Goal: Task Accomplishment & Management: Manage account settings

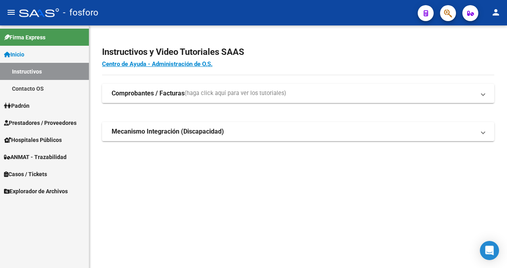
click at [65, 123] on span "Prestadores / Proveedores" at bounding box center [40, 123] width 72 height 9
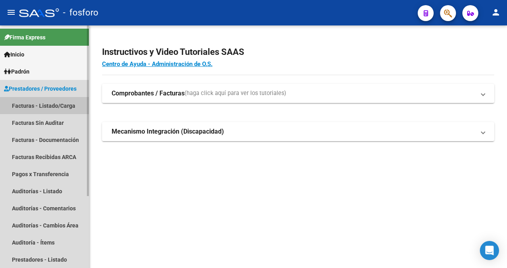
click at [65, 103] on link "Facturas - Listado/Carga" at bounding box center [44, 105] width 89 height 17
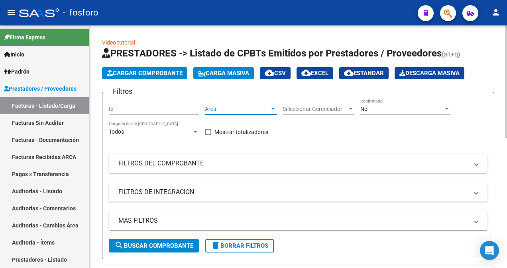
click at [272, 108] on div at bounding box center [273, 109] width 4 height 2
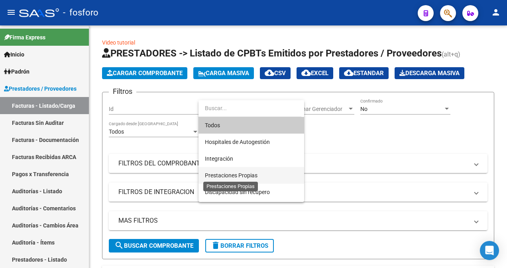
click at [247, 176] on span "Prestaciones Propias" at bounding box center [231, 175] width 53 height 6
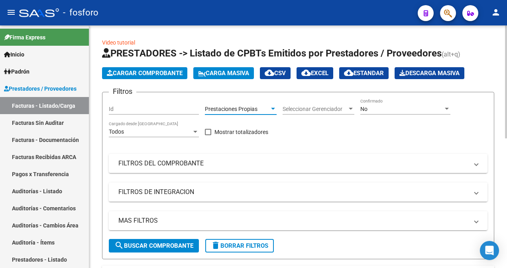
click at [171, 251] on button "search Buscar Comprobante" at bounding box center [154, 246] width 90 height 14
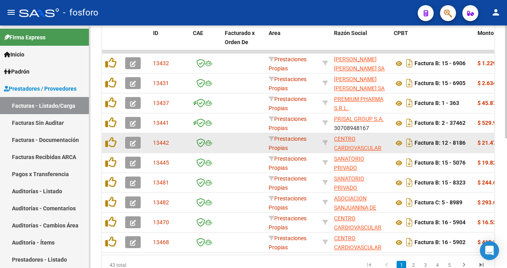
scroll to position [160, 0]
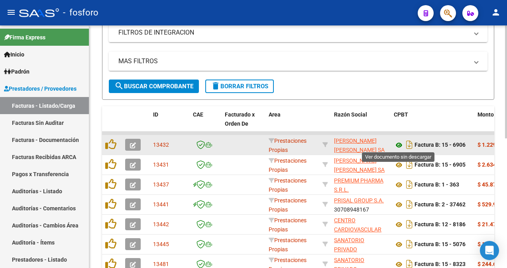
click at [399, 143] on icon at bounding box center [399, 146] width 10 height 10
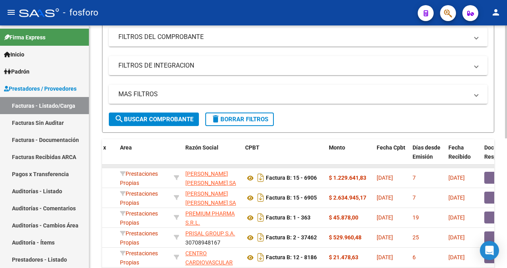
scroll to position [120, 0]
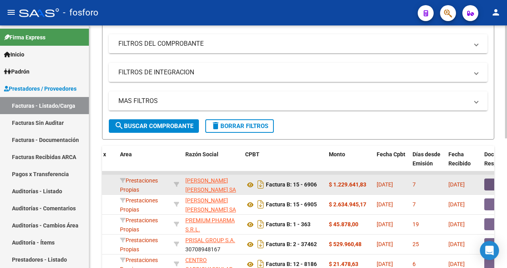
click at [491, 188] on button "button" at bounding box center [496, 185] width 25 height 12
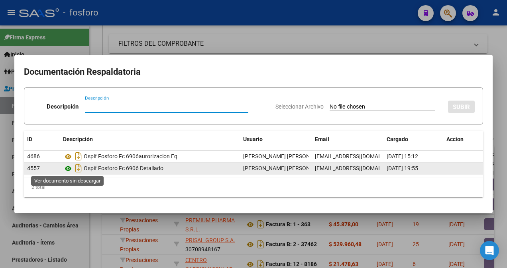
click at [68, 168] on icon at bounding box center [68, 169] width 10 height 10
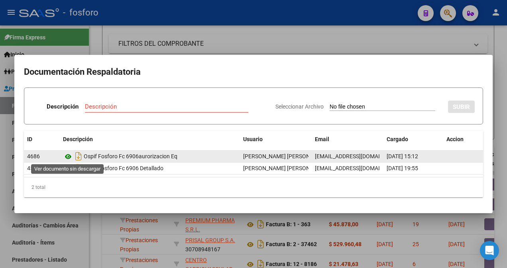
click at [69, 154] on icon at bounding box center [68, 157] width 10 height 10
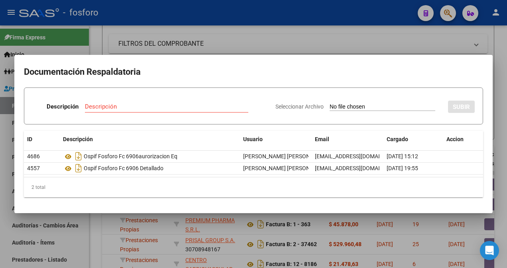
click at [72, 225] on div at bounding box center [253, 134] width 507 height 268
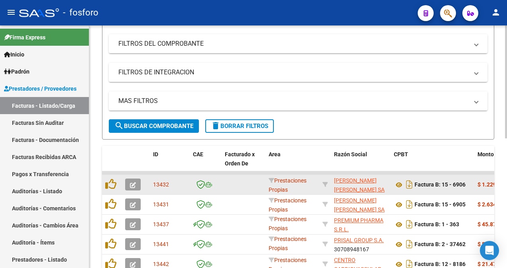
click at [133, 186] on icon "button" at bounding box center [133, 185] width 6 height 6
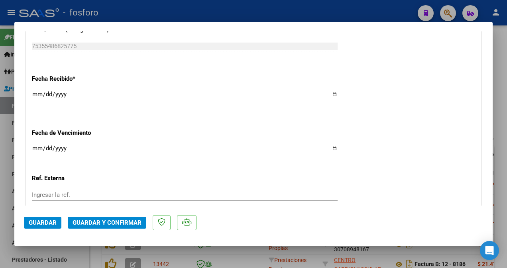
scroll to position [438, 0]
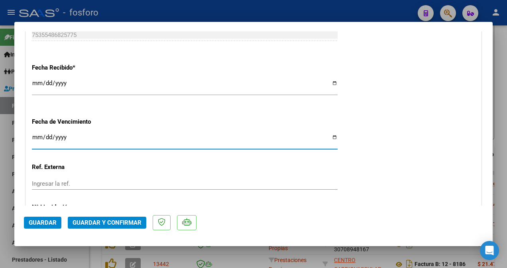
click at [35, 137] on input "Ingresar la fecha" at bounding box center [184, 140] width 305 height 13
type input "[DATE]"
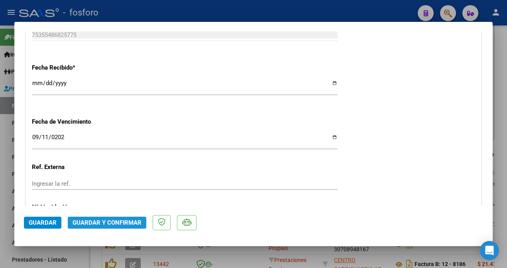
click at [86, 228] on button "Guardar y Confirmar" at bounding box center [107, 223] width 78 height 12
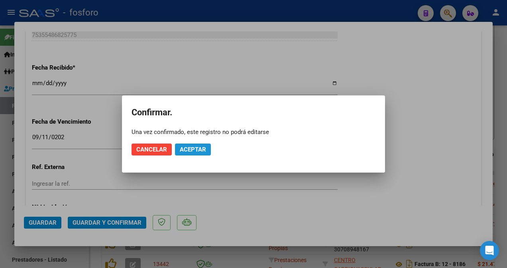
click at [194, 149] on span "Aceptar" at bounding box center [193, 149] width 26 height 7
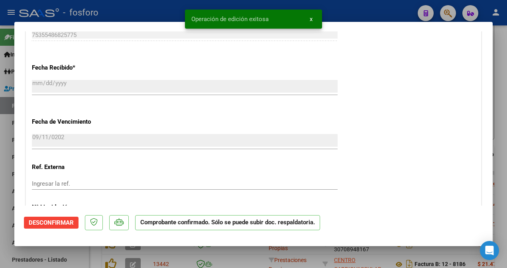
click at [2, 113] on div at bounding box center [253, 134] width 507 height 268
type input "$ 0,00"
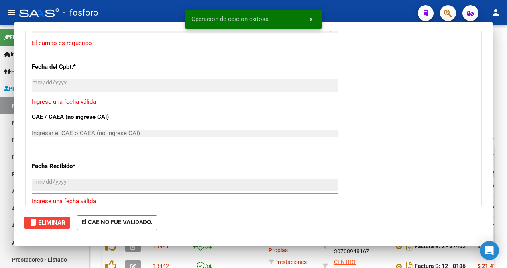
scroll to position [536, 0]
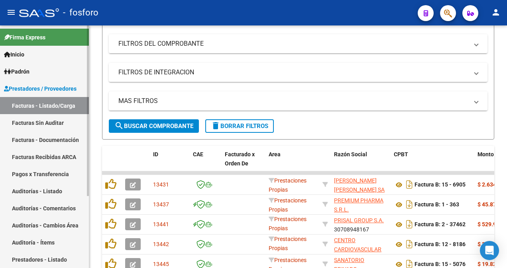
click at [30, 120] on link "Facturas Sin Auditar" at bounding box center [44, 122] width 89 height 17
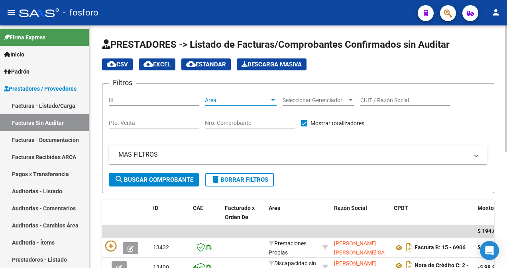
click at [274, 100] on div at bounding box center [273, 100] width 4 height 2
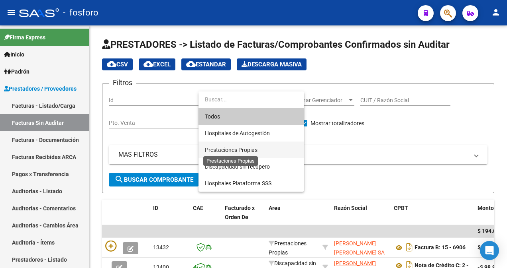
click at [252, 149] on span "Prestaciones Propias" at bounding box center [231, 150] width 53 height 6
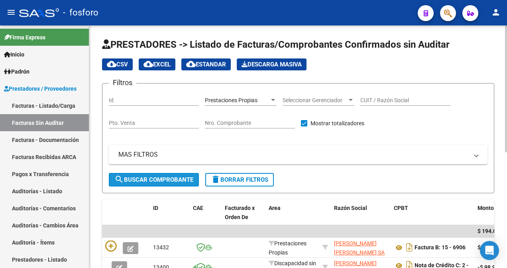
click at [147, 182] on span "search Buscar Comprobante" at bounding box center [153, 179] width 79 height 7
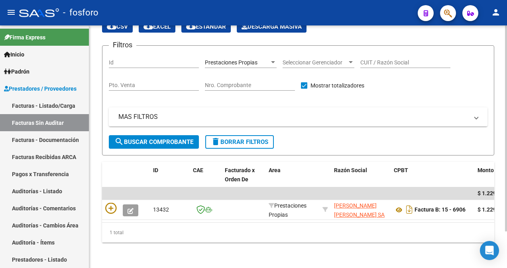
scroll to position [43, 0]
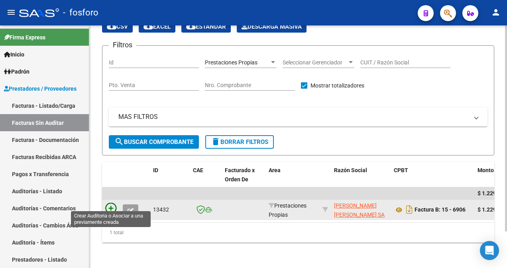
click at [111, 205] on icon at bounding box center [110, 208] width 11 height 11
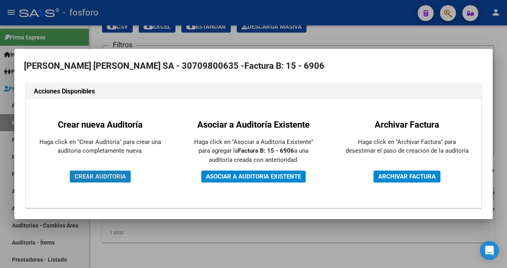
click at [114, 177] on span "CREAR AUDITORIA" at bounding box center [99, 176] width 51 height 7
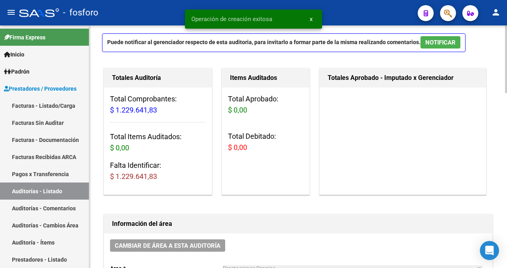
scroll to position [119, 0]
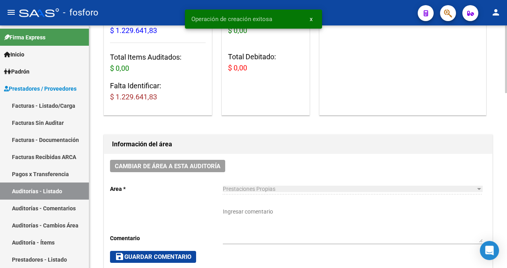
click at [231, 215] on textarea "Ingresar comentario" at bounding box center [352, 225] width 259 height 35
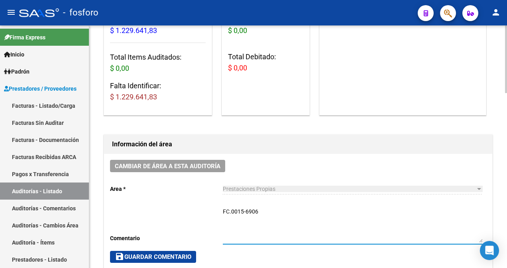
type textarea "FC.0015-6906"
click at [170, 257] on span "save Guardar Comentario" at bounding box center [153, 257] width 76 height 7
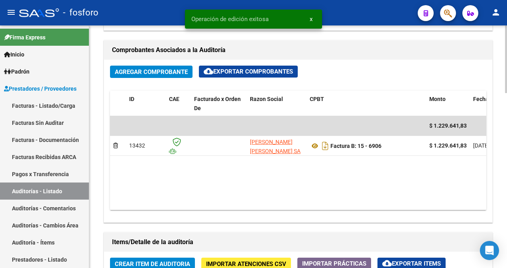
scroll to position [518, 0]
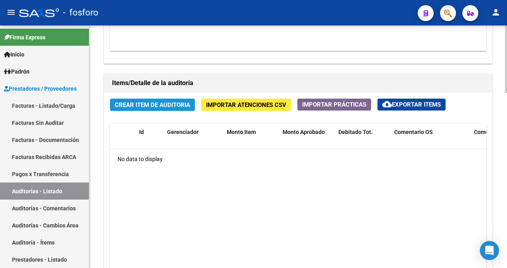
click at [159, 106] on span "Crear Item de Auditoria" at bounding box center [152, 105] width 75 height 7
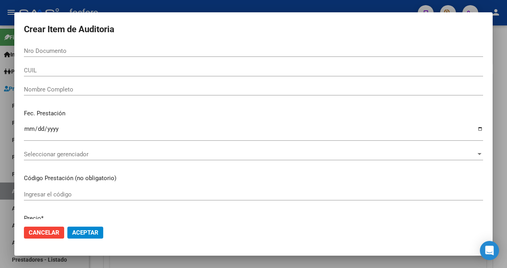
click at [1, 101] on div at bounding box center [253, 134] width 507 height 268
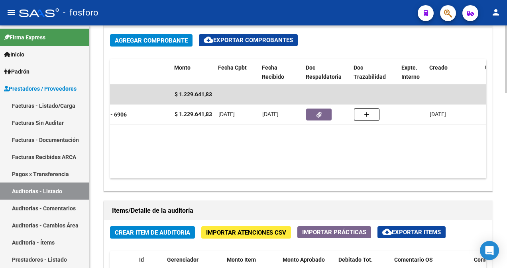
scroll to position [0, 255]
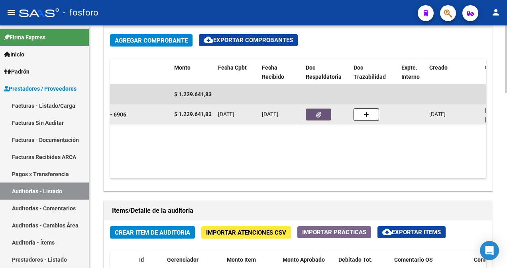
click at [321, 117] on button "button" at bounding box center [317, 115] width 25 height 12
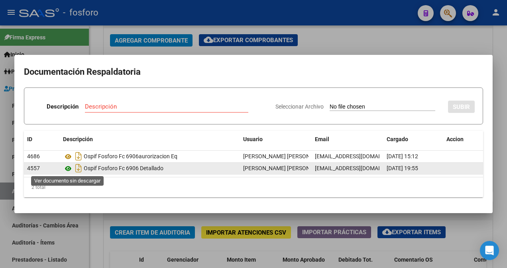
click at [69, 170] on icon at bounding box center [68, 169] width 10 height 10
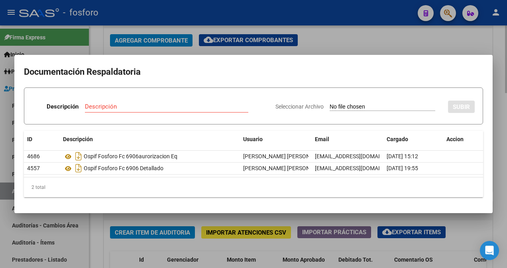
drag, startPoint x: 317, startPoint y: 42, endPoint x: 356, endPoint y: 33, distance: 39.8
click at [317, 42] on div at bounding box center [253, 134] width 507 height 268
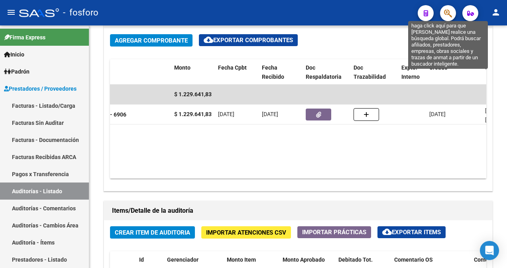
click at [447, 13] on icon "button" at bounding box center [448, 13] width 8 height 9
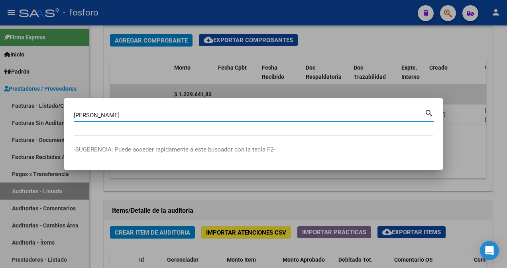
type input "[PERSON_NAME]"
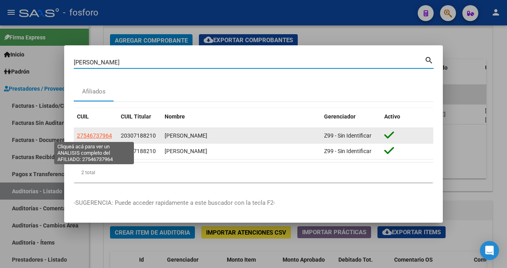
click at [96, 136] on span "27546737964" at bounding box center [94, 136] width 35 height 6
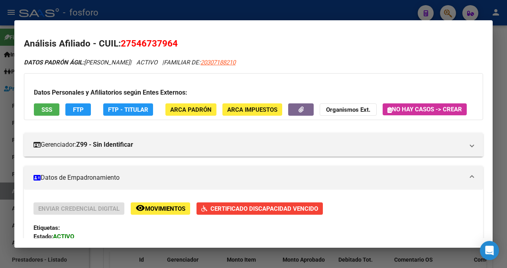
drag, startPoint x: 133, startPoint y: 43, endPoint x: 172, endPoint y: 42, distance: 38.6
click at [172, 42] on span "27546737964" at bounding box center [149, 43] width 57 height 10
copy span "54673796"
click at [9, 84] on div at bounding box center [253, 134] width 507 height 268
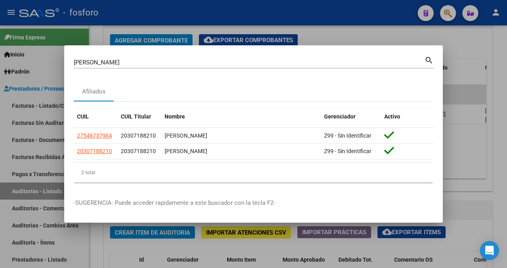
click at [103, 247] on div at bounding box center [253, 134] width 507 height 268
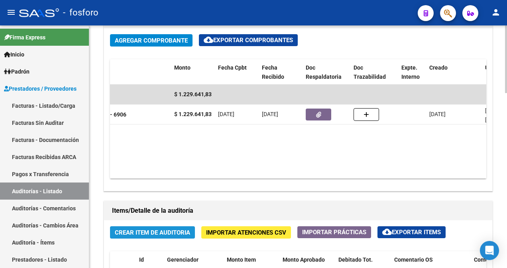
click at [130, 234] on span "Crear Item de Auditoria" at bounding box center [152, 232] width 75 height 7
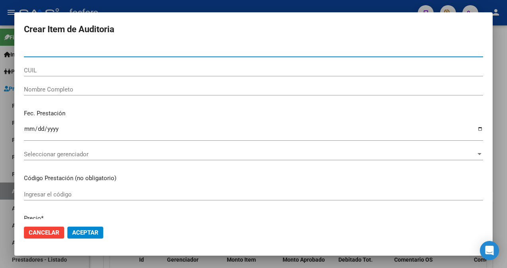
type input "54673796"
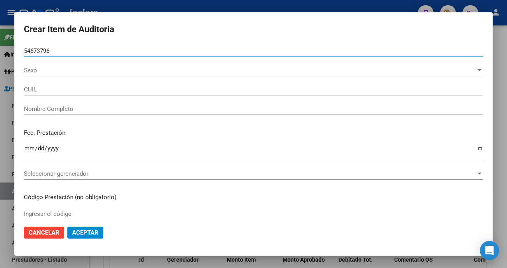
type input "27546737964"
type input "[PERSON_NAME]"
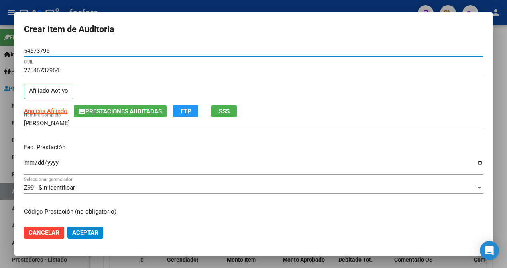
type input "54673796"
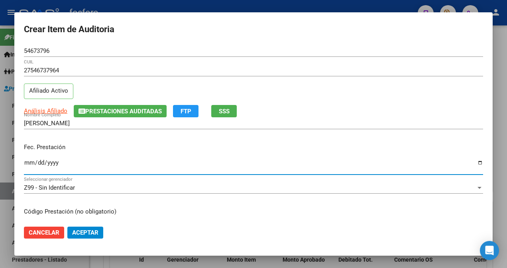
click at [29, 162] on input "Ingresar la fecha" at bounding box center [253, 166] width 459 height 13
type input "[DATE]"
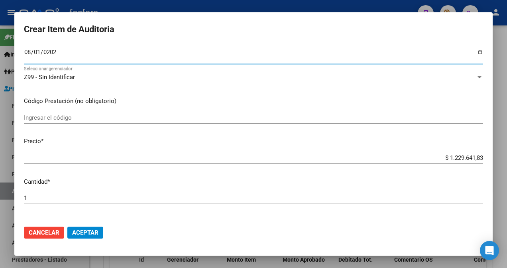
scroll to position [119, 0]
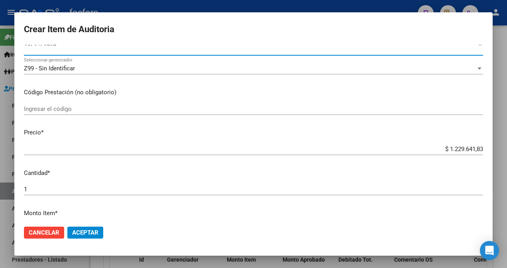
click at [61, 107] on input "Ingresar el código" at bounding box center [253, 109] width 459 height 7
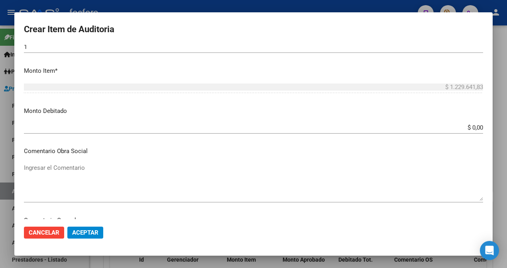
scroll to position [279, 0]
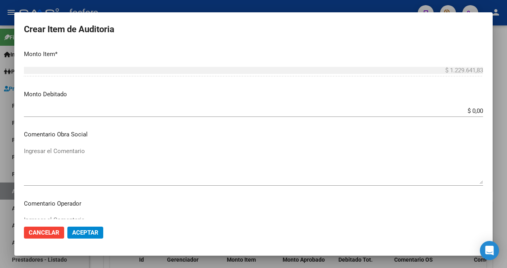
type input "MANOMETRO + TUBO DE TRANSSPORTE - DEMAS AFILIADOS Y CODIGOS EN DETALLE ADJUNTO."
click at [89, 160] on textarea "Ingresar el Comentario" at bounding box center [253, 165] width 459 height 37
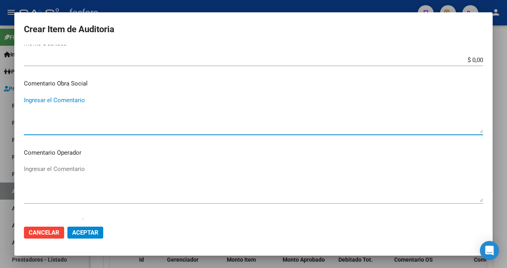
scroll to position [398, 0]
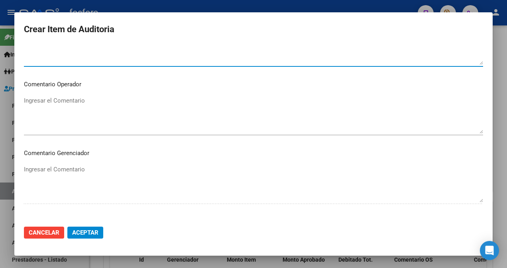
click at [88, 101] on textarea "Ingresar el Comentario" at bounding box center [253, 114] width 459 height 37
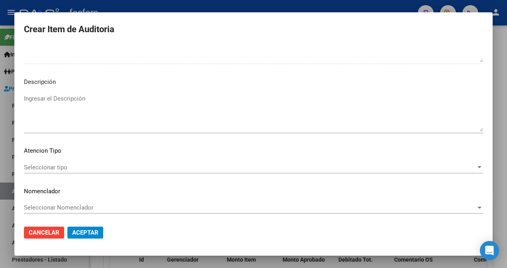
scroll to position [540, 0]
type textarea "SIN DEBITOS."
click at [61, 164] on span "Seleccionar tipo" at bounding box center [250, 165] width 452 height 7
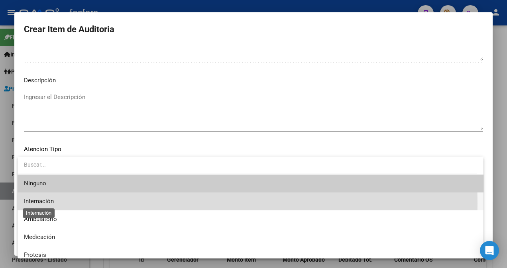
click at [49, 204] on span "Internación" at bounding box center [39, 201] width 30 height 7
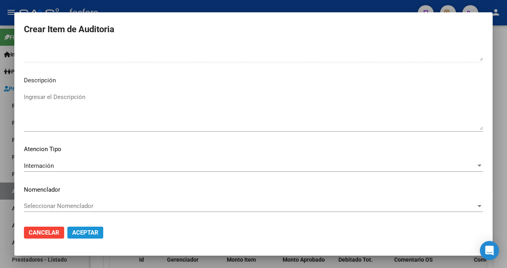
click at [84, 233] on span "Aceptar" at bounding box center [85, 232] width 26 height 7
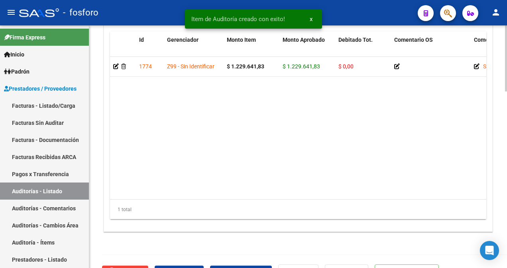
scroll to position [648, 0]
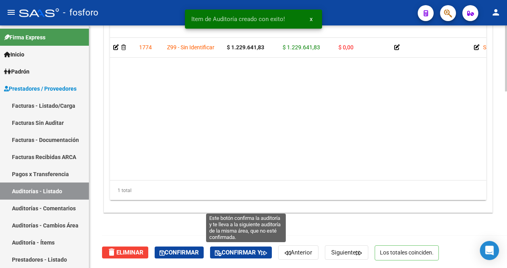
click at [234, 255] on span "Confirmar y" at bounding box center [241, 252] width 52 height 7
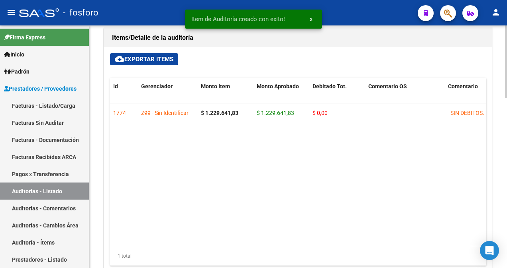
type input "202509"
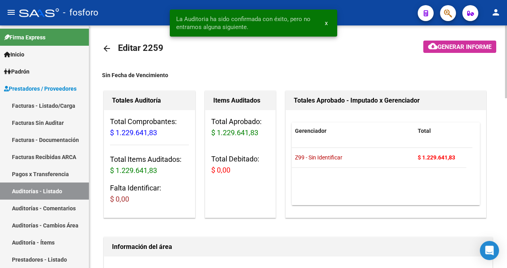
scroll to position [0, 0]
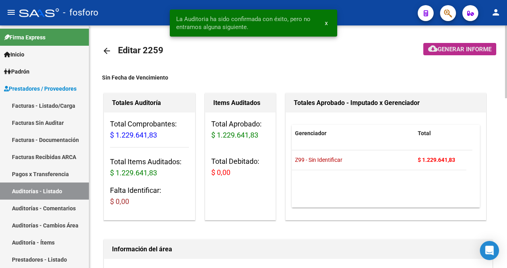
click at [441, 46] on span "Generar informe" at bounding box center [464, 49] width 54 height 7
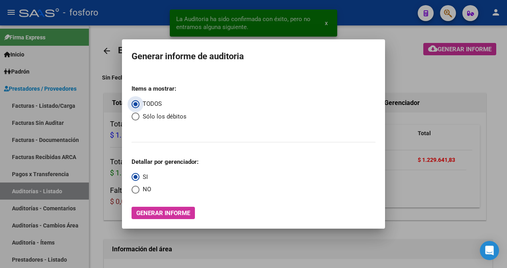
click at [160, 213] on span "Generar informe" at bounding box center [163, 213] width 54 height 7
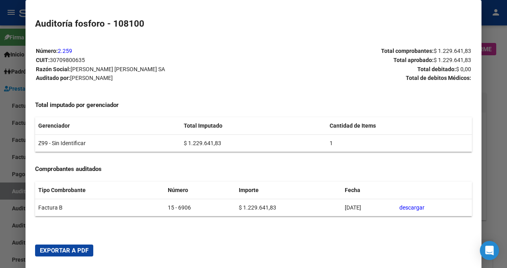
click at [79, 252] on span "Exportar a PDF" at bounding box center [64, 250] width 49 height 7
click at [17, 235] on div at bounding box center [253, 134] width 507 height 268
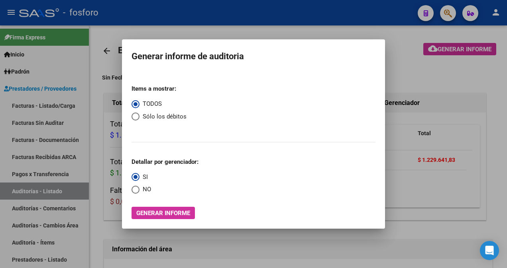
click at [85, 213] on div at bounding box center [253, 134] width 507 height 268
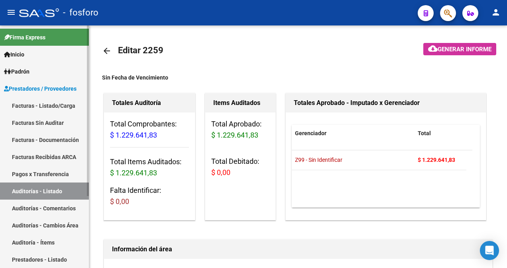
click at [62, 106] on link "Facturas - Listado/Carga" at bounding box center [44, 105] width 89 height 17
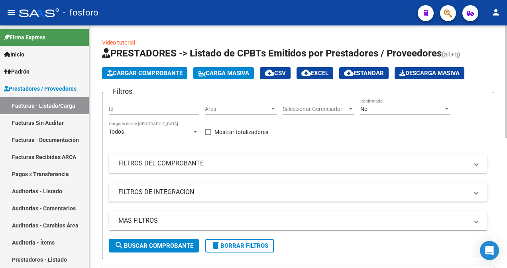
click at [273, 108] on div at bounding box center [272, 109] width 7 height 6
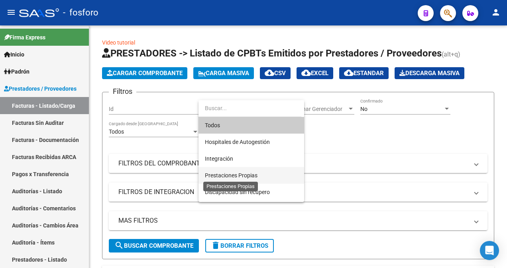
click at [253, 176] on span "Prestaciones Propias" at bounding box center [231, 175] width 53 height 6
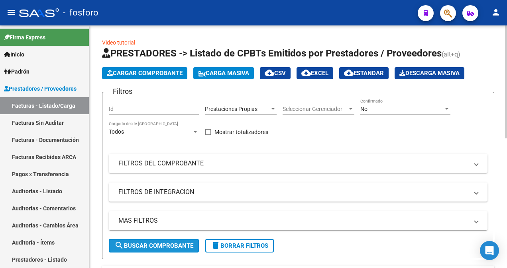
click at [153, 247] on span "search Buscar Comprobante" at bounding box center [153, 246] width 79 height 7
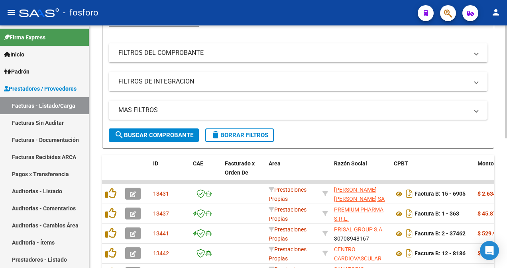
scroll to position [119, 0]
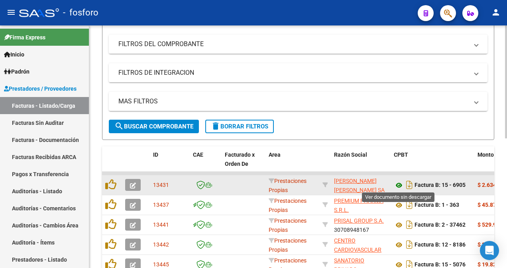
click at [397, 186] on icon at bounding box center [399, 186] width 10 height 10
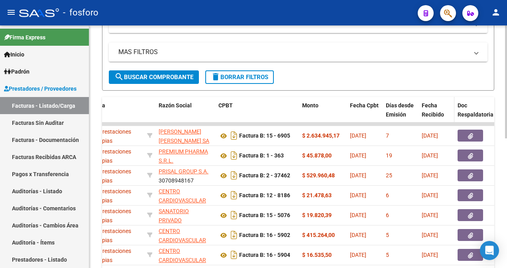
scroll to position [159, 0]
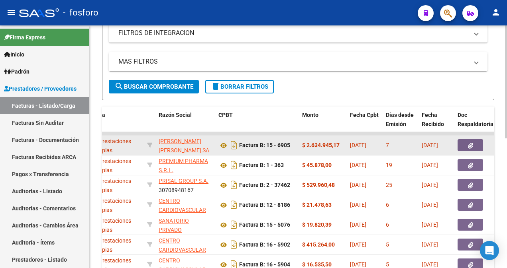
click at [474, 142] on button "button" at bounding box center [469, 145] width 25 height 12
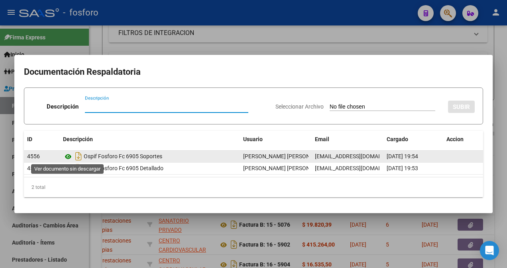
click at [68, 154] on icon at bounding box center [68, 157] width 10 height 10
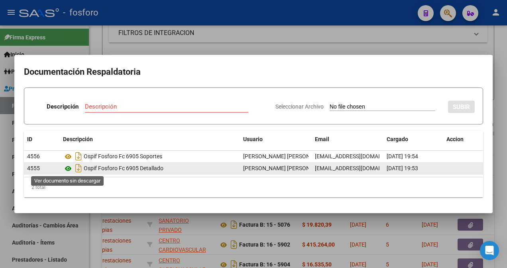
click at [64, 169] on icon at bounding box center [68, 169] width 10 height 10
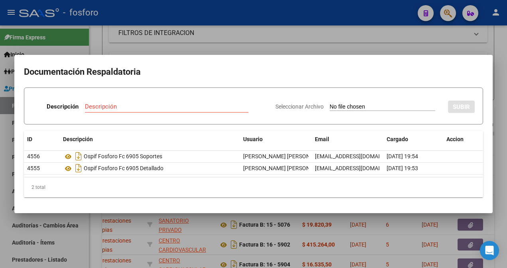
click at [73, 223] on div at bounding box center [253, 134] width 507 height 268
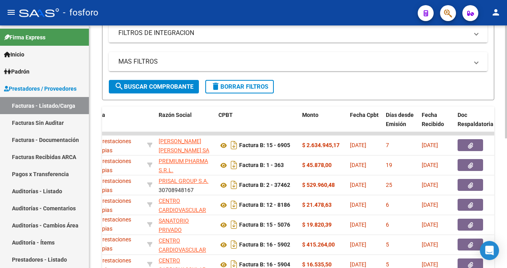
scroll to position [279, 0]
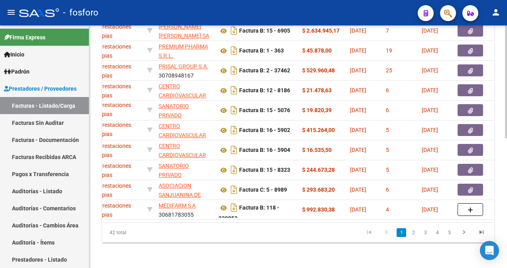
click at [106, 223] on datatable-body "13431 Prestaciones Propias [PERSON_NAME] [PERSON_NAME] SA 30709800635 Factura B…" at bounding box center [298, 120] width 392 height 205
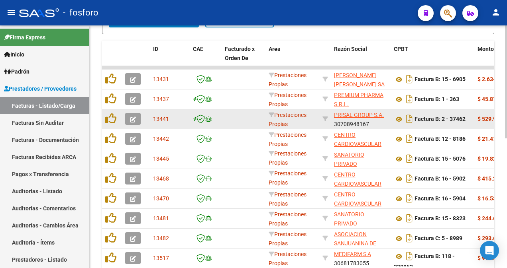
scroll to position [159, 0]
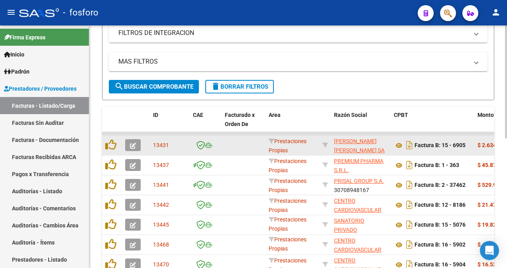
click at [137, 147] on button "button" at bounding box center [133, 145] width 16 height 12
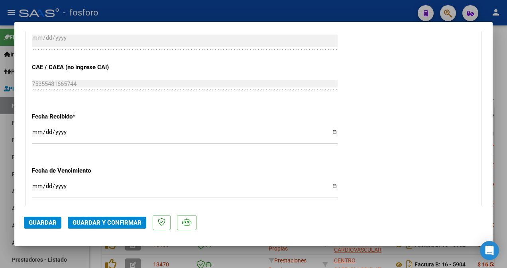
scroll to position [478, 0]
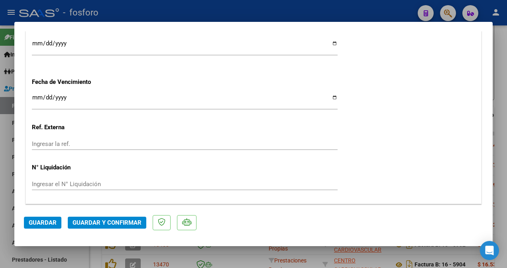
click at [34, 100] on input "Ingresar la fecha" at bounding box center [184, 100] width 305 height 13
type input "[DATE]"
click at [107, 221] on span "Guardar y Confirmar" at bounding box center [106, 222] width 69 height 7
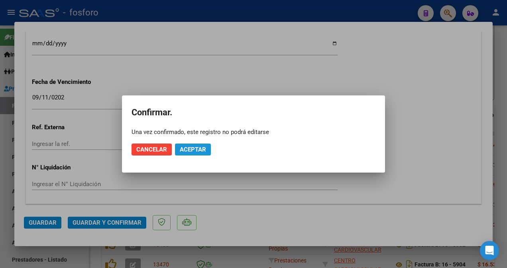
click at [188, 151] on span "Aceptar" at bounding box center [193, 149] width 26 height 7
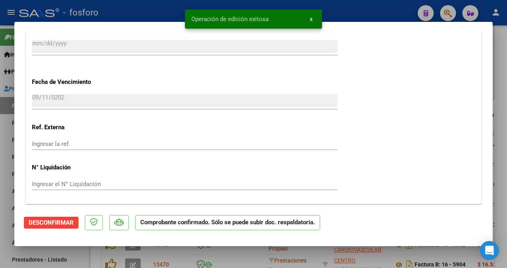
click at [8, 107] on div at bounding box center [253, 134] width 507 height 268
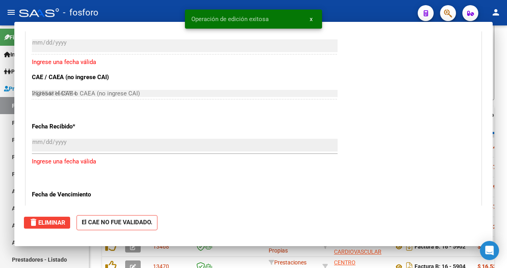
type input "$ 0,00"
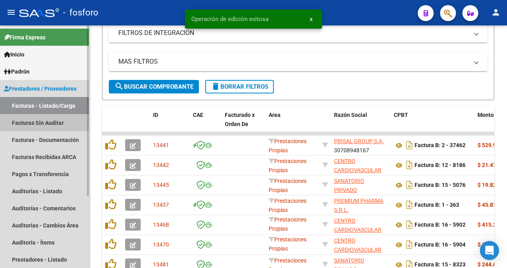
click at [69, 123] on link "Facturas Sin Auditar" at bounding box center [44, 122] width 89 height 17
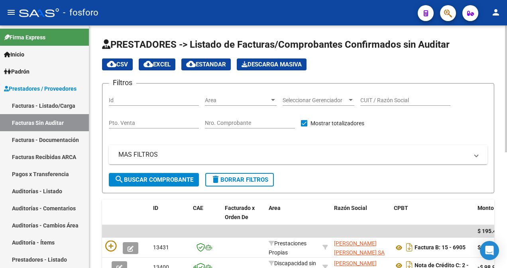
click at [272, 99] on div at bounding box center [272, 100] width 7 height 6
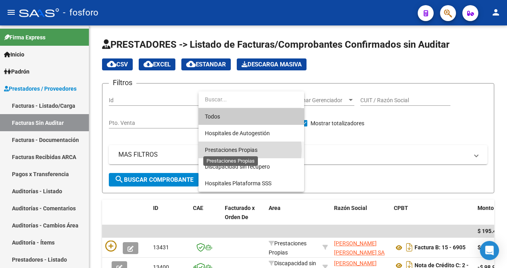
click at [234, 150] on span "Prestaciones Propias" at bounding box center [231, 150] width 53 height 6
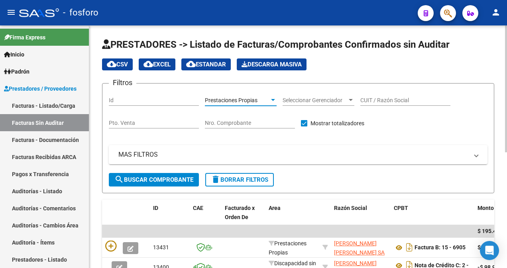
click at [161, 183] on span "search Buscar Comprobante" at bounding box center [153, 179] width 79 height 7
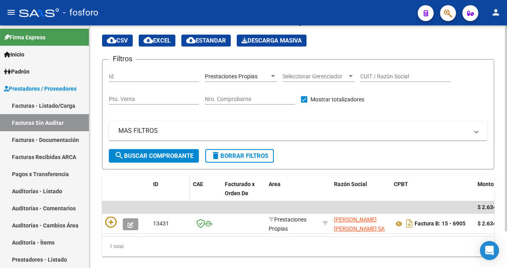
scroll to position [43, 0]
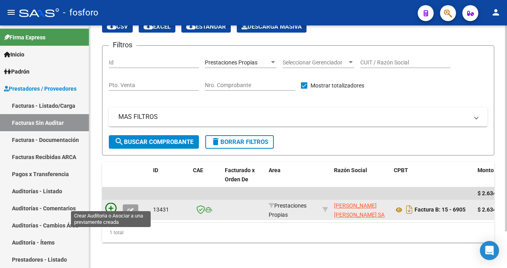
click at [108, 203] on icon at bounding box center [110, 208] width 11 height 11
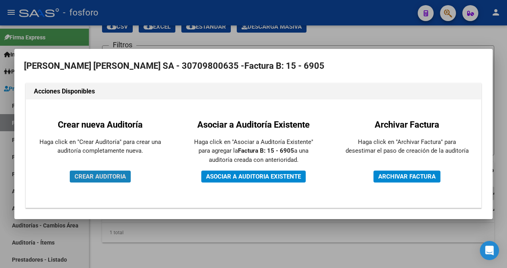
click at [108, 175] on span "CREAR AUDITORIA" at bounding box center [99, 176] width 51 height 7
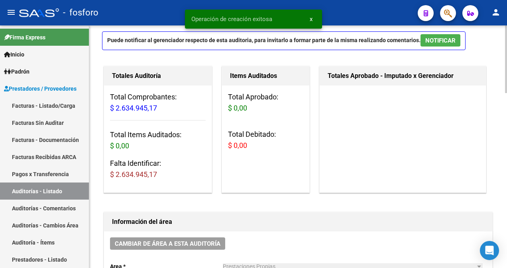
scroll to position [119, 0]
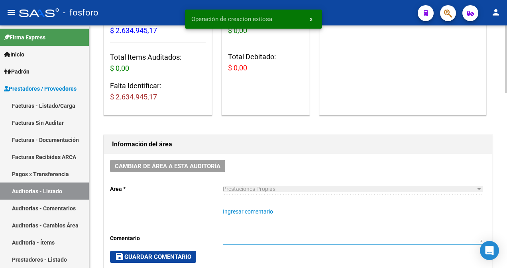
click at [231, 213] on textarea "Ingresar comentario" at bounding box center [352, 225] width 259 height 35
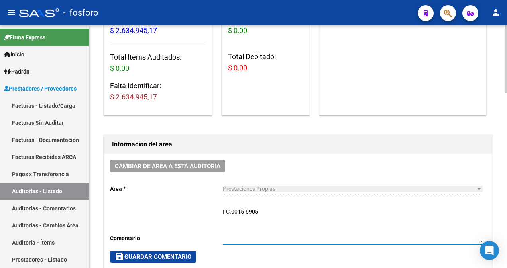
type textarea "FC.0015-6905"
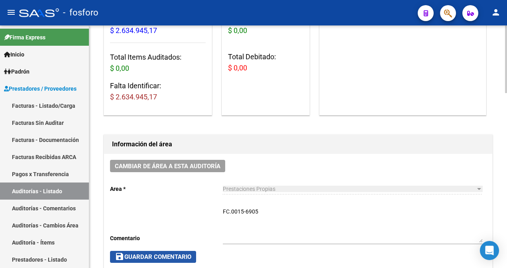
click at [162, 256] on span "save Guardar Comentario" at bounding box center [153, 257] width 76 height 7
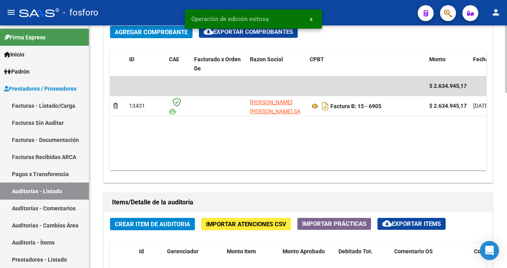
scroll to position [478, 0]
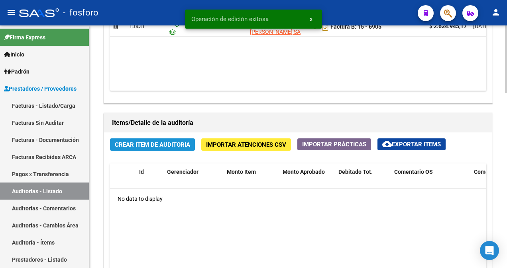
click at [139, 143] on span "Crear Item de Auditoria" at bounding box center [152, 144] width 75 height 7
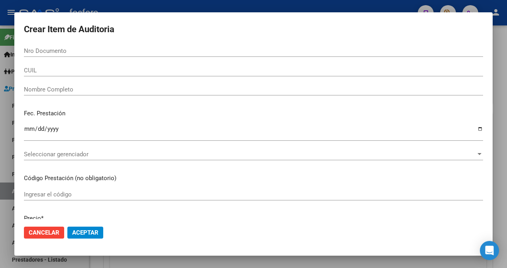
click at [2, 67] on div at bounding box center [253, 134] width 507 height 268
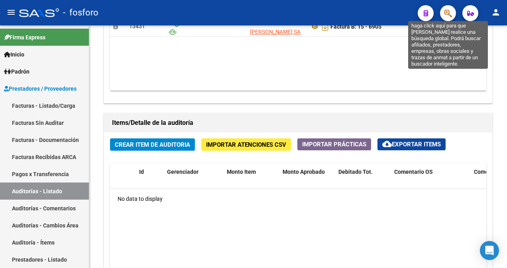
click at [449, 18] on icon "button" at bounding box center [448, 13] width 8 height 9
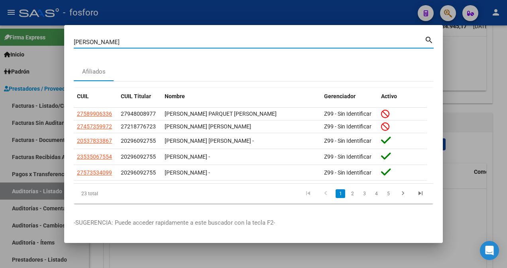
type input "[PERSON_NAME]"
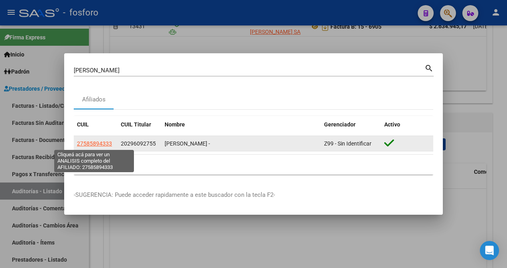
click at [90, 144] on span "27585894333" at bounding box center [94, 144] width 35 height 6
type textarea "27585894333"
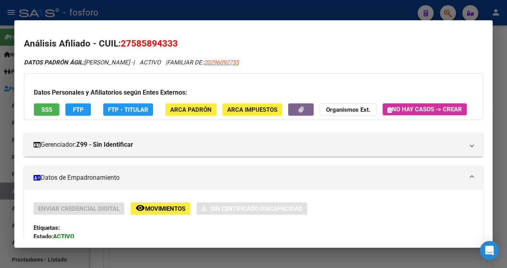
drag, startPoint x: 133, startPoint y: 41, endPoint x: 166, endPoint y: 46, distance: 33.4
click at [162, 46] on span "27585894333" at bounding box center [149, 43] width 57 height 10
drag, startPoint x: 171, startPoint y: 43, endPoint x: 132, endPoint y: 45, distance: 39.1
click at [132, 45] on span "27585894333" at bounding box center [149, 43] width 57 height 10
copy span "58589433"
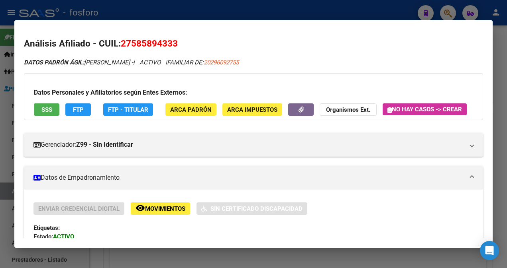
click at [13, 69] on div at bounding box center [253, 134] width 507 height 268
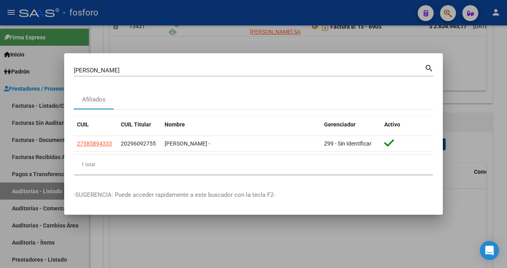
click at [52, 110] on div at bounding box center [253, 134] width 507 height 268
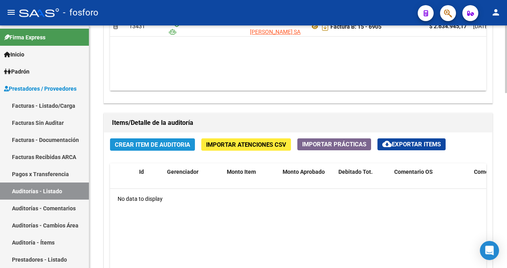
click at [137, 147] on button "Crear Item de Auditoria" at bounding box center [152, 145] width 85 height 12
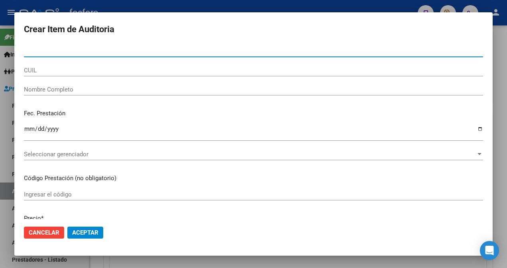
paste input "58589433"
type input "58589433"
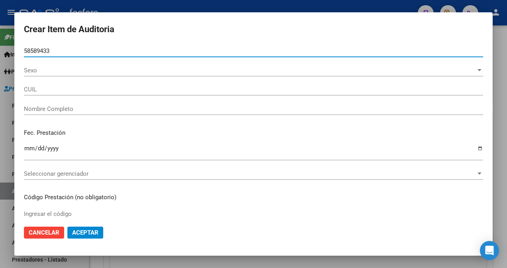
type input "27585894333"
type input "[PERSON_NAME] -"
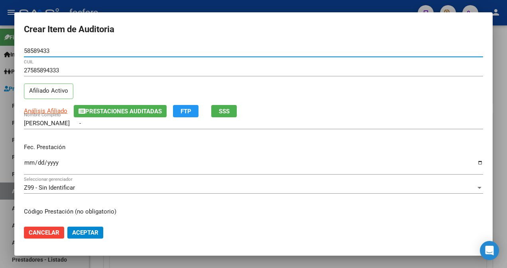
type input "58589433"
click at [27, 162] on input "Ingresar la fecha" at bounding box center [253, 166] width 459 height 13
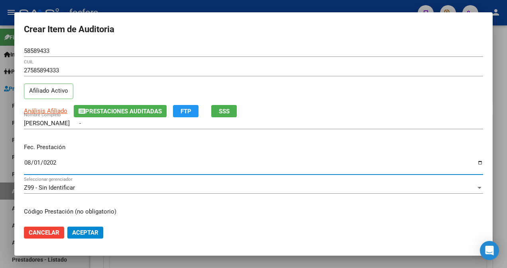
type input "[DATE]"
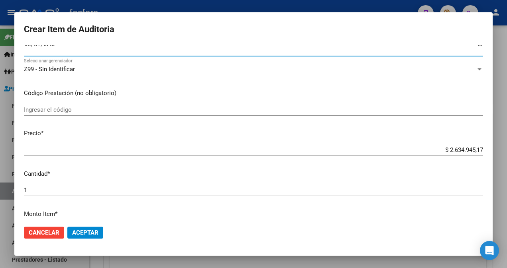
scroll to position [119, 0]
click at [78, 108] on input "Ingresar el código" at bounding box center [253, 109] width 459 height 7
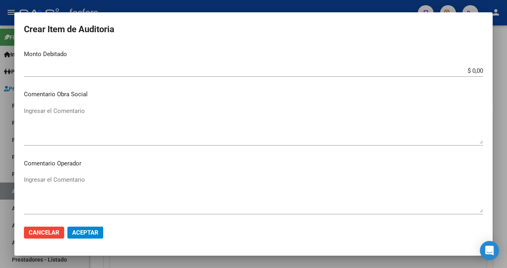
scroll to position [358, 0]
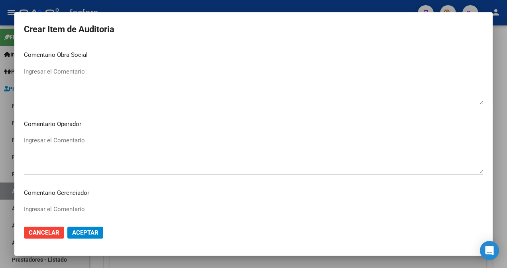
type input "MATERIAL DESCARTABLE EN INTERNACION DOMICILIARIA MES [PERSON_NAME]/25/ DEMAS AF…"
click at [144, 143] on textarea "Ingresar el Comentario" at bounding box center [253, 154] width 459 height 37
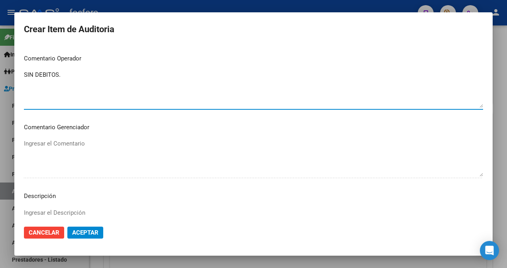
scroll to position [518, 0]
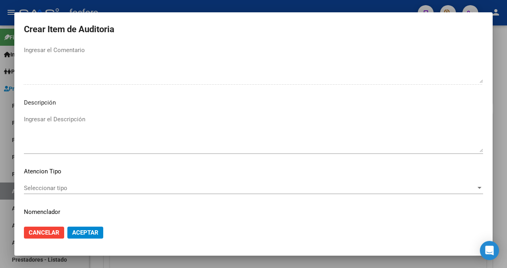
type textarea "SIN DEBITOS."
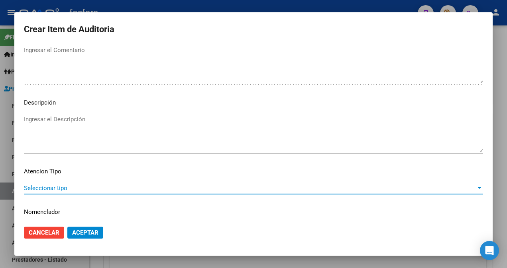
click at [93, 190] on span "Seleccionar tipo" at bounding box center [250, 188] width 452 height 7
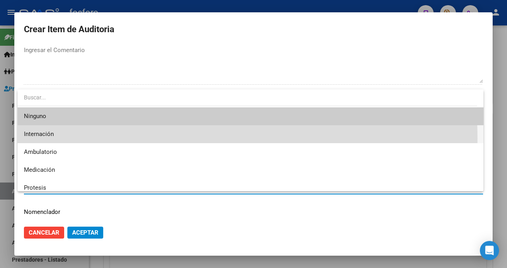
click at [121, 139] on span "Internación" at bounding box center [250, 134] width 453 height 18
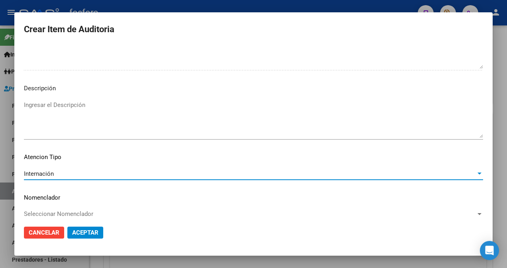
scroll to position [540, 0]
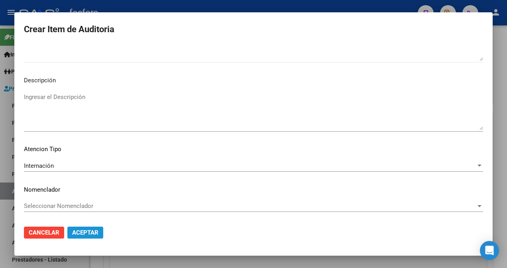
click at [97, 231] on span "Aceptar" at bounding box center [85, 232] width 26 height 7
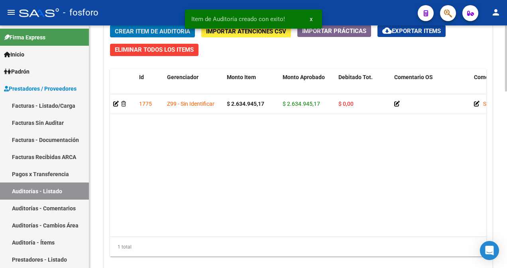
scroll to position [648, 0]
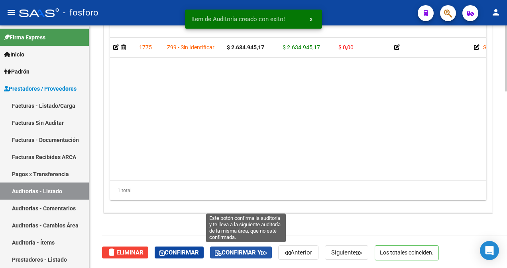
click at [237, 249] on span "Confirmar y" at bounding box center [241, 252] width 52 height 7
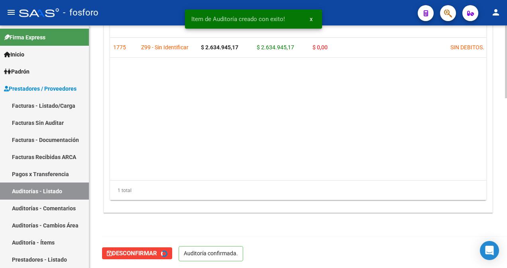
type input "202509"
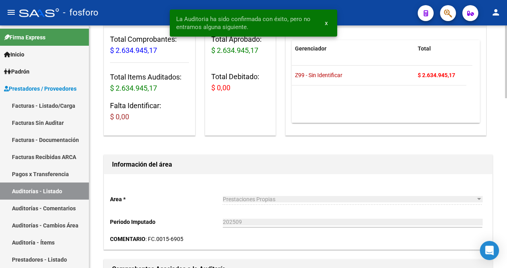
scroll to position [10, 0]
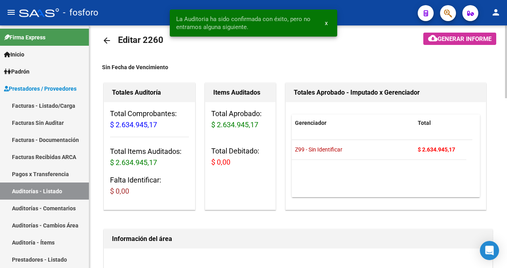
click at [456, 40] on span "Generar informe" at bounding box center [464, 38] width 54 height 7
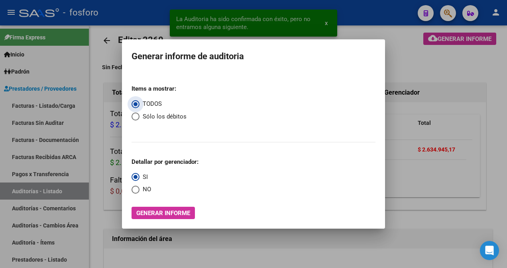
click at [180, 209] on button "Generar informe" at bounding box center [162, 213] width 63 height 12
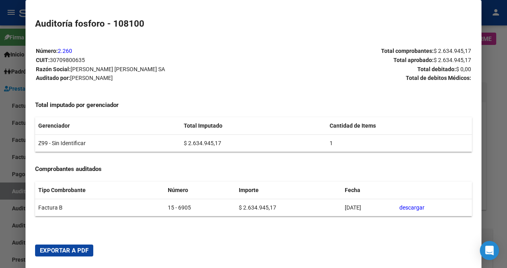
click at [72, 250] on span "Exportar a PDF" at bounding box center [64, 250] width 49 height 7
click at [11, 63] on div at bounding box center [253, 134] width 507 height 268
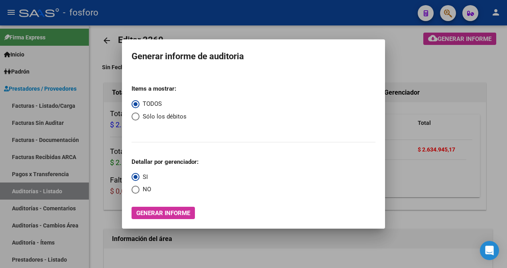
click at [53, 83] on div at bounding box center [253, 134] width 507 height 268
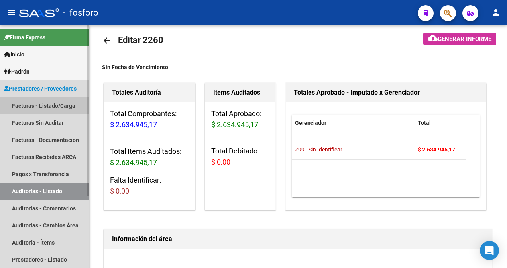
click at [66, 108] on link "Facturas - Listado/Carga" at bounding box center [44, 105] width 89 height 17
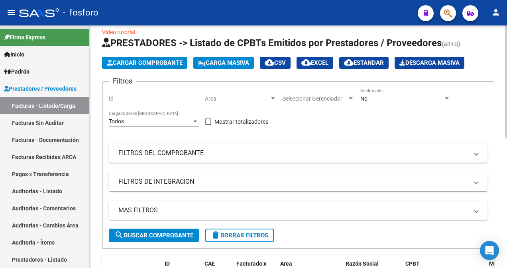
click at [273, 96] on div at bounding box center [272, 99] width 7 height 6
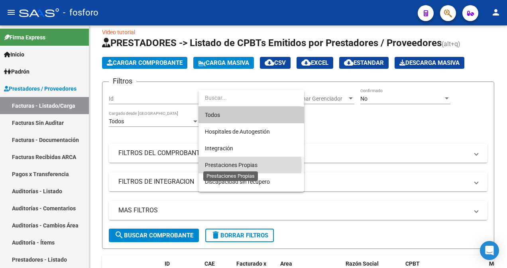
click at [245, 166] on span "Prestaciones Propias" at bounding box center [231, 165] width 53 height 6
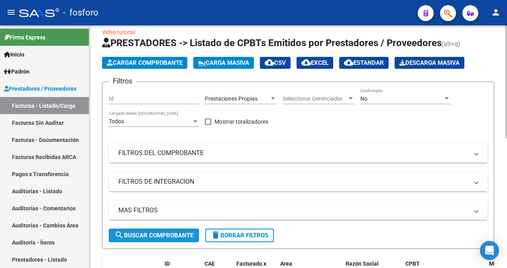
click at [157, 233] on span "search Buscar Comprobante" at bounding box center [153, 235] width 79 height 7
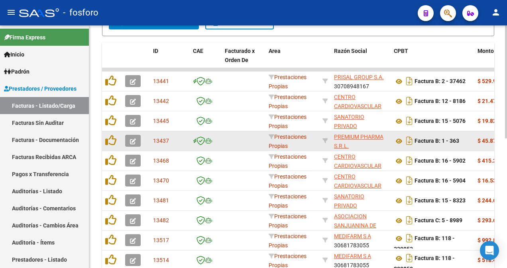
scroll to position [200, 0]
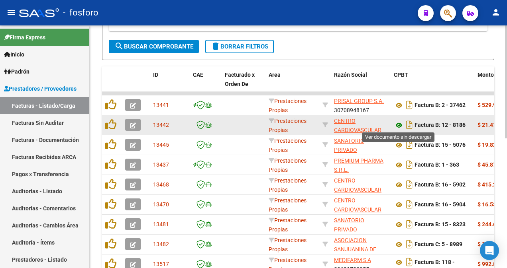
click at [401, 125] on icon at bounding box center [399, 126] width 10 height 10
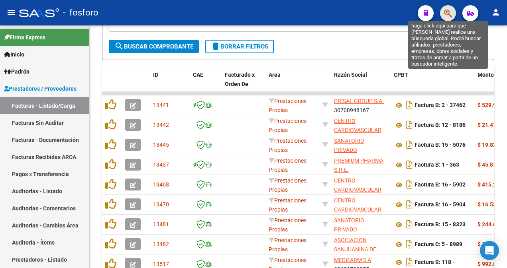
click at [445, 13] on icon "button" at bounding box center [448, 13] width 8 height 9
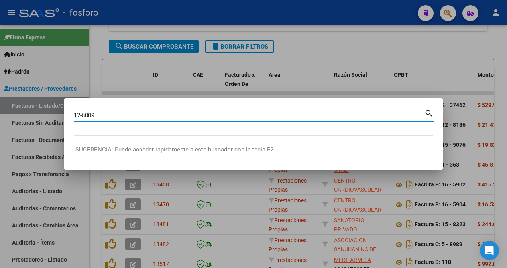
type input "12-8009"
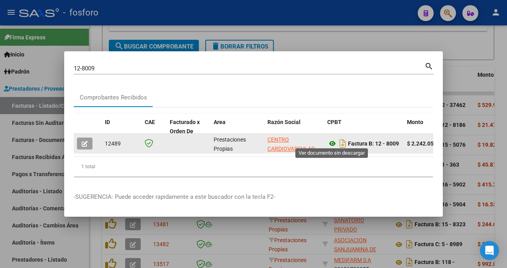
click at [331, 139] on icon at bounding box center [332, 144] width 10 height 10
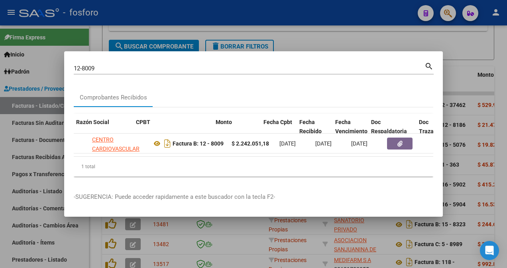
scroll to position [0, 239]
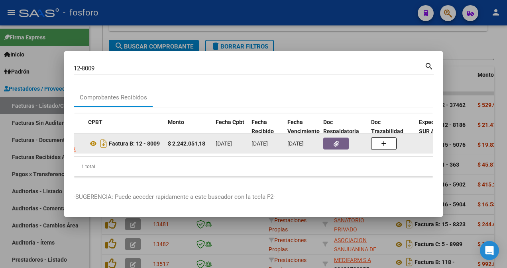
click at [343, 142] on button "button" at bounding box center [335, 144] width 25 height 12
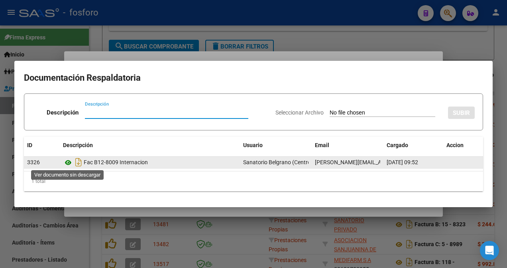
click at [67, 165] on icon at bounding box center [68, 163] width 10 height 10
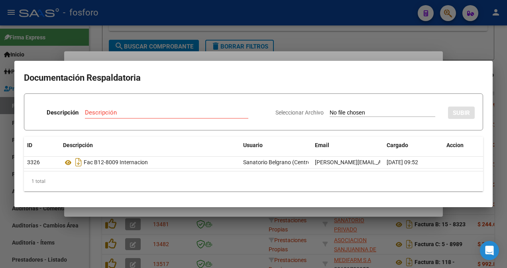
click at [464, 235] on div at bounding box center [253, 134] width 507 height 268
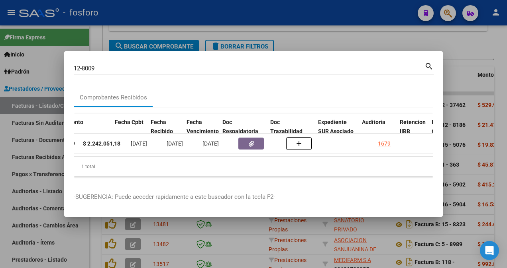
scroll to position [0, 382]
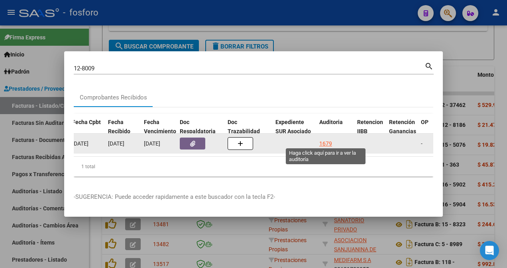
click at [327, 143] on div "1679" at bounding box center [325, 143] width 13 height 9
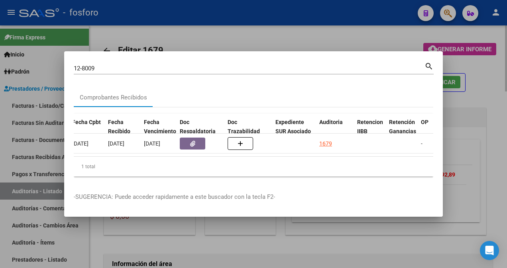
drag, startPoint x: 467, startPoint y: 132, endPoint x: 462, endPoint y: 134, distance: 5.7
click at [468, 132] on div at bounding box center [253, 134] width 507 height 268
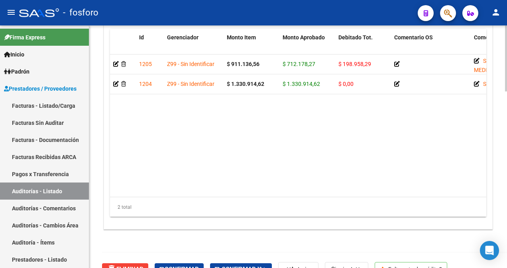
scroll to position [648, 0]
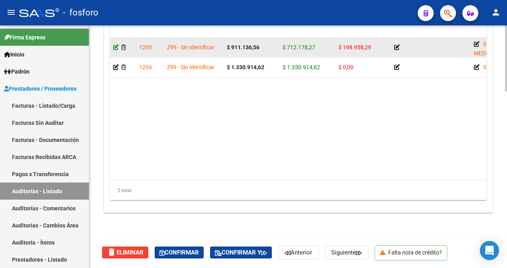
click at [117, 45] on icon at bounding box center [116, 48] width 6 height 6
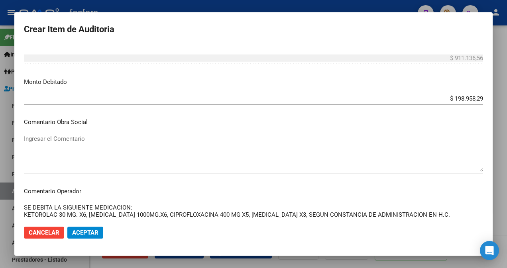
scroll to position [438, 0]
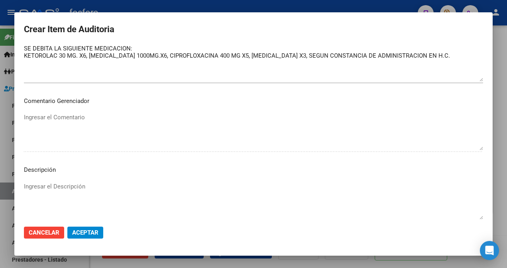
click at [500, 105] on div at bounding box center [253, 134] width 507 height 268
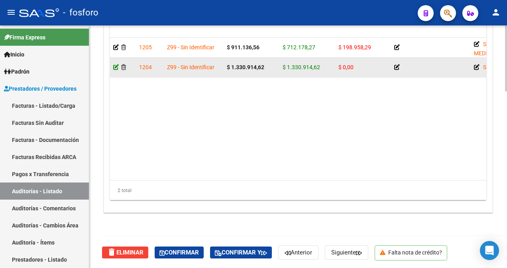
click at [114, 68] on icon at bounding box center [116, 68] width 6 height 6
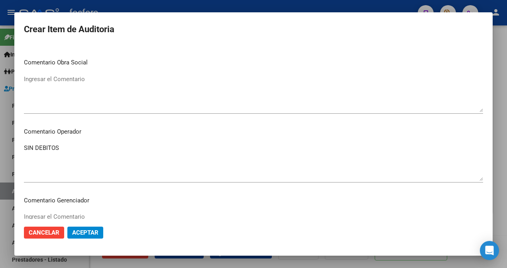
scroll to position [328, 0]
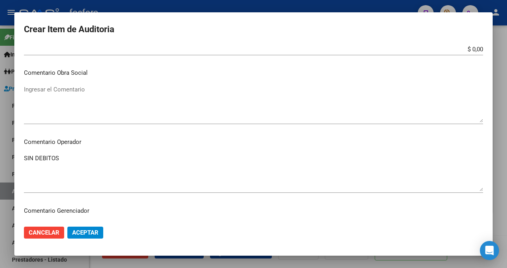
click at [1, 33] on div at bounding box center [253, 134] width 507 height 268
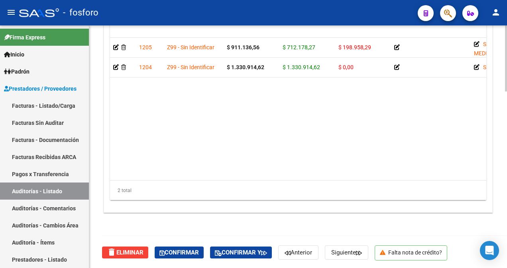
click at [56, 105] on link "Facturas - Listado/Carga" at bounding box center [44, 105] width 89 height 17
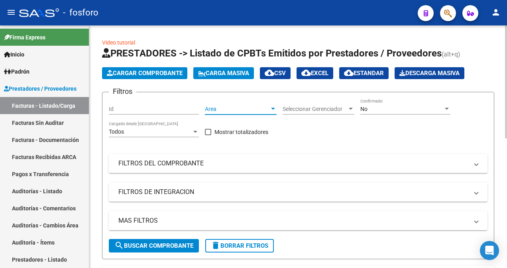
click at [274, 108] on div at bounding box center [273, 109] width 4 height 2
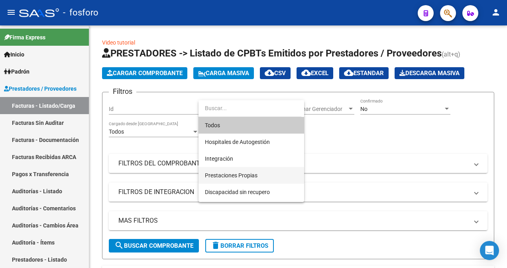
click at [258, 170] on span "Prestaciones Propias" at bounding box center [251, 175] width 93 height 17
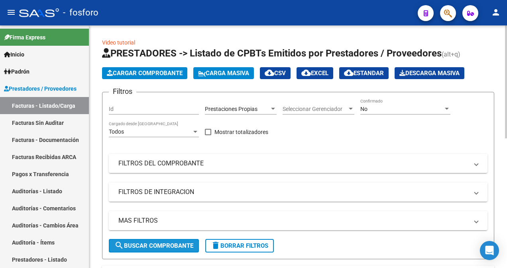
click at [167, 244] on span "search Buscar Comprobante" at bounding box center [153, 246] width 79 height 7
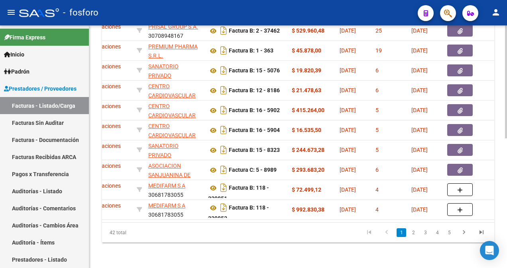
scroll to position [0, 223]
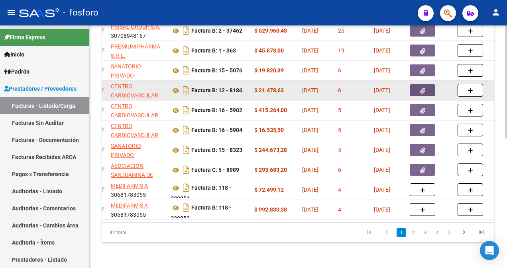
click at [425, 86] on button "button" at bounding box center [421, 90] width 25 height 12
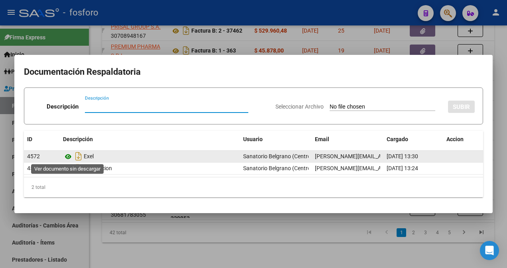
click at [69, 156] on icon at bounding box center [68, 157] width 10 height 10
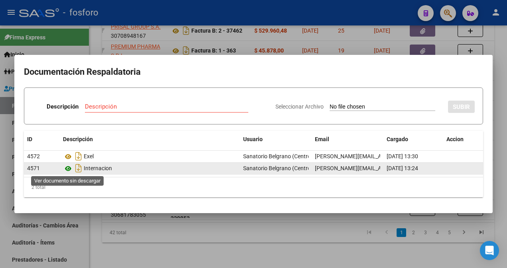
click at [68, 170] on icon at bounding box center [68, 169] width 10 height 10
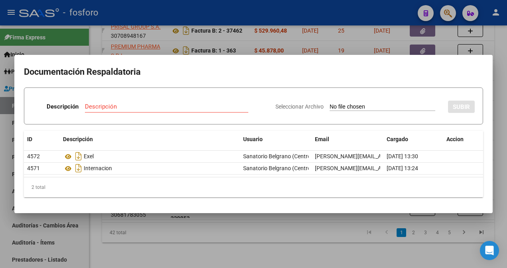
click at [151, 233] on div at bounding box center [253, 134] width 507 height 268
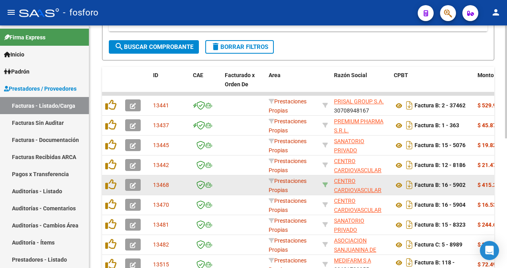
scroll to position [199, 0]
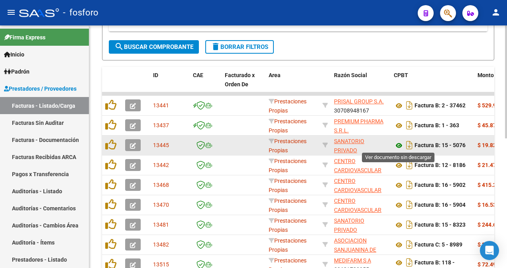
click at [397, 145] on icon at bounding box center [399, 146] width 10 height 10
click at [398, 143] on icon at bounding box center [399, 146] width 10 height 10
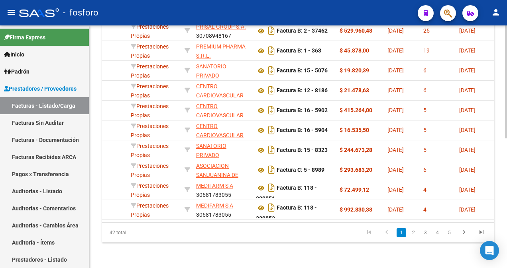
scroll to position [0, 154]
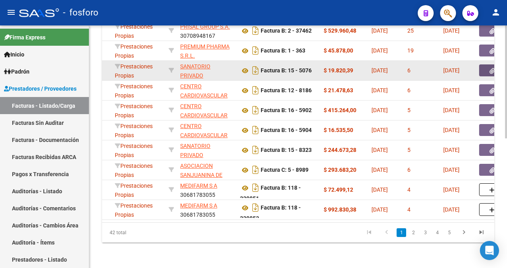
click at [483, 65] on button "button" at bounding box center [491, 71] width 25 height 12
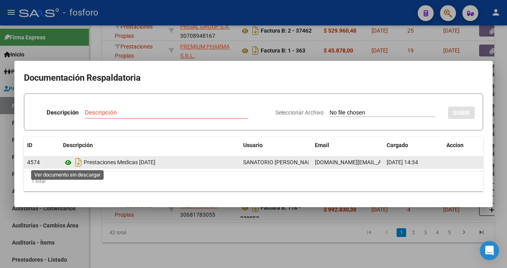
click at [67, 164] on icon at bounding box center [68, 163] width 10 height 10
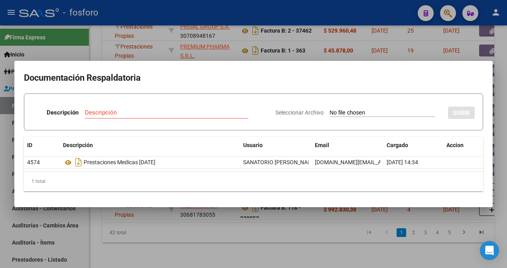
click at [139, 46] on div at bounding box center [253, 134] width 507 height 268
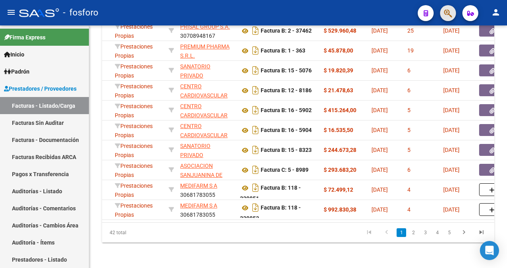
click at [442, 12] on button "button" at bounding box center [448, 13] width 16 height 16
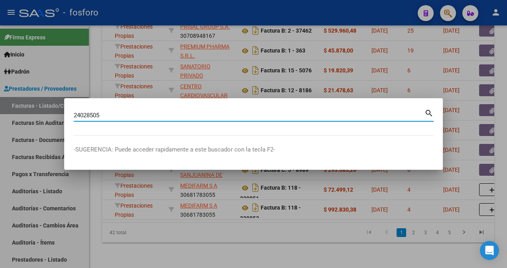
type input "24028505"
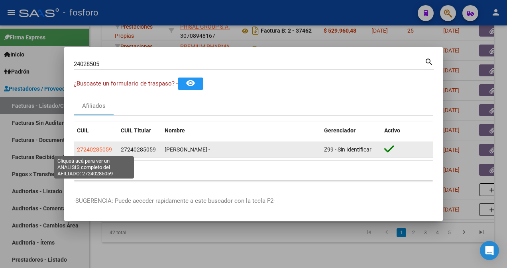
click at [100, 147] on span "27240285059" at bounding box center [94, 150] width 35 height 6
type textarea "27240285059"
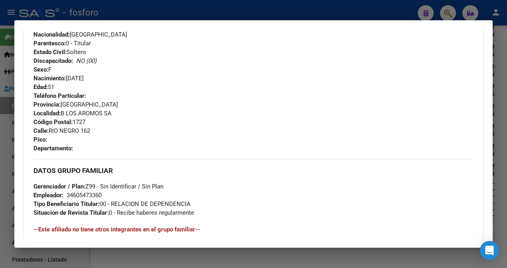
scroll to position [310, 0]
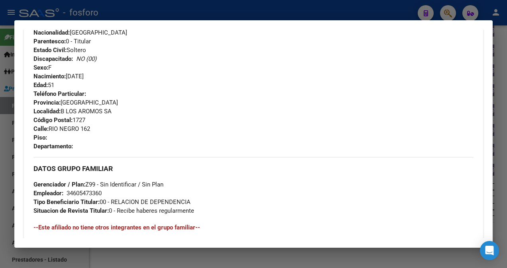
click at [2, 164] on div at bounding box center [253, 134] width 507 height 268
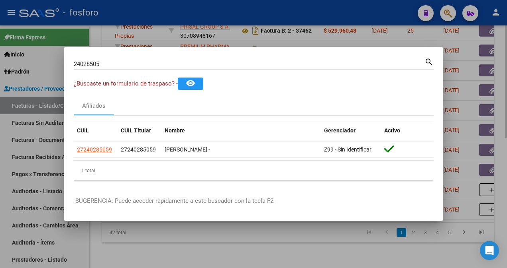
click at [173, 229] on div at bounding box center [253, 134] width 507 height 268
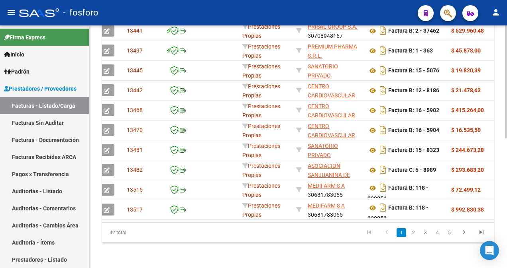
scroll to position [0, 0]
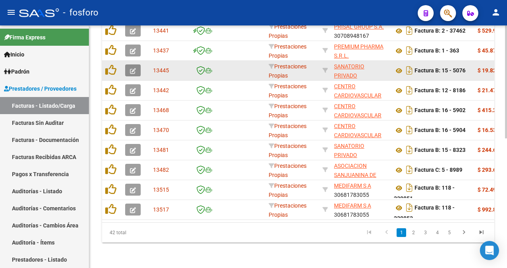
click at [134, 68] on icon "button" at bounding box center [133, 71] width 6 height 6
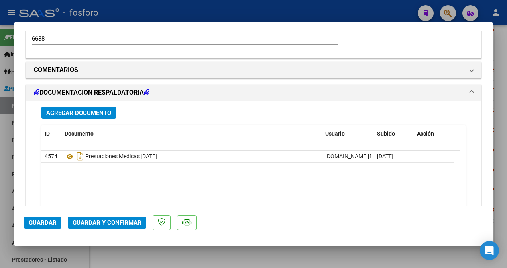
scroll to position [518, 0]
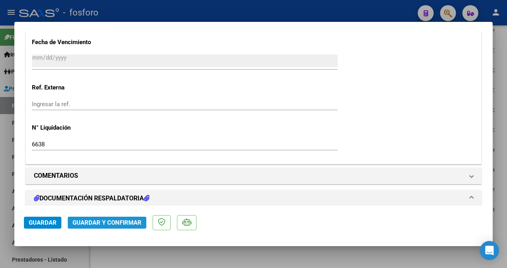
click at [102, 221] on span "Guardar y Confirmar" at bounding box center [106, 222] width 69 height 7
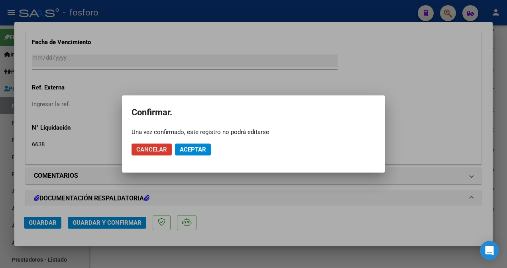
click at [192, 151] on span "Aceptar" at bounding box center [193, 149] width 26 height 7
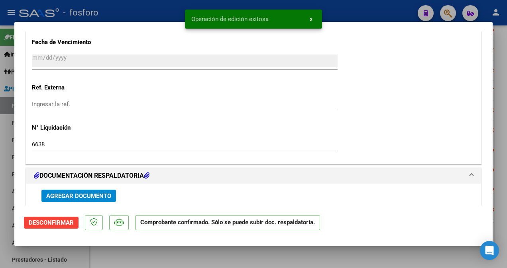
click at [3, 155] on div at bounding box center [253, 134] width 507 height 268
type input "$ 0,00"
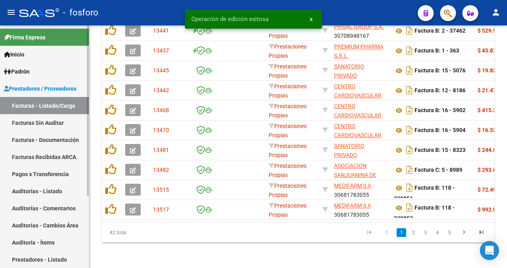
scroll to position [279, 0]
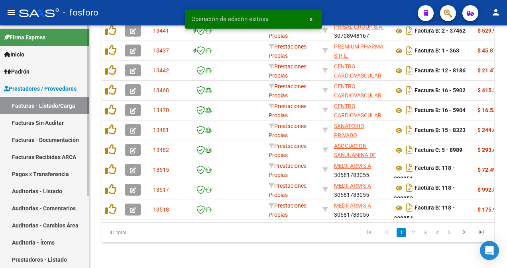
click at [22, 123] on link "Facturas Sin Auditar" at bounding box center [44, 122] width 89 height 17
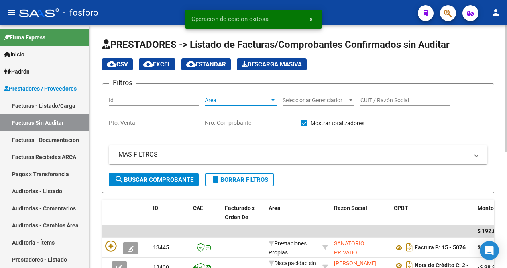
click at [274, 100] on div at bounding box center [273, 100] width 4 height 2
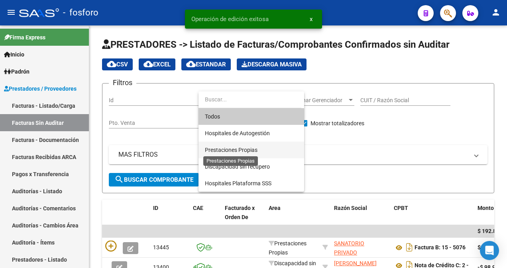
click at [239, 152] on span "Prestaciones Propias" at bounding box center [231, 150] width 53 height 6
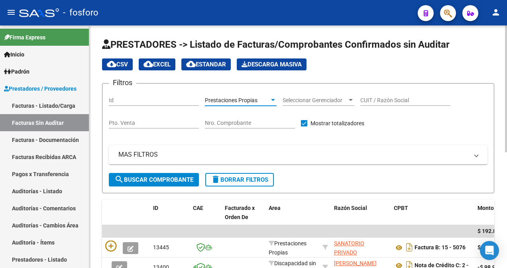
click at [187, 182] on span "search Buscar Comprobante" at bounding box center [153, 179] width 79 height 7
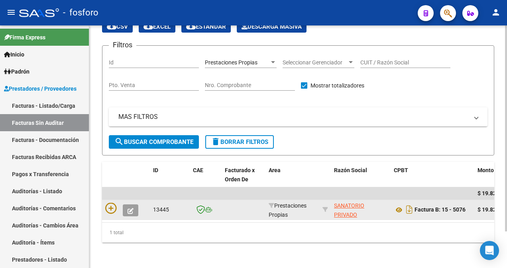
scroll to position [43, 0]
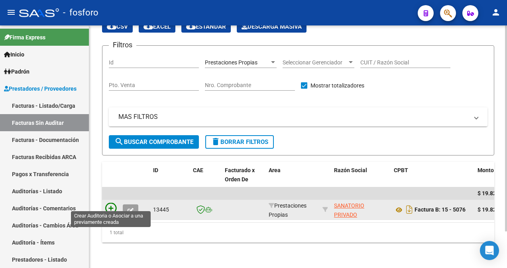
click at [112, 203] on icon at bounding box center [110, 208] width 11 height 11
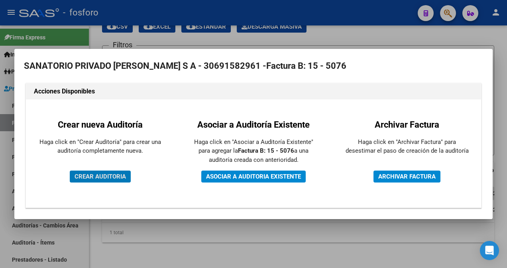
click at [116, 174] on span "CREAR AUDITORIA" at bounding box center [99, 176] width 51 height 7
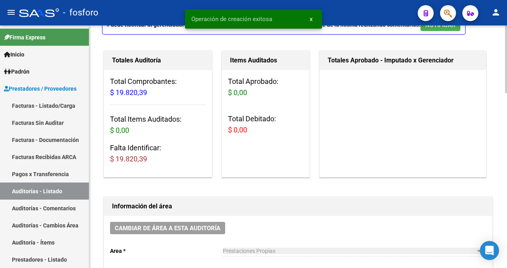
scroll to position [159, 0]
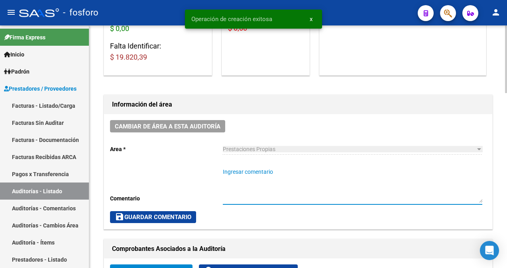
click at [224, 168] on textarea "Ingresar comentario" at bounding box center [352, 185] width 259 height 35
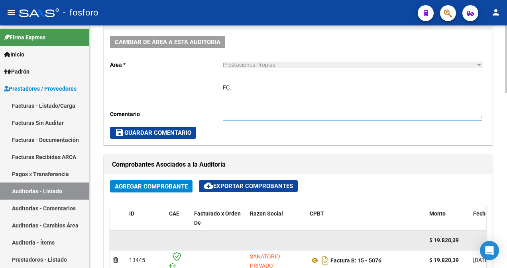
scroll to position [239, 0]
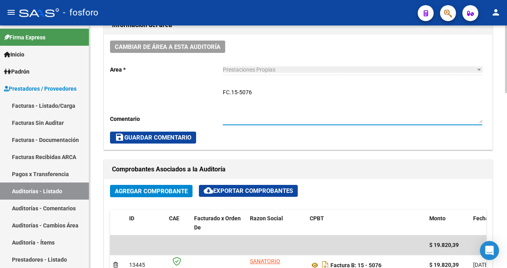
type textarea "FC.15-5076"
click at [164, 137] on span "save Guardar Comentario" at bounding box center [153, 137] width 76 height 7
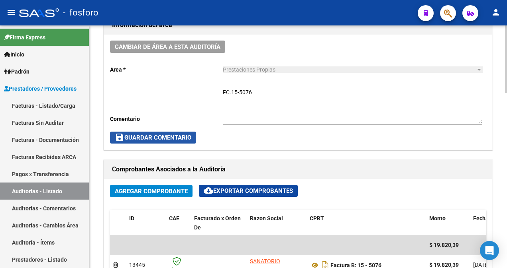
click at [151, 135] on span "save Guardar Comentario" at bounding box center [153, 137] width 76 height 7
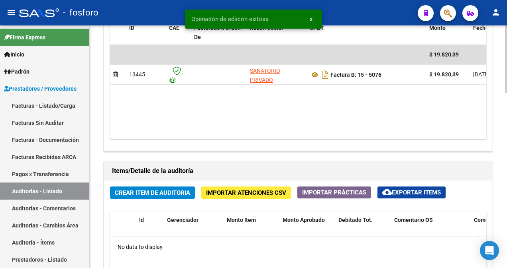
scroll to position [438, 0]
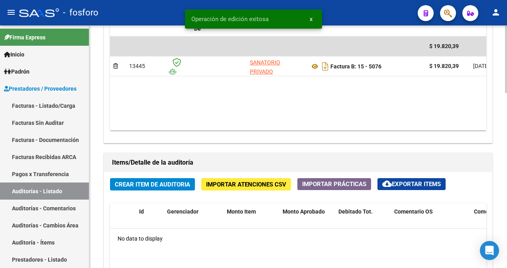
click at [162, 182] on span "Crear Item de Auditoria" at bounding box center [152, 184] width 75 height 7
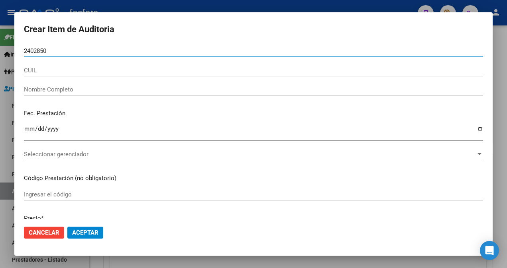
type input "24028505"
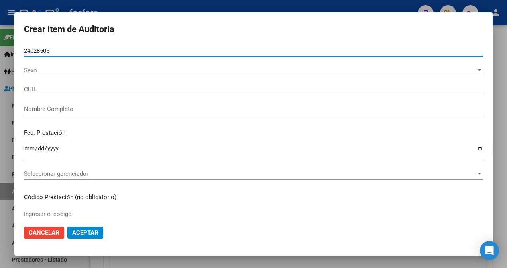
type input "27240285059"
type input "[PERSON_NAME] -"
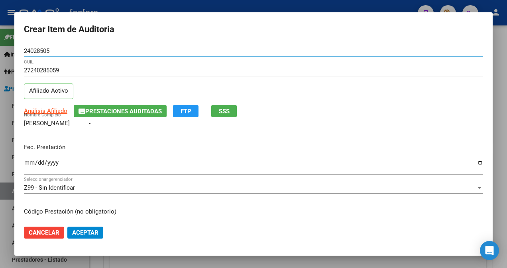
type input "24028505"
click at [28, 161] on input "Ingresar la fecha" at bounding box center [253, 166] width 459 height 13
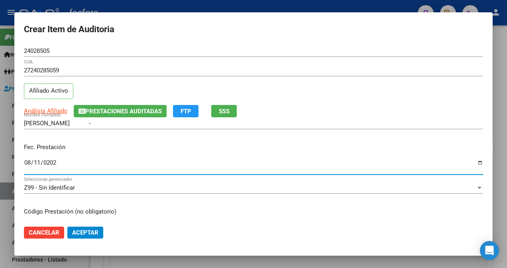
type input "[DATE]"
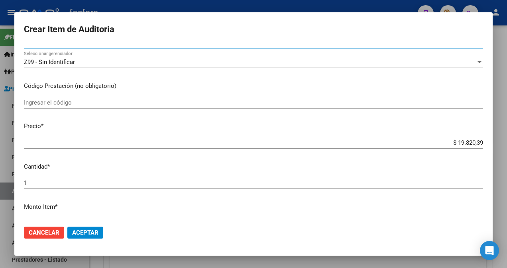
scroll to position [119, 0]
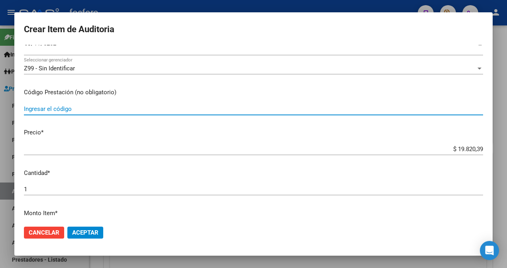
click at [90, 112] on input "Ingresar el código" at bounding box center [253, 109] width 459 height 7
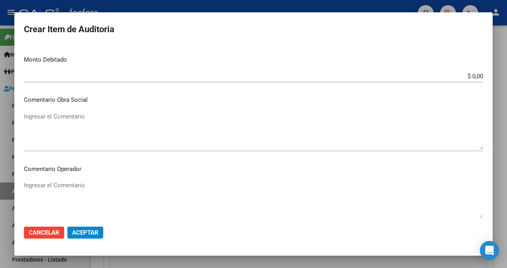
scroll to position [358, 0]
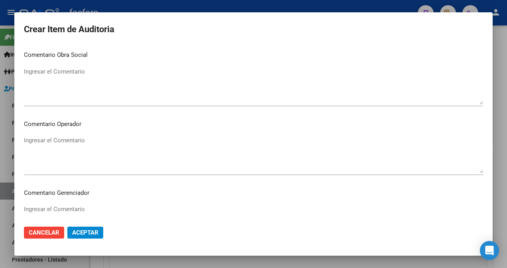
type input "420102"
click at [73, 142] on textarea "Ingresar el Comentario" at bounding box center [253, 154] width 459 height 37
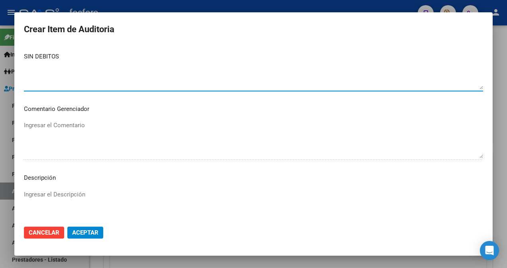
scroll to position [518, 0]
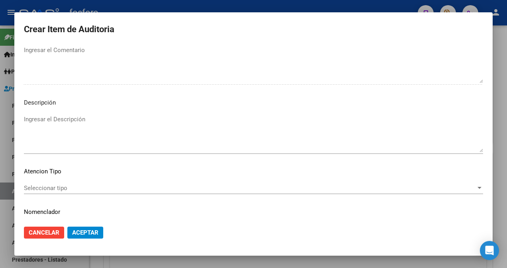
type textarea "SIN DEBITOS"
click at [63, 190] on span "Seleccionar tipo" at bounding box center [250, 188] width 452 height 7
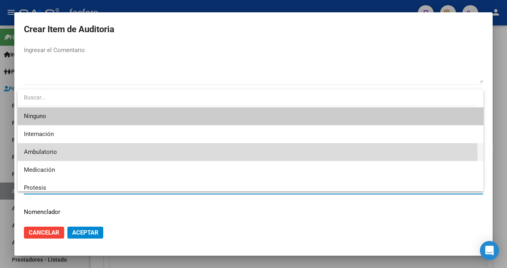
click at [68, 158] on span "Ambulatorio" at bounding box center [250, 152] width 453 height 18
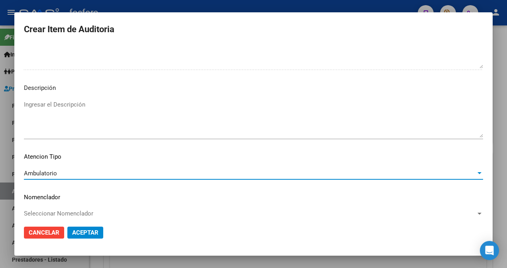
scroll to position [540, 0]
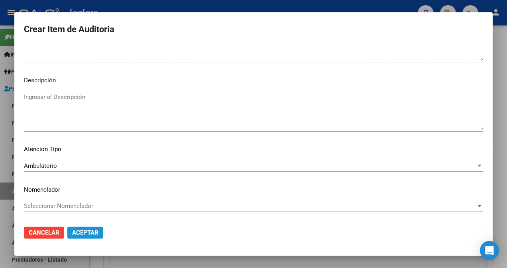
click at [89, 234] on span "Aceptar" at bounding box center [85, 232] width 26 height 7
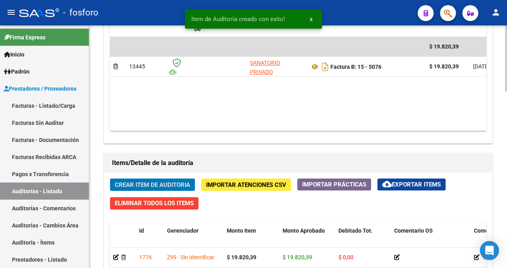
scroll to position [638, 0]
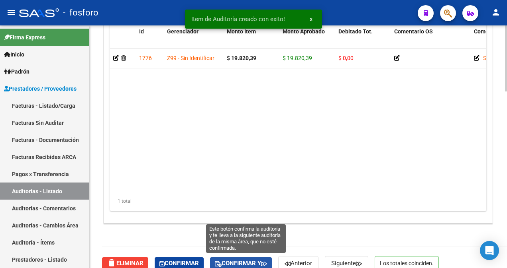
click at [237, 262] on span "Confirmar y" at bounding box center [241, 263] width 52 height 7
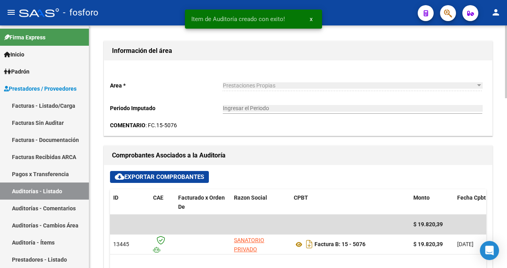
type input "202509"
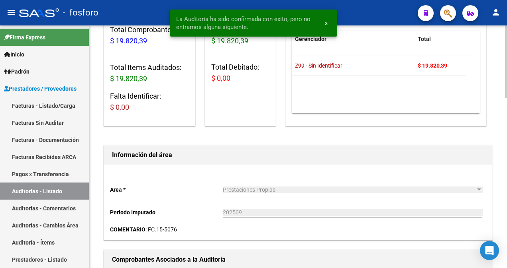
scroll to position [0, 0]
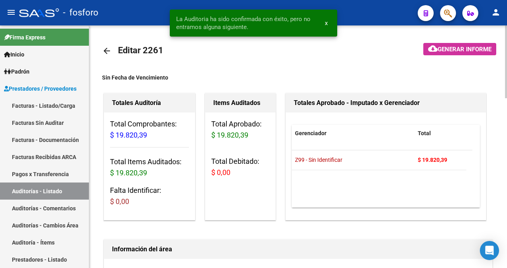
click at [434, 45] on mat-icon "cloud_download" at bounding box center [433, 49] width 10 height 10
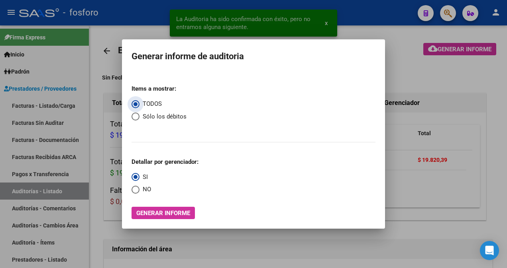
click at [143, 212] on span "Generar informe" at bounding box center [163, 213] width 54 height 7
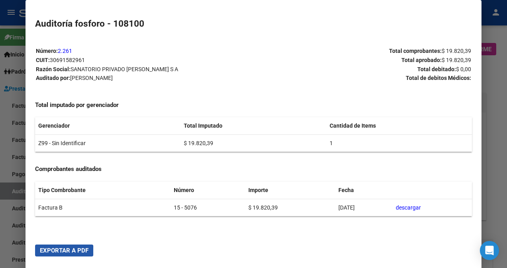
click at [59, 252] on span "Exportar a PDF" at bounding box center [64, 250] width 49 height 7
click at [0, 229] on html "menu - fosforo person Firma Express Inicio Instructivos Contacto OS Padrón Afil…" at bounding box center [253, 134] width 507 height 268
drag, startPoint x: -2, startPoint y: 229, endPoint x: 16, endPoint y: 131, distance: 99.9
click at [15, 134] on div at bounding box center [253, 134] width 507 height 268
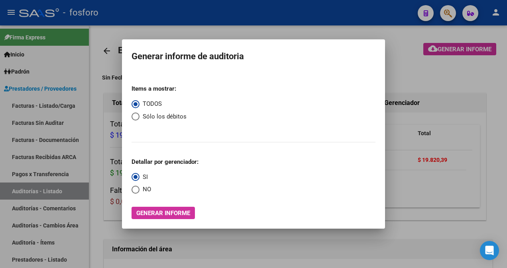
click at [53, 115] on div at bounding box center [253, 134] width 507 height 268
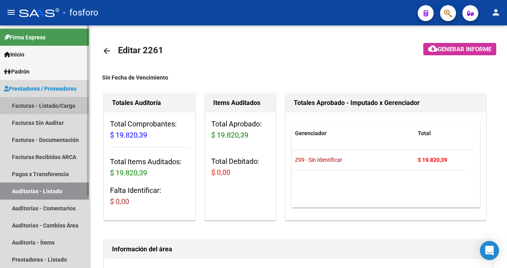
click at [61, 107] on link "Facturas - Listado/Carga" at bounding box center [44, 105] width 89 height 17
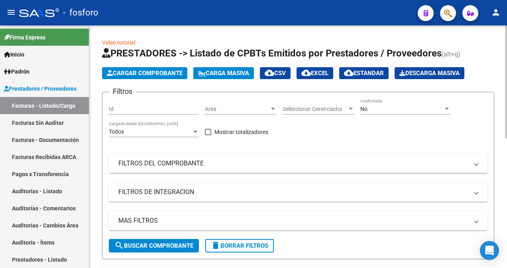
click at [272, 107] on div at bounding box center [272, 109] width 7 height 6
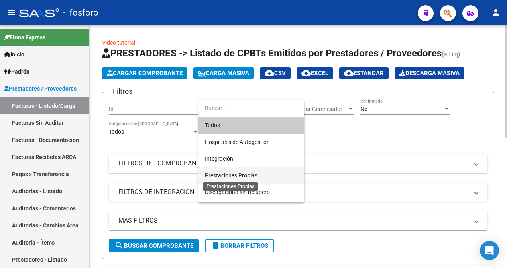
drag, startPoint x: 232, startPoint y: 174, endPoint x: 186, endPoint y: 192, distance: 49.8
click at [231, 174] on span "Prestaciones Propias" at bounding box center [231, 175] width 53 height 6
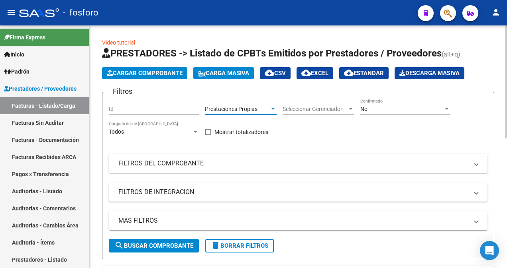
click at [142, 243] on span "search Buscar Comprobante" at bounding box center [153, 246] width 79 height 7
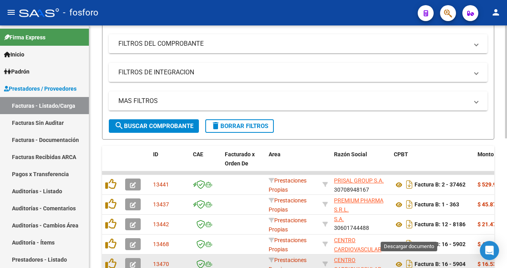
scroll to position [200, 0]
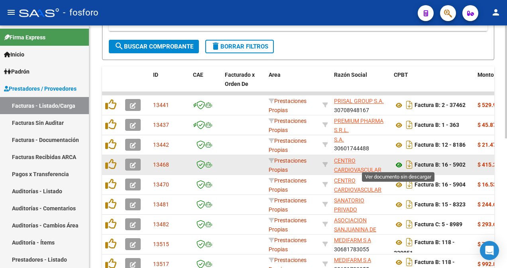
click at [397, 166] on icon at bounding box center [399, 166] width 10 height 10
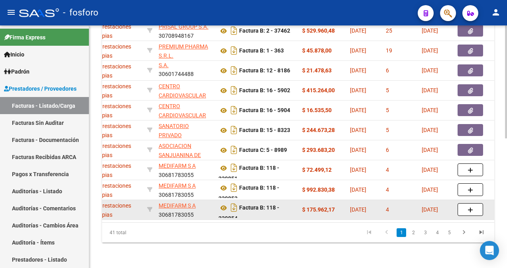
scroll to position [0, 202]
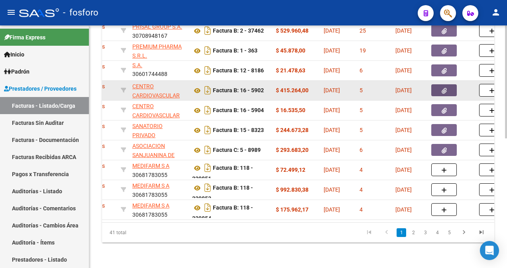
click at [446, 88] on icon "button" at bounding box center [443, 91] width 5 height 6
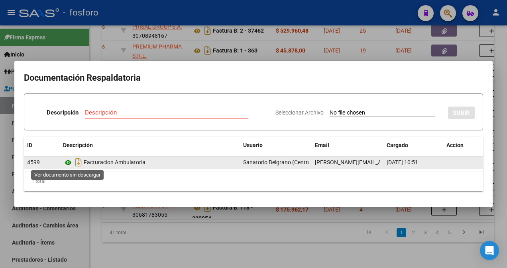
click at [68, 164] on icon at bounding box center [68, 163] width 10 height 10
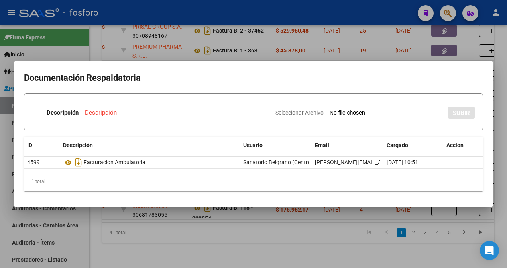
click at [181, 42] on div at bounding box center [253, 134] width 507 height 268
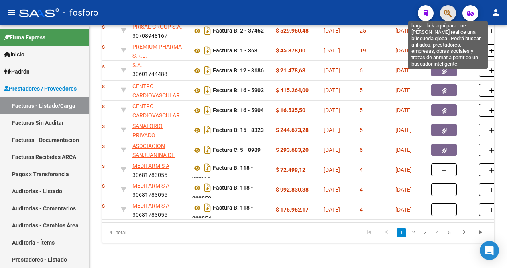
click at [449, 16] on icon "button" at bounding box center [448, 13] width 8 height 9
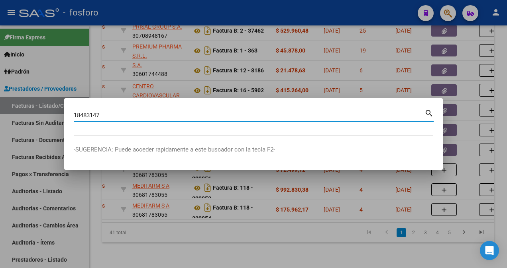
type input "18483147"
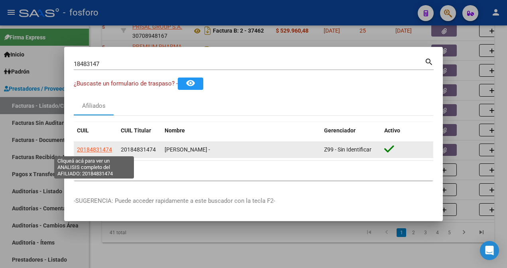
click at [89, 151] on span "20184831474" at bounding box center [94, 150] width 35 height 6
type textarea "20184831474"
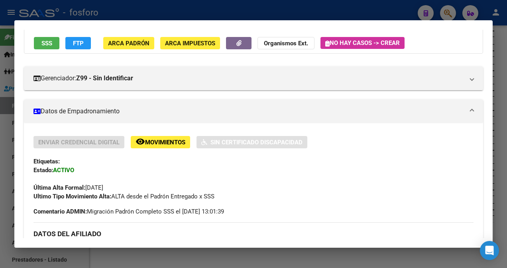
scroll to position [33, 0]
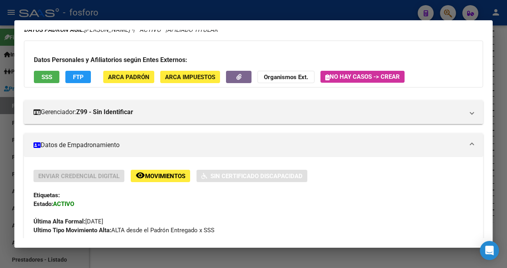
click at [3, 43] on div at bounding box center [253, 134] width 507 height 268
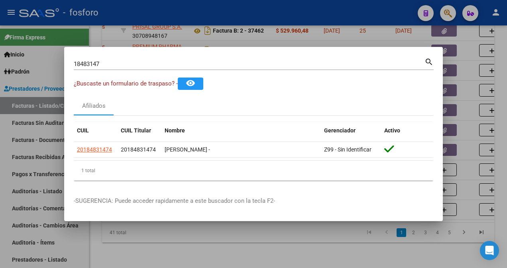
click at [129, 68] on div "18483147 Buscar (apellido, dni, cuil, [PERSON_NAME], cuit, obra social)" at bounding box center [249, 64] width 350 height 12
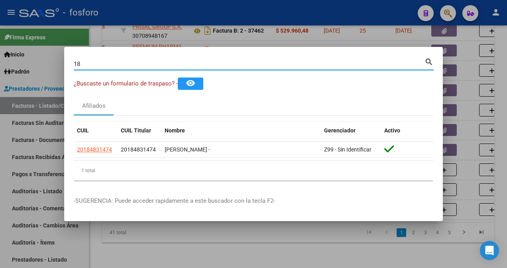
type input "1"
type input "16815248"
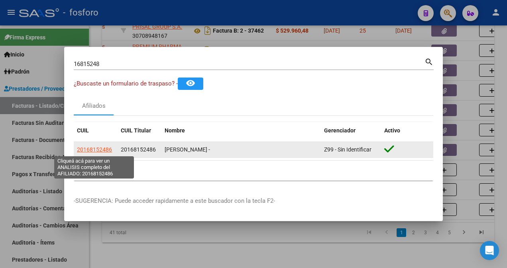
click at [97, 150] on span "20168152486" at bounding box center [94, 150] width 35 height 6
type textarea "20168152486"
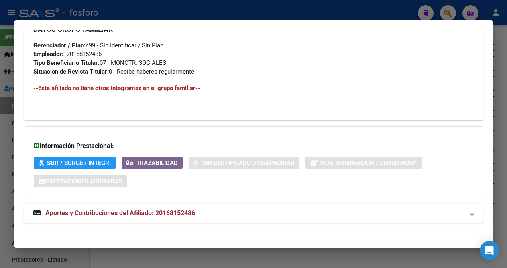
scroll to position [451, 0]
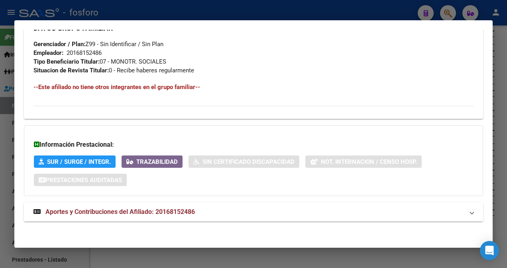
click at [6, 52] on div at bounding box center [253, 134] width 507 height 268
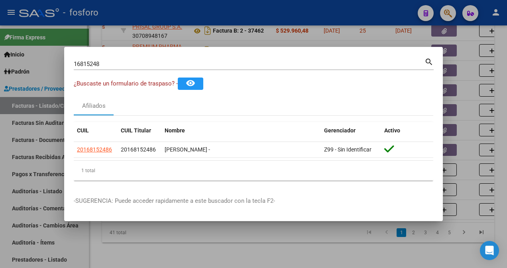
drag, startPoint x: 39, startPoint y: 64, endPoint x: 51, endPoint y: 72, distance: 14.8
click at [39, 65] on div at bounding box center [253, 134] width 507 height 268
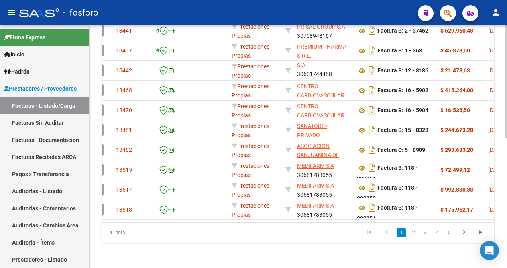
scroll to position [0, 0]
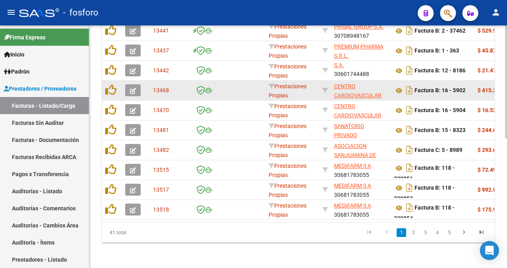
click at [131, 87] on span "button" at bounding box center [133, 90] width 6 height 7
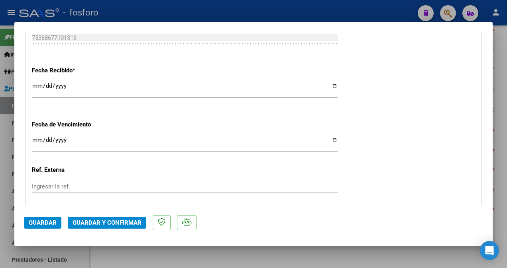
scroll to position [438, 0]
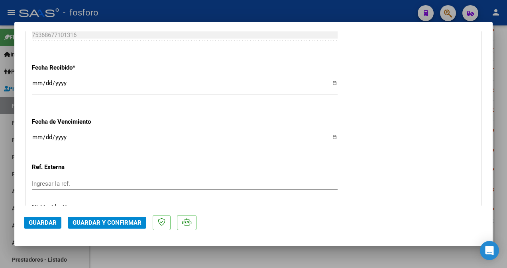
click at [33, 137] on input "Ingresar la fecha" at bounding box center [184, 140] width 305 height 13
type input "[DATE]"
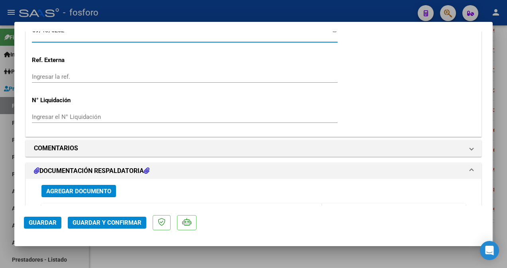
scroll to position [558, 0]
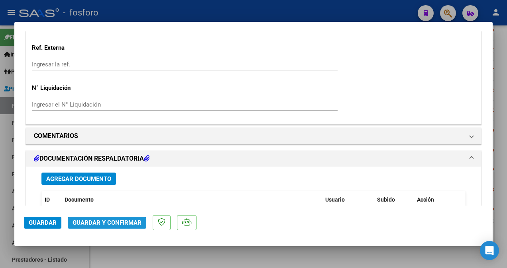
click at [96, 225] on span "Guardar y Confirmar" at bounding box center [106, 222] width 69 height 7
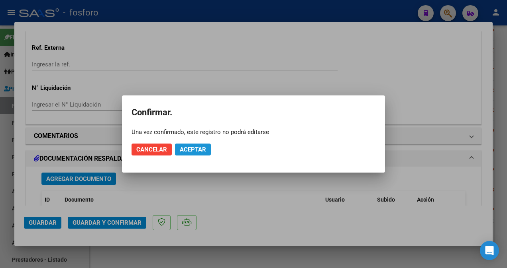
drag, startPoint x: 206, startPoint y: 151, endPoint x: 197, endPoint y: 151, distance: 9.6
click at [206, 151] on button "Aceptar" at bounding box center [193, 150] width 36 height 12
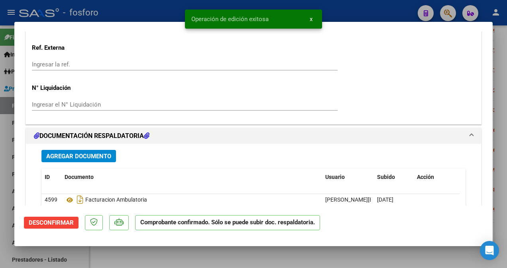
click at [8, 150] on div at bounding box center [253, 134] width 507 height 268
type input "$ 0,00"
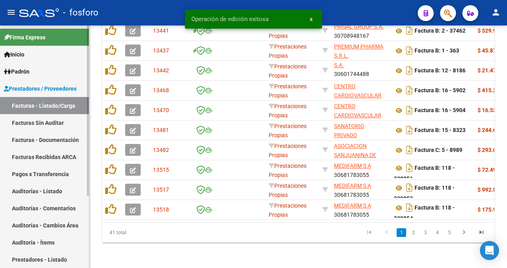
scroll to position [279, 0]
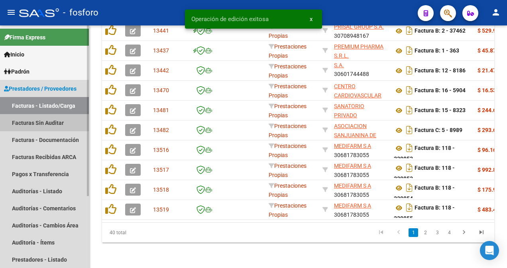
click at [39, 124] on link "Facturas Sin Auditar" at bounding box center [44, 122] width 89 height 17
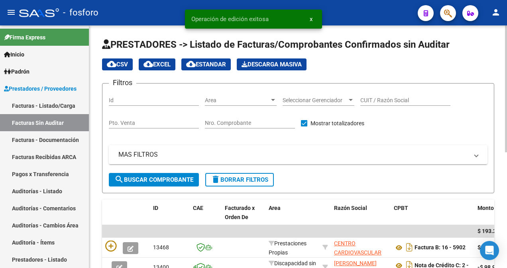
click at [273, 101] on div at bounding box center [272, 100] width 7 height 6
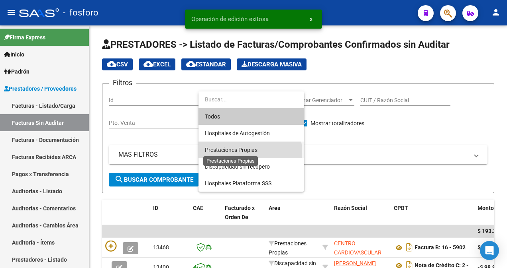
click at [240, 152] on span "Prestaciones Propias" at bounding box center [231, 150] width 53 height 6
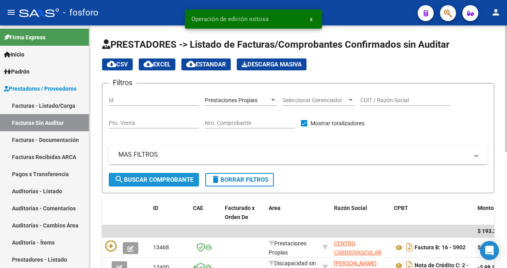
click at [165, 183] on span "search Buscar Comprobante" at bounding box center [153, 179] width 79 height 7
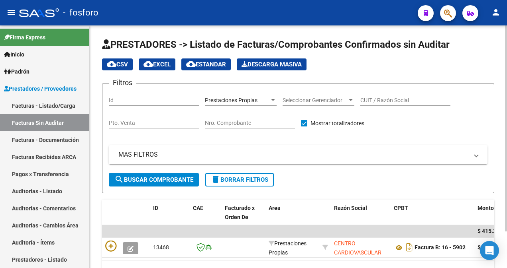
click at [140, 181] on span "search Buscar Comprobante" at bounding box center [153, 179] width 79 height 7
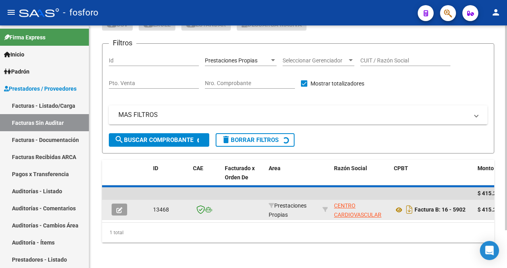
scroll to position [43, 0]
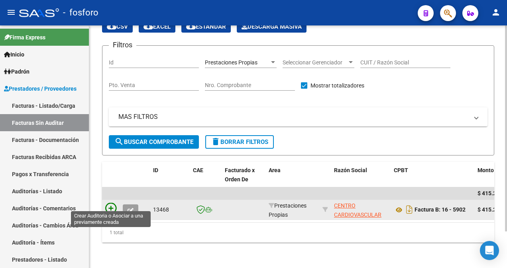
click at [109, 203] on icon at bounding box center [110, 208] width 11 height 11
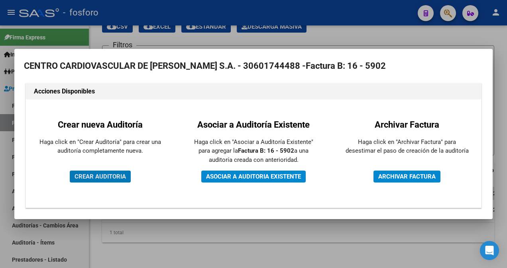
click at [112, 175] on span "CREAR AUDITORIA" at bounding box center [99, 176] width 51 height 7
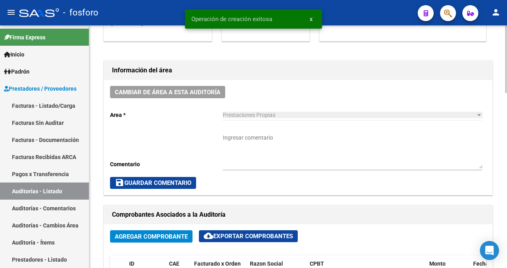
scroll to position [199, 0]
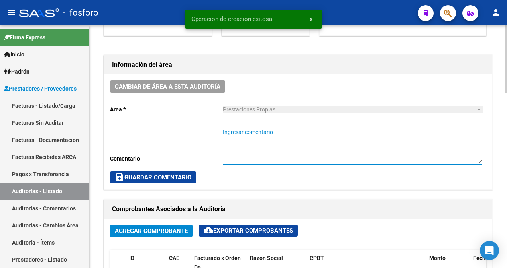
click at [233, 131] on textarea "Ingresar comentario" at bounding box center [352, 145] width 259 height 35
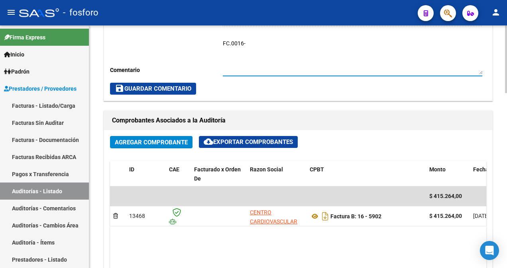
scroll to position [279, 0]
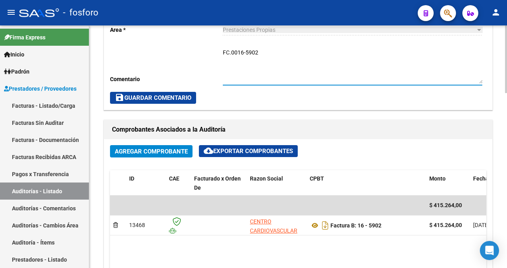
type textarea "FC.0016-5902"
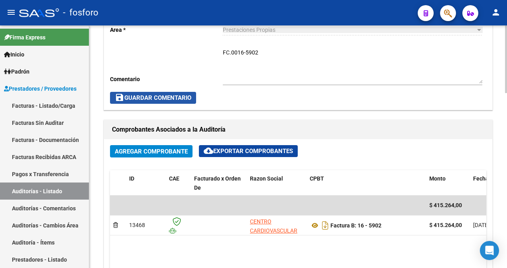
click at [161, 95] on span "save Guardar Comentario" at bounding box center [153, 97] width 76 height 7
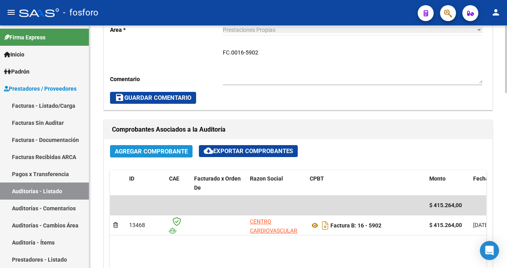
click at [145, 150] on span "Agregar Comprobante" at bounding box center [151, 151] width 73 height 7
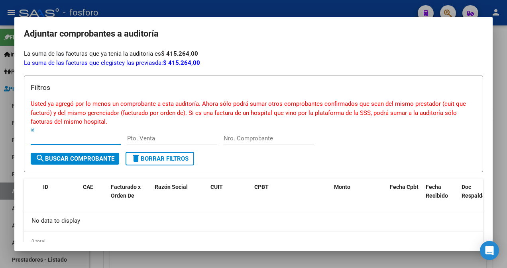
click at [4, 80] on div at bounding box center [253, 134] width 507 height 268
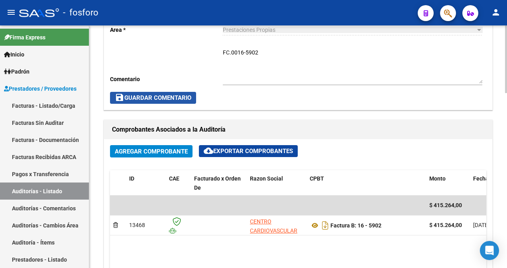
click at [165, 97] on span "save Guardar Comentario" at bounding box center [153, 97] width 76 height 7
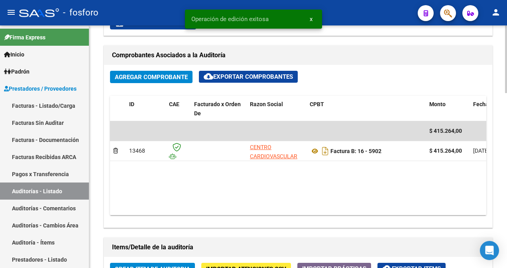
scroll to position [438, 0]
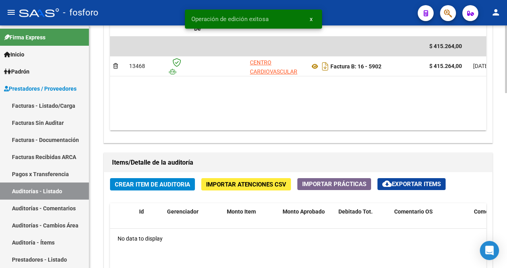
click at [157, 185] on span "Crear Item de Auditoria" at bounding box center [152, 184] width 75 height 7
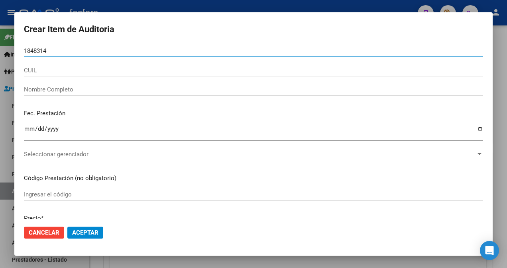
type input "18483147"
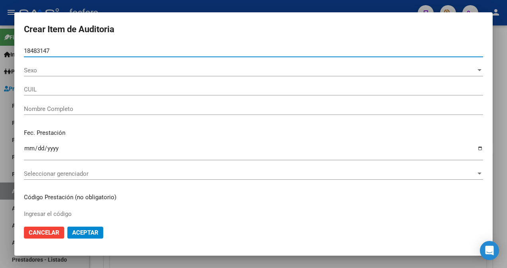
type input "20184831474"
type input "[PERSON_NAME] -"
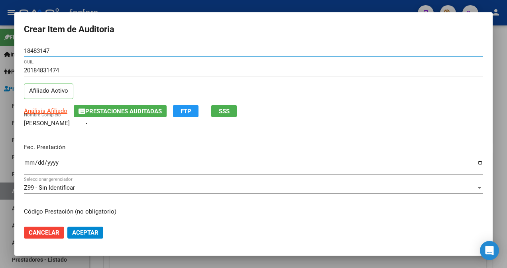
type input "18483147"
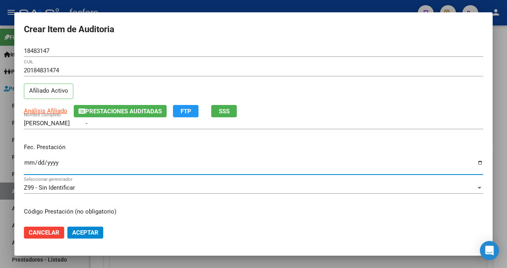
click at [27, 163] on input "Ingresar la fecha" at bounding box center [253, 166] width 459 height 13
type input "[DATE]"
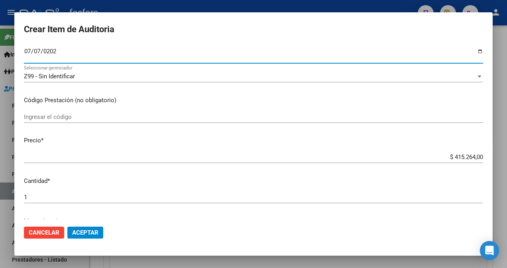
scroll to position [119, 0]
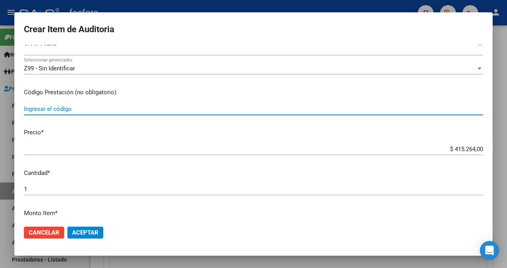
click at [96, 110] on input "Ingresar el código" at bounding box center [253, 109] width 459 height 7
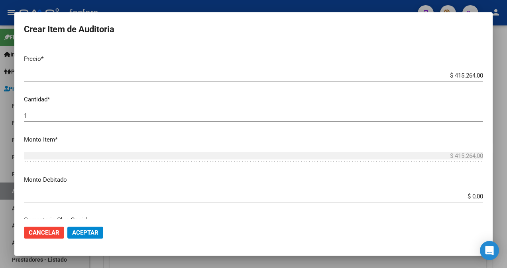
scroll to position [239, 0]
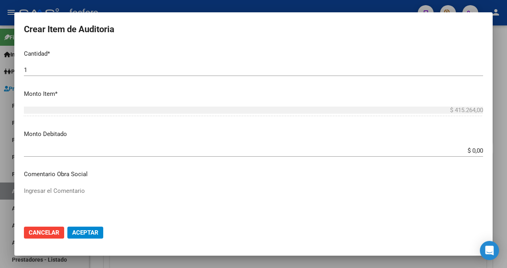
type input "341008- DEMAS AFILIADOS Y CODIGOS EN DETALLE ADJUNTO."
click at [477, 148] on app-form-text-field "Monto Debitado $ 0,00 Ingresar el monto" at bounding box center [256, 142] width 465 height 25
click at [477, 150] on app-form-text-field "Monto Debitado $ 0,00 Ingresar el monto" at bounding box center [256, 142] width 465 height 25
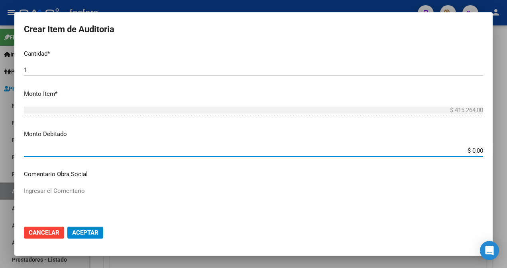
click at [476, 148] on input "$ 0,00" at bounding box center [253, 150] width 459 height 7
type input "$ 61.128,00"
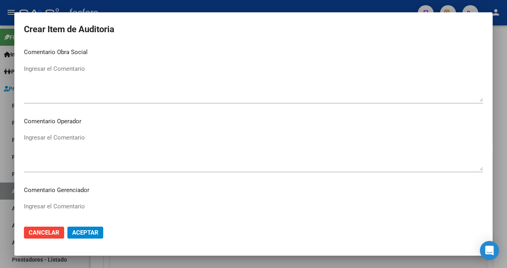
scroll to position [358, 0]
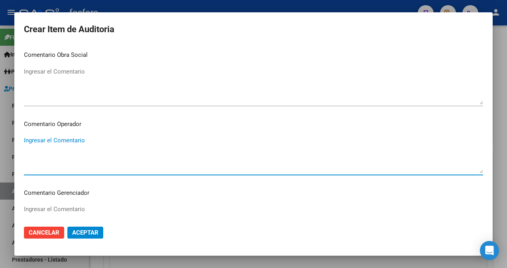
click at [72, 139] on textarea "Ingresar el Comentario" at bounding box center [253, 154] width 459 height 37
click at [66, 143] on textarea "SE DEBITAN LAS SIGUIENTES" at bounding box center [253, 154] width 459 height 37
click at [108, 140] on textarea "SE DEBITAN LOS SIGUIENTES" at bounding box center [253, 154] width 459 height 37
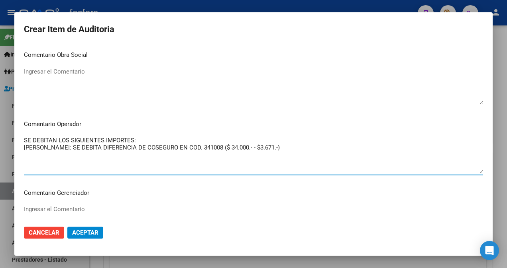
click at [282, 148] on textarea "SE DEBITAN LOS SIGUIENTES IMPORTES: [PERSON_NAME]: SE DEBITA DIFERENCIA DE COSE…" at bounding box center [253, 154] width 459 height 37
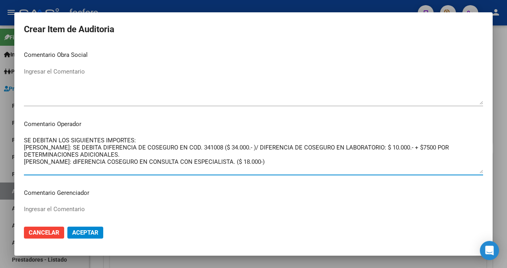
click at [105, 162] on textarea "SE DEBITAN LOS SIGUIENTES IMPORTES: [PERSON_NAME]: SE DEBITA DIFERENCIA DE COSE…" at bounding box center [253, 154] width 459 height 37
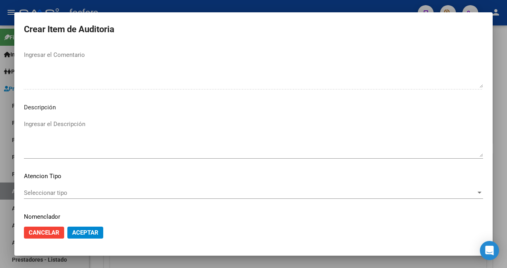
scroll to position [540, 0]
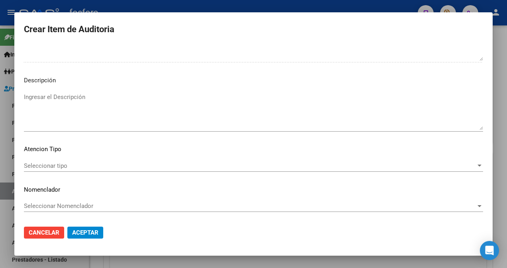
type textarea "SE DEBITAN LOS SIGUIENTES IMPORTES: [PERSON_NAME]: SE DEBITA DIFERENCIA DE COSE…"
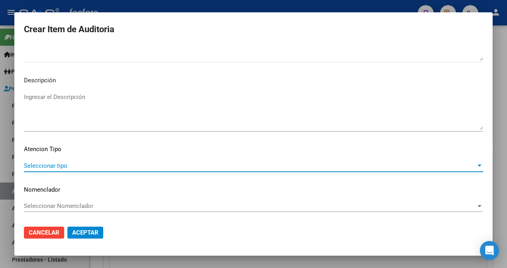
click at [61, 166] on span "Seleccionar tipo" at bounding box center [250, 165] width 452 height 7
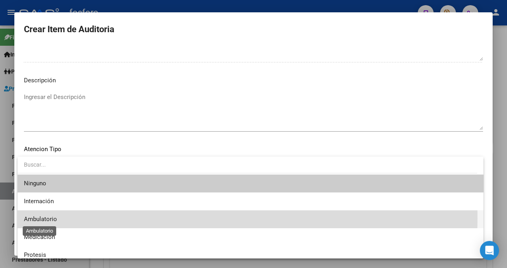
click at [57, 219] on span "Ambulatorio" at bounding box center [40, 219] width 33 height 7
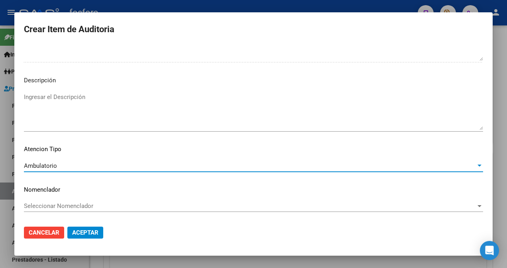
click at [96, 233] on span "Aceptar" at bounding box center [85, 232] width 26 height 7
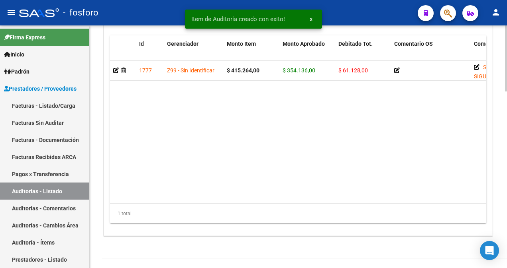
scroll to position [648, 0]
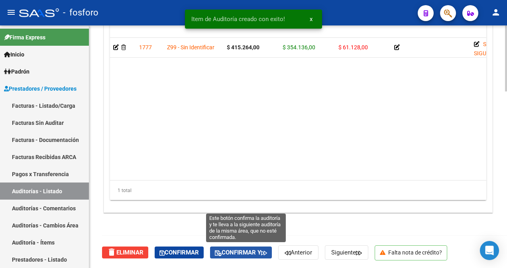
click at [242, 253] on span "Confirmar y" at bounding box center [241, 252] width 52 height 7
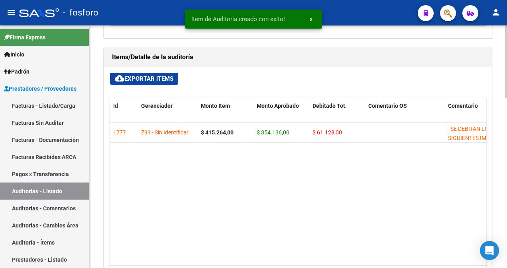
type input "202509"
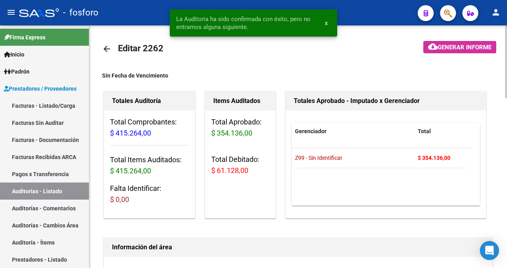
scroll to position [0, 0]
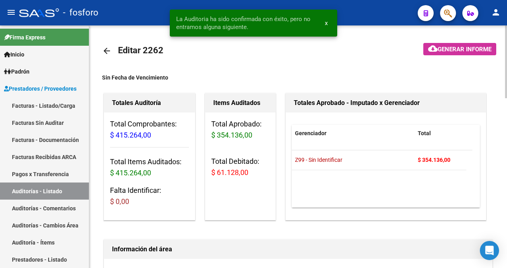
click at [448, 51] on span "Generar informe" at bounding box center [464, 49] width 54 height 7
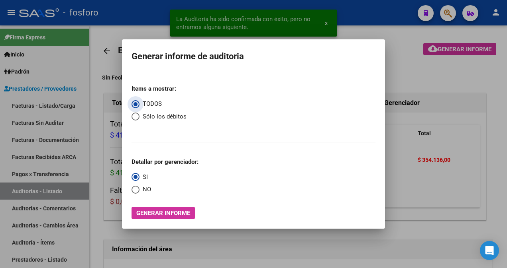
click at [142, 215] on span "Generar informe" at bounding box center [163, 213] width 54 height 7
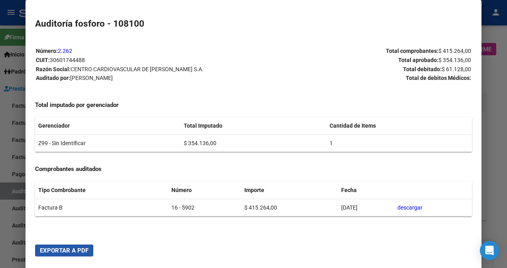
click at [50, 253] on span "Exportar a PDF" at bounding box center [64, 250] width 49 height 7
click at [0, 151] on div at bounding box center [253, 134] width 507 height 268
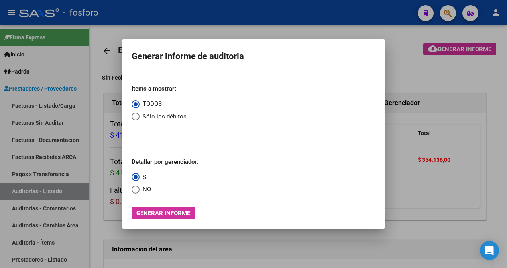
click at [299, 29] on div at bounding box center [253, 134] width 507 height 268
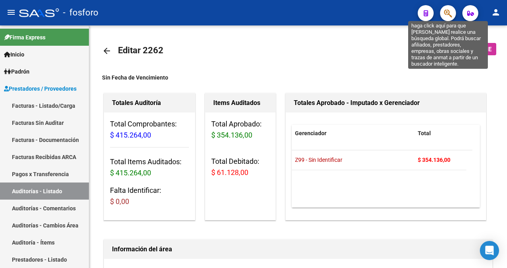
click at [448, 14] on icon "button" at bounding box center [448, 13] width 8 height 9
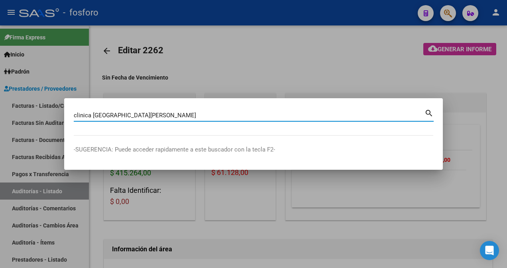
type input "clinica [GEOGRAPHIC_DATA][PERSON_NAME]"
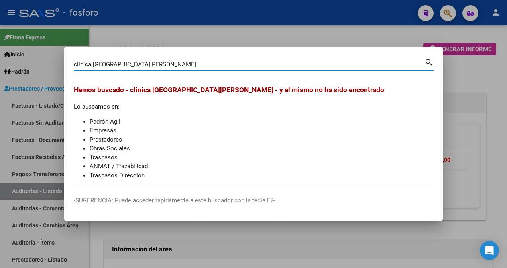
click at [139, 41] on div at bounding box center [253, 134] width 507 height 268
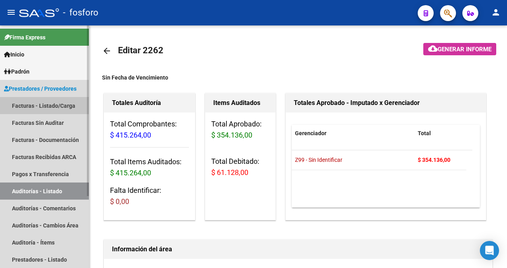
click at [49, 104] on link "Facturas - Listado/Carga" at bounding box center [44, 105] width 89 height 17
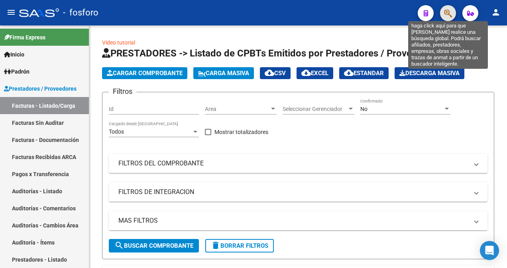
click at [451, 12] on icon "button" at bounding box center [448, 13] width 8 height 9
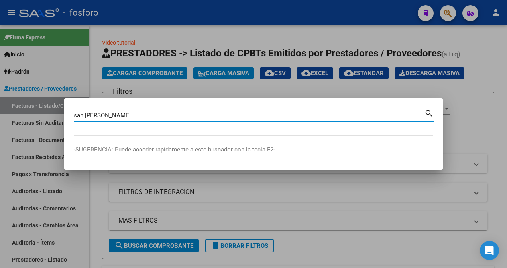
type input "san [PERSON_NAME]"
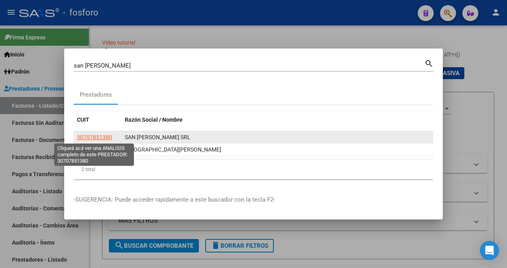
click at [102, 137] on span "30707851380" at bounding box center [94, 137] width 35 height 6
type textarea "30707851380"
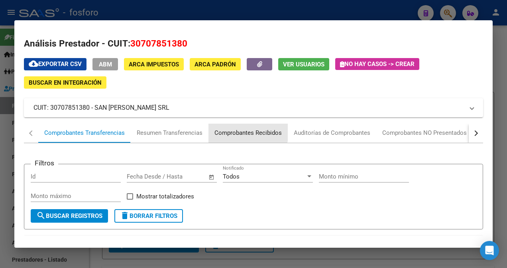
click at [240, 131] on div "Comprobantes Recibidos" at bounding box center [247, 133] width 67 height 9
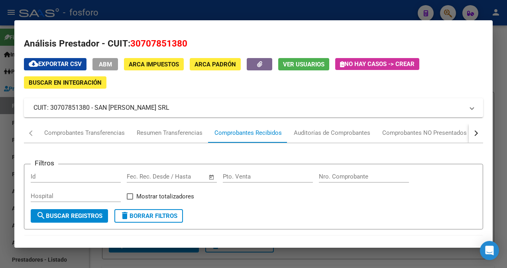
click at [70, 211] on button "search Buscar Registros" at bounding box center [69, 216] width 77 height 14
click at [322, 138] on div "Auditorías de Comprobantes" at bounding box center [332, 133] width 88 height 19
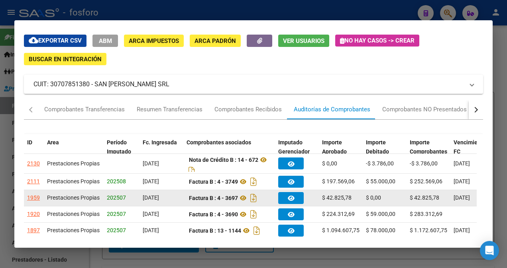
scroll to position [40, 0]
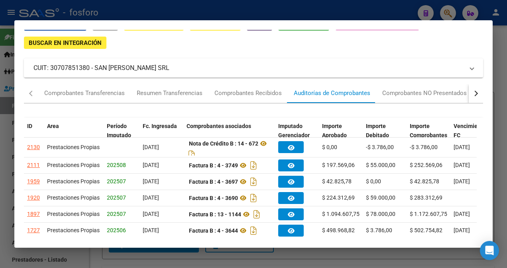
click at [297, 8] on div at bounding box center [253, 134] width 507 height 268
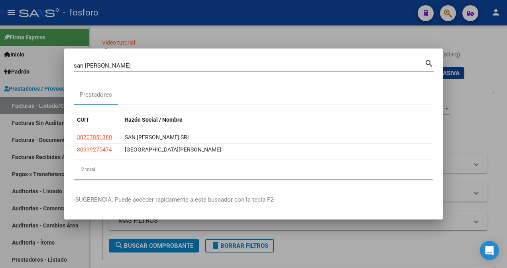
click at [448, 18] on div at bounding box center [253, 134] width 507 height 268
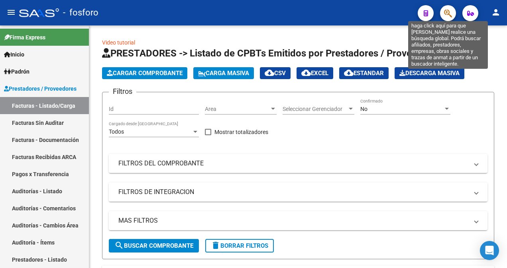
click at [448, 17] on icon "button" at bounding box center [448, 13] width 8 height 9
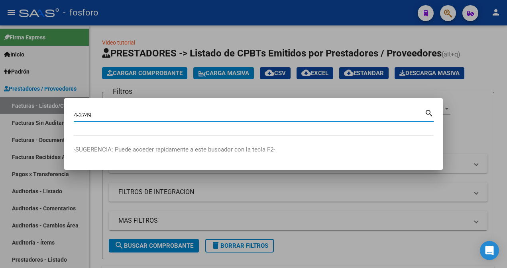
type input "4-3749"
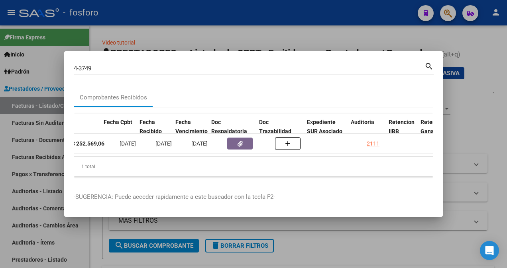
scroll to position [0, 372]
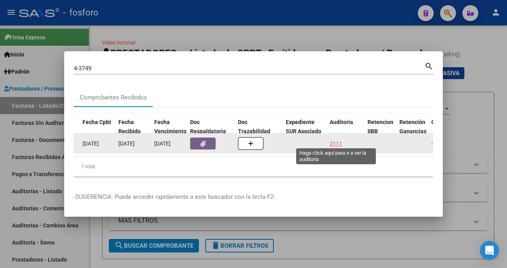
click at [331, 139] on div "2111" at bounding box center [335, 143] width 13 height 9
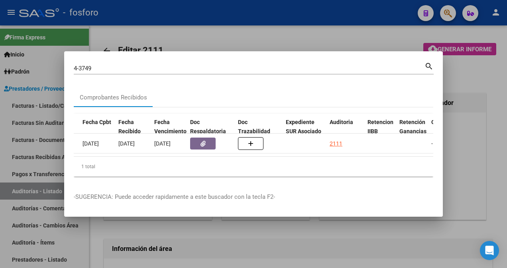
click at [319, 233] on div at bounding box center [253, 134] width 507 height 268
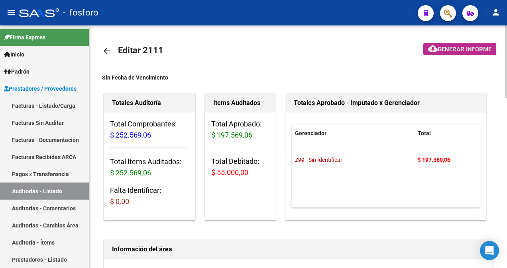
click at [457, 48] on span "Generar informe" at bounding box center [464, 49] width 54 height 7
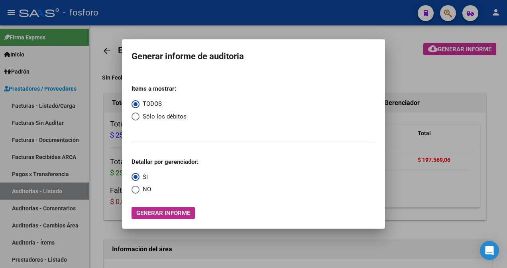
click at [171, 215] on span "Generar informe" at bounding box center [163, 213] width 54 height 7
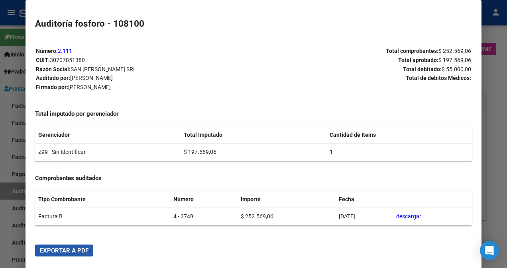
click at [78, 250] on span "Exportar a PDF" at bounding box center [64, 250] width 49 height 7
click at [10, 106] on div at bounding box center [253, 134] width 507 height 268
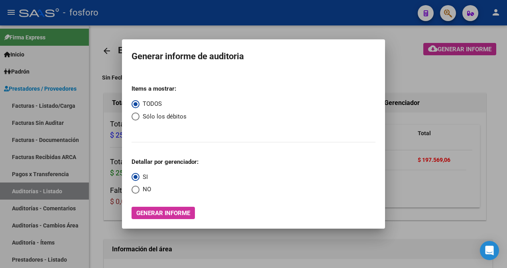
click at [403, 72] on div at bounding box center [253, 134] width 507 height 268
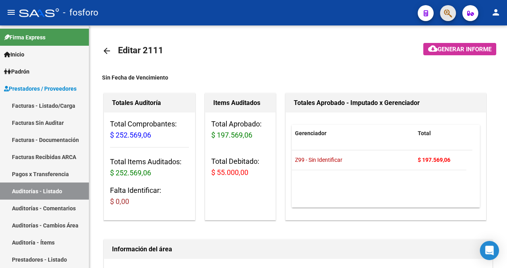
click at [453, 14] on button "button" at bounding box center [448, 13] width 16 height 16
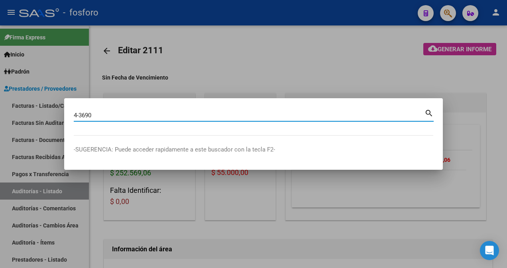
type input "4-3690"
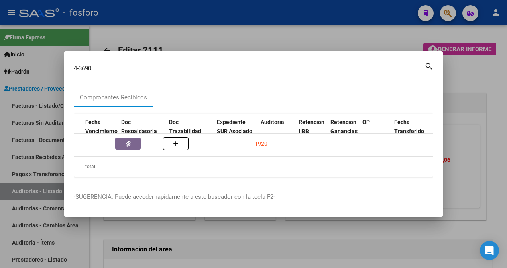
scroll to position [0, 452]
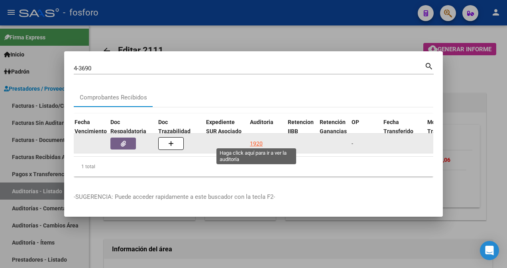
click at [256, 141] on div "1920" at bounding box center [256, 143] width 13 height 9
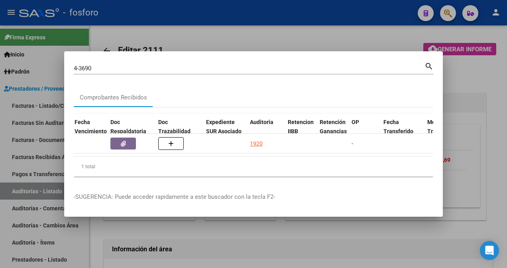
click at [343, 232] on div at bounding box center [253, 134] width 507 height 268
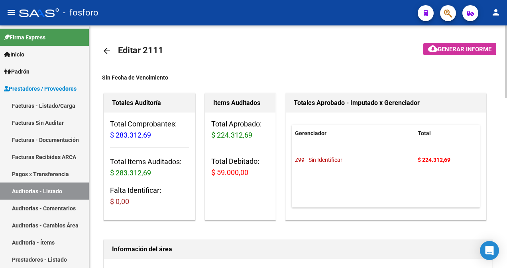
click at [104, 51] on mat-icon "arrow_back" at bounding box center [107, 51] width 10 height 10
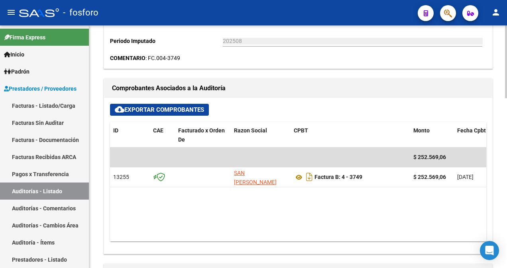
scroll to position [279, 0]
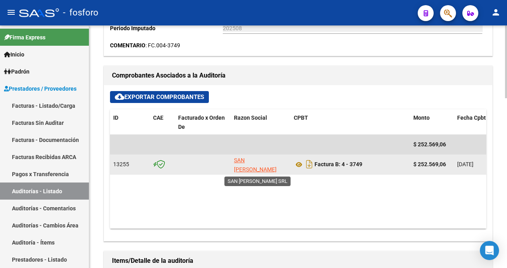
click at [250, 164] on app-link-go-to "SAN [PERSON_NAME] SRL" at bounding box center [260, 169] width 53 height 27
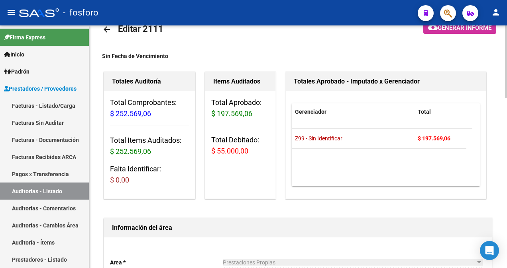
scroll to position [0, 0]
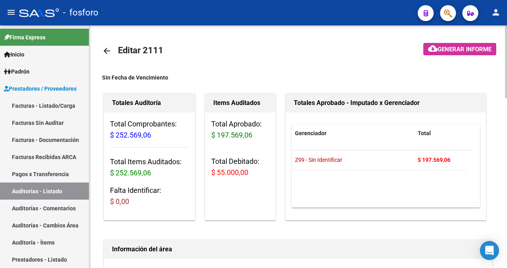
click at [109, 54] on mat-icon "arrow_back" at bounding box center [107, 51] width 10 height 10
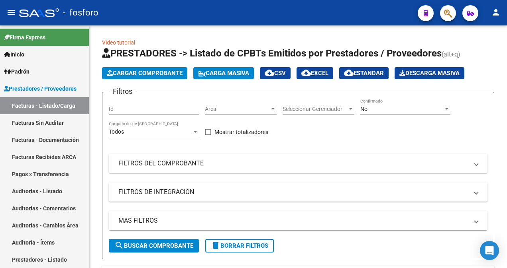
click at [443, 12] on button "button" at bounding box center [448, 13] width 16 height 16
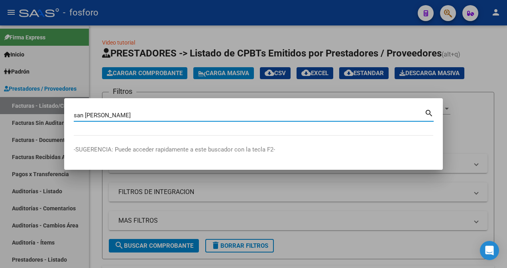
type input "san [PERSON_NAME]"
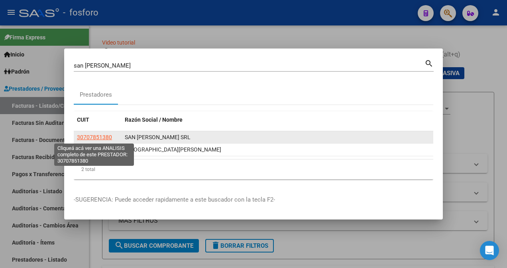
click at [102, 139] on span "30707851380" at bounding box center [94, 137] width 35 height 6
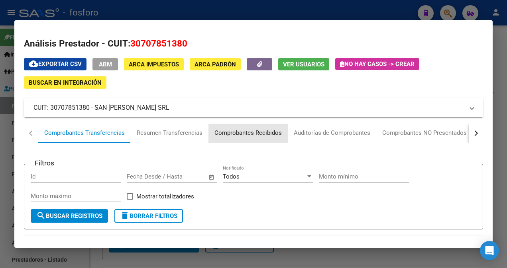
click at [256, 135] on div "Comprobantes Recibidos" at bounding box center [247, 133] width 67 height 9
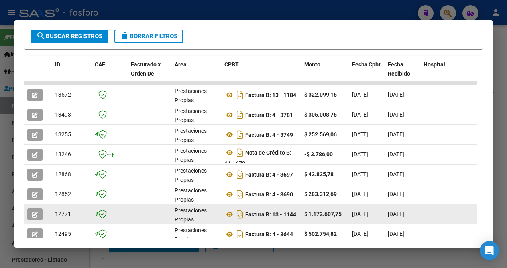
scroll to position [150, 0]
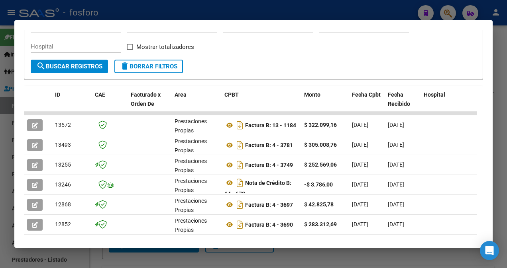
click at [370, 12] on div at bounding box center [253, 134] width 507 height 268
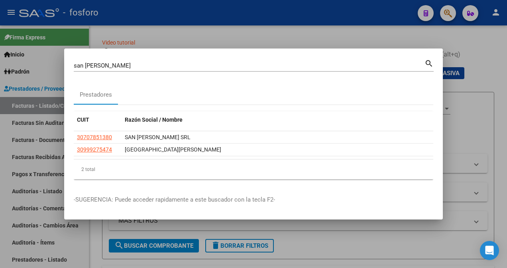
click at [449, 17] on div at bounding box center [253, 134] width 507 height 268
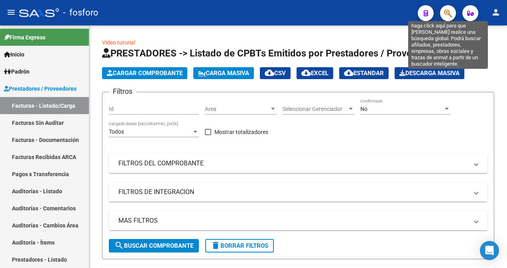
click at [451, 17] on icon "button" at bounding box center [448, 13] width 8 height 9
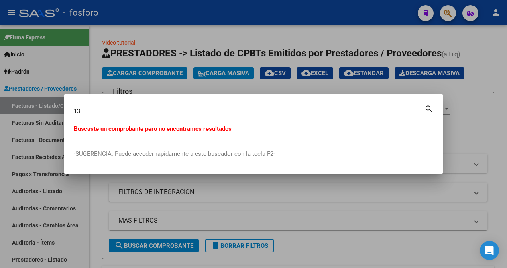
type input "1"
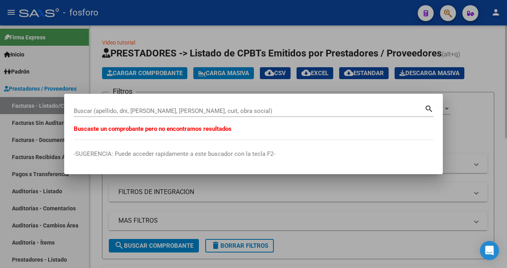
click at [288, 213] on div at bounding box center [253, 134] width 507 height 268
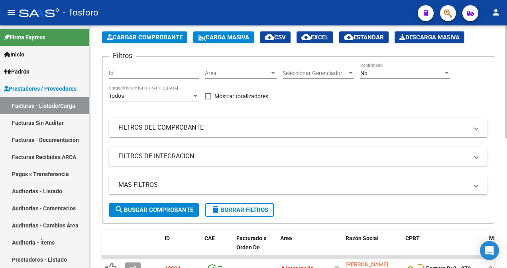
scroll to position [0, 0]
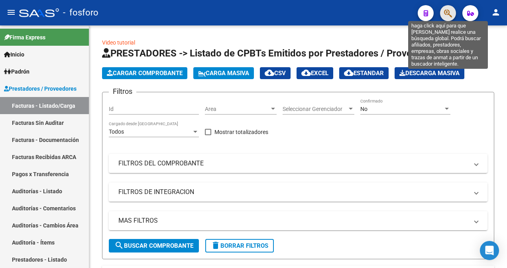
click at [449, 15] on icon "button" at bounding box center [448, 13] width 8 height 9
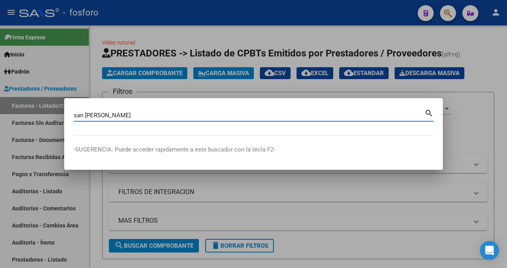
type input "san [PERSON_NAME]"
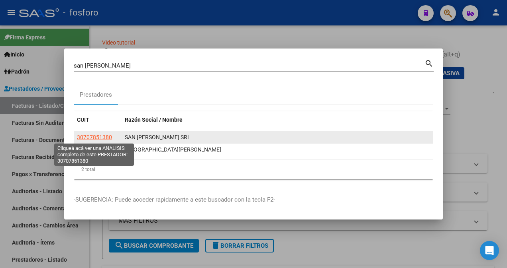
click at [95, 138] on span "30707851380" at bounding box center [94, 137] width 35 height 6
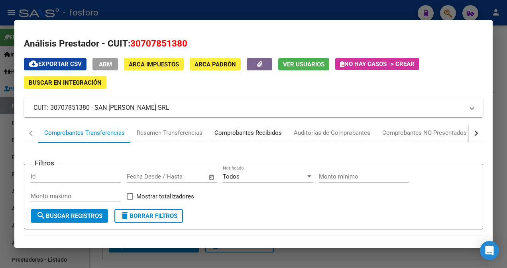
click at [235, 134] on div "Comprobantes Recibidos" at bounding box center [247, 133] width 67 height 9
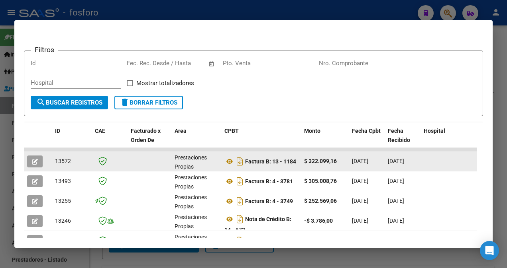
scroll to position [119, 0]
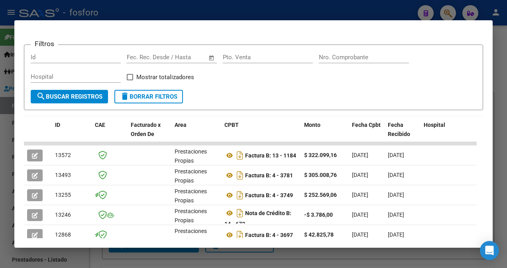
click at [379, 6] on div at bounding box center [253, 134] width 507 height 268
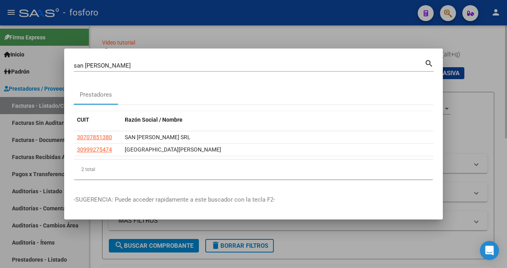
drag, startPoint x: 454, startPoint y: 39, endPoint x: 454, endPoint y: 33, distance: 6.0
click at [454, 40] on div at bounding box center [253, 134] width 507 height 268
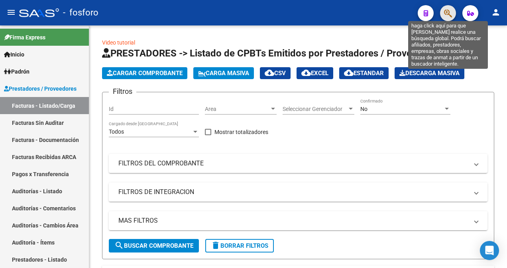
click at [450, 18] on icon "button" at bounding box center [448, 13] width 8 height 9
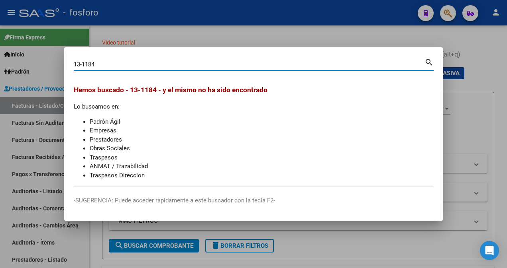
type input "13-1184"
click at [462, 112] on div at bounding box center [253, 134] width 507 height 268
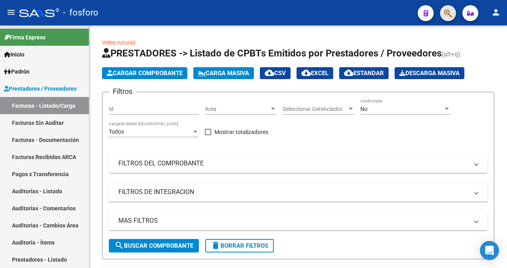
click at [446, 8] on span "button" at bounding box center [448, 13] width 8 height 16
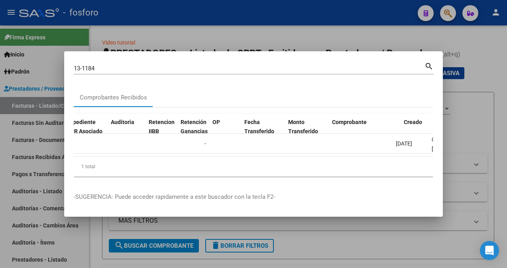
scroll to position [0, 617]
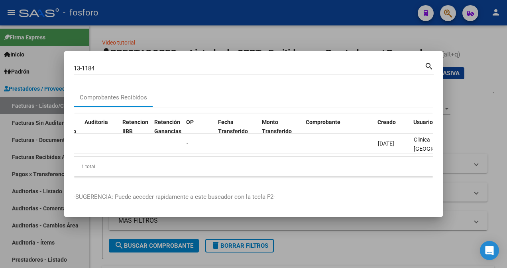
click at [78, 155] on datatable-body "13572 Prestaciones Propias SAN [PERSON_NAME] SRL 30707851380 Factura B: 13 - 11…" at bounding box center [253, 145] width 359 height 23
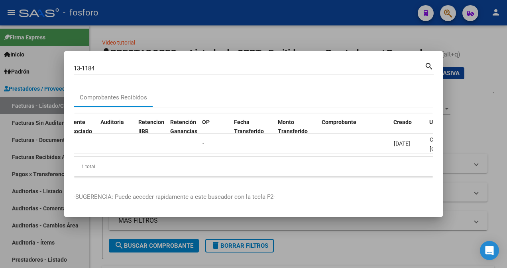
scroll to position [0, 595]
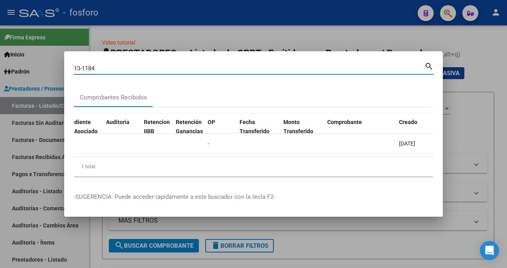
click at [92, 66] on input "13-1184" at bounding box center [249, 68] width 350 height 7
type input "13-1134"
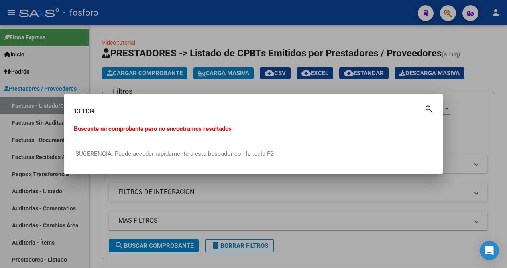
click at [231, 196] on div at bounding box center [253, 134] width 507 height 268
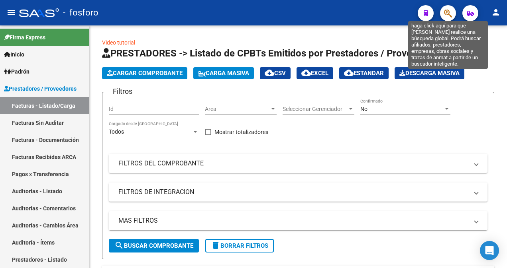
click at [444, 10] on icon "button" at bounding box center [448, 13] width 8 height 9
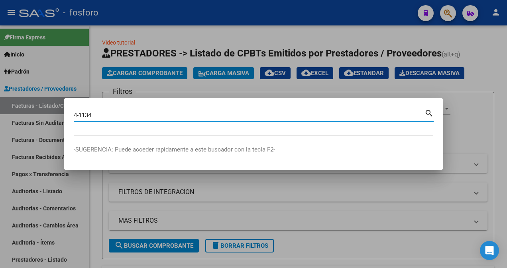
type input "4-1134"
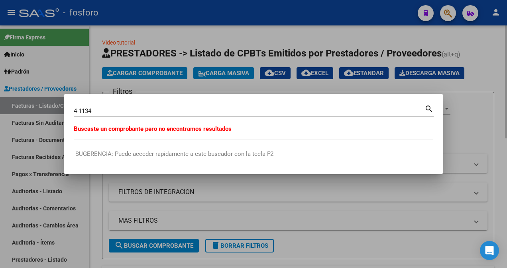
drag, startPoint x: 236, startPoint y: 90, endPoint x: 234, endPoint y: 71, distance: 19.2
click at [236, 90] on div at bounding box center [253, 134] width 507 height 268
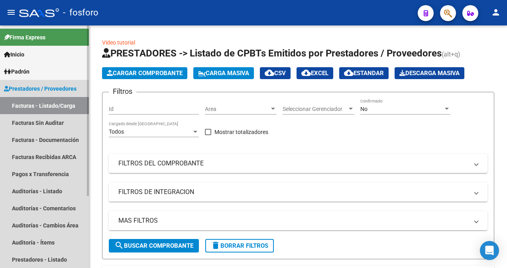
click at [47, 105] on link "Facturas - Listado/Carga" at bounding box center [44, 105] width 89 height 17
click at [55, 118] on link "Facturas Sin Auditar" at bounding box center [44, 122] width 89 height 17
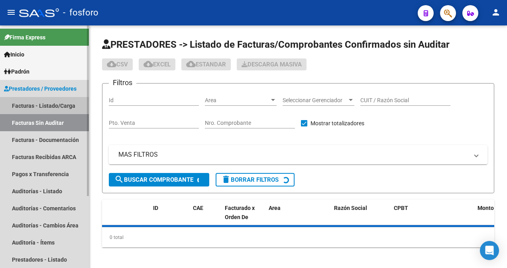
click at [58, 106] on link "Facturas - Listado/Carga" at bounding box center [44, 105] width 89 height 17
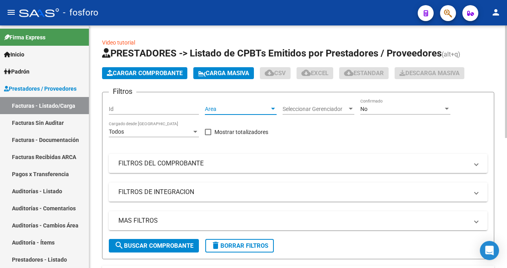
click at [270, 109] on div at bounding box center [272, 109] width 7 height 6
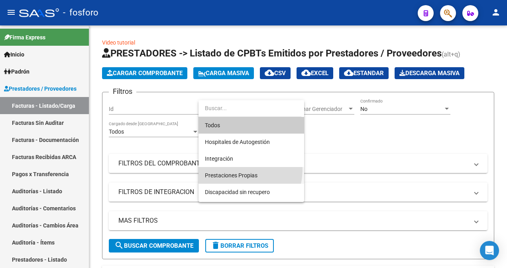
click at [226, 169] on span "Prestaciones Propias" at bounding box center [251, 175] width 93 height 17
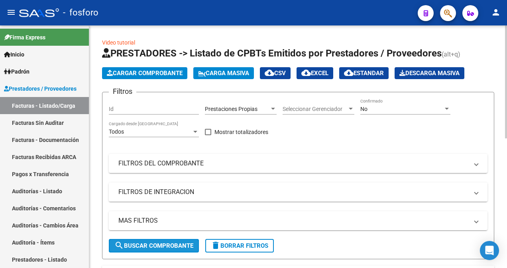
click at [155, 245] on span "search Buscar Comprobante" at bounding box center [153, 246] width 79 height 7
click at [159, 243] on span "search Buscar Comprobante" at bounding box center [153, 246] width 79 height 7
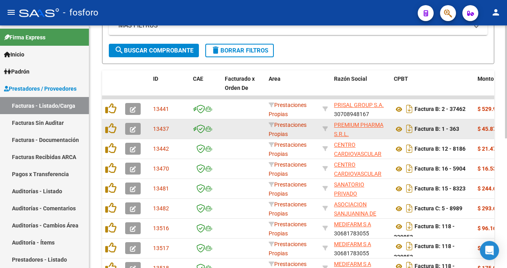
scroll to position [199, 0]
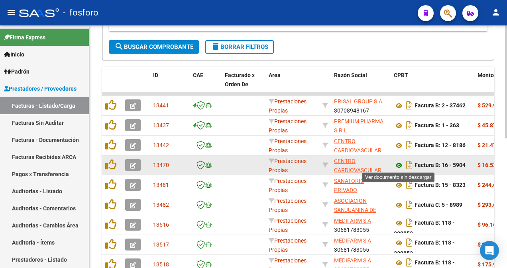
click at [402, 163] on icon at bounding box center [399, 166] width 10 height 10
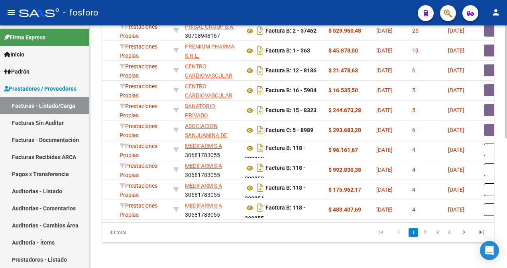
scroll to position [0, 228]
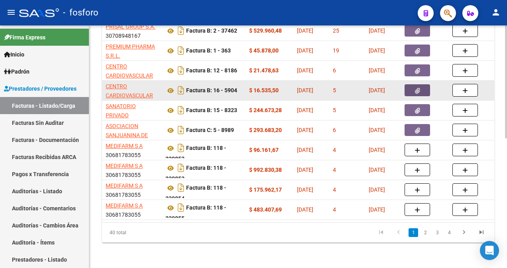
click at [409, 86] on button "button" at bounding box center [416, 90] width 25 height 12
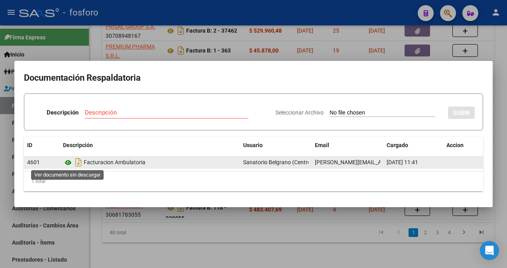
click at [68, 163] on icon at bounding box center [68, 163] width 10 height 10
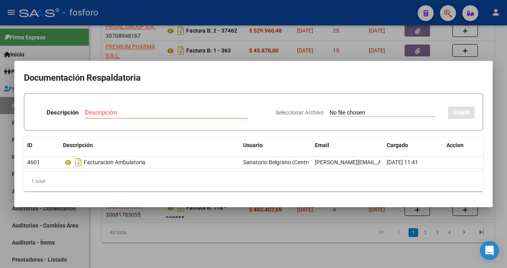
click at [181, 41] on div at bounding box center [253, 134] width 507 height 268
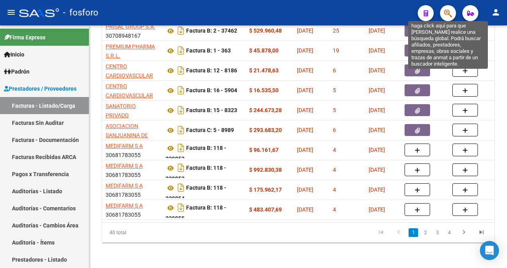
click at [448, 16] on icon "button" at bounding box center [448, 13] width 8 height 9
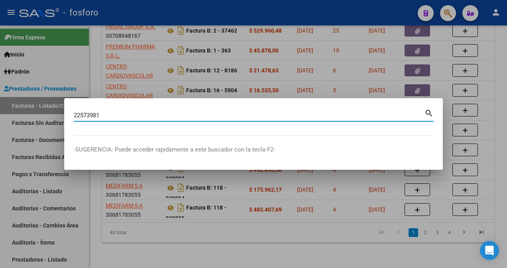
type input "22573981"
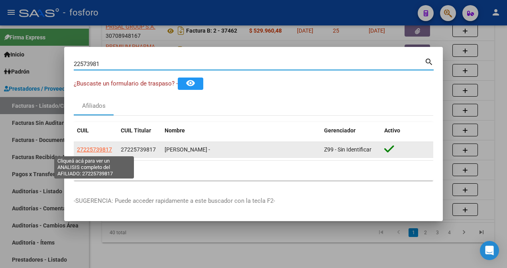
click at [95, 149] on span "27225739817" at bounding box center [94, 150] width 35 height 6
type textarea "27225739817"
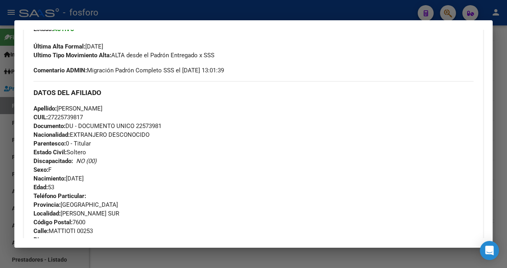
scroll to position [310, 0]
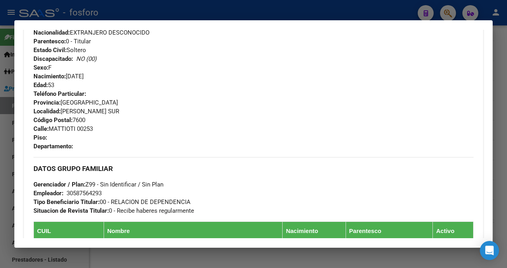
click at [2, 109] on div at bounding box center [253, 134] width 507 height 268
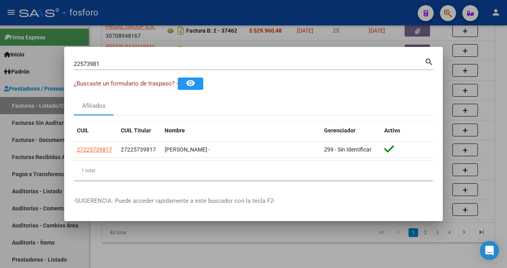
click at [184, 39] on div at bounding box center [253, 134] width 507 height 268
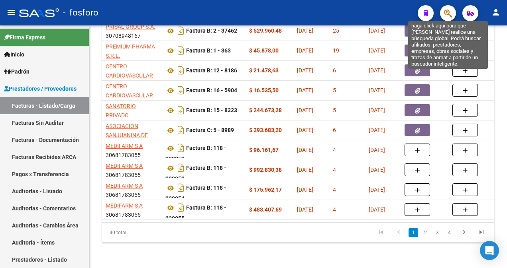
click at [446, 12] on icon "button" at bounding box center [448, 13] width 8 height 9
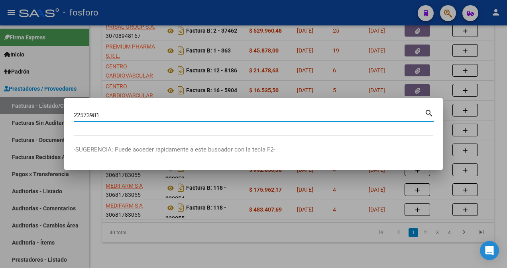
type input "22573981"
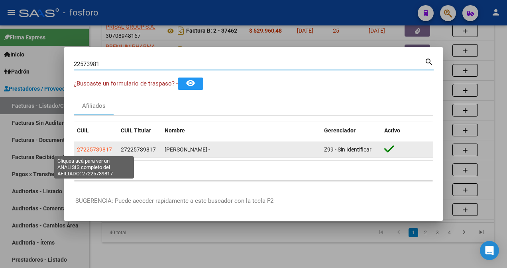
click at [100, 151] on span "27225739817" at bounding box center [94, 150] width 35 height 6
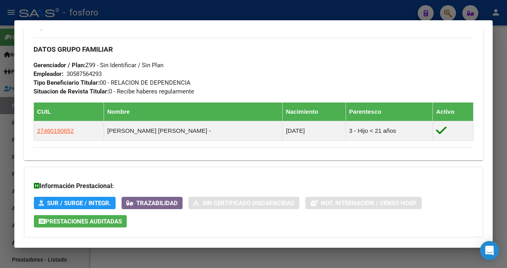
scroll to position [470, 0]
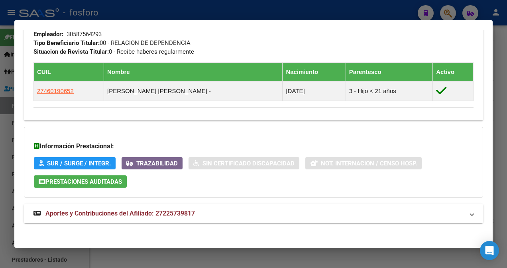
click at [0, 136] on html "menu - fosforo person Firma Express Inicio Instructivos Contacto OS Padrón Afil…" at bounding box center [253, 134] width 507 height 268
click at [8, 135] on div at bounding box center [253, 134] width 507 height 268
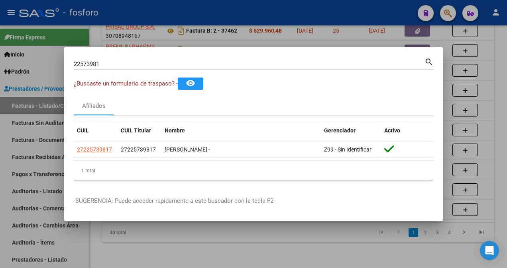
click at [40, 127] on div at bounding box center [253, 134] width 507 height 268
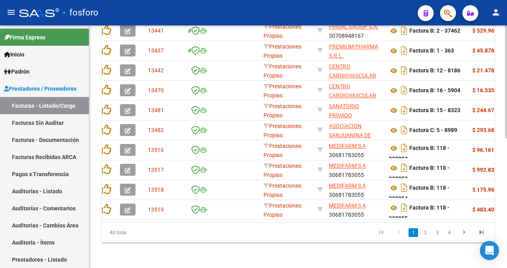
scroll to position [0, 0]
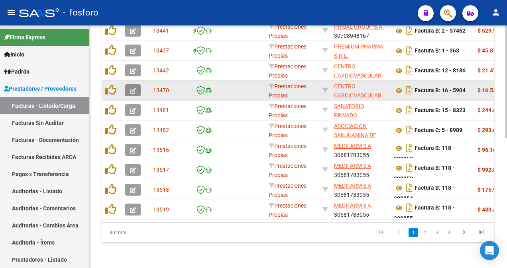
click at [135, 88] on icon "button" at bounding box center [133, 91] width 6 height 6
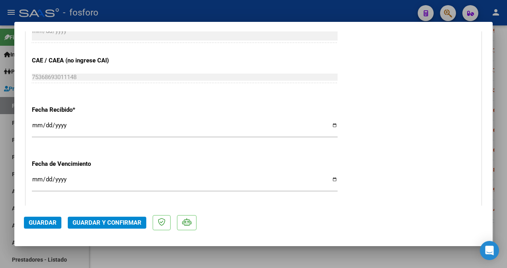
scroll to position [413, 0]
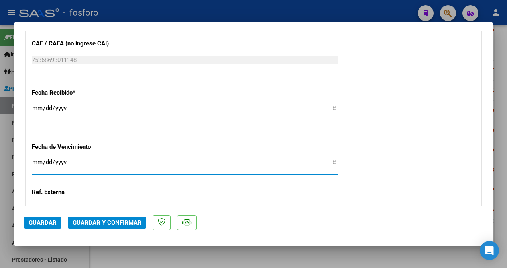
click at [36, 162] on input "Ingresar la fecha" at bounding box center [184, 165] width 305 height 13
type input "[DATE]"
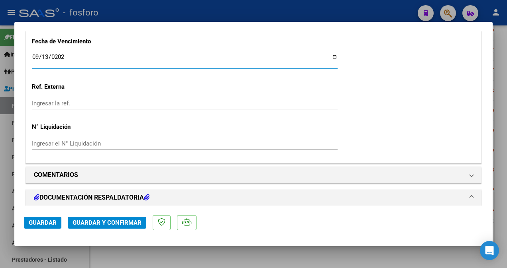
scroll to position [533, 0]
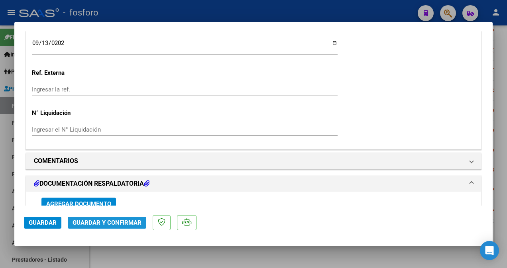
click at [86, 221] on span "Guardar y Confirmar" at bounding box center [106, 222] width 69 height 7
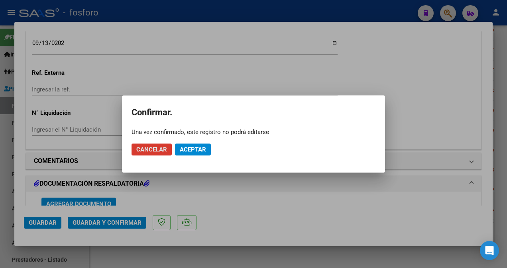
click at [193, 151] on span "Aceptar" at bounding box center [193, 149] width 26 height 7
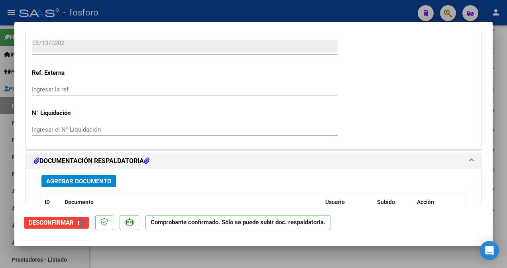
click at [12, 128] on div at bounding box center [253, 134] width 507 height 268
type input "$ 0,00"
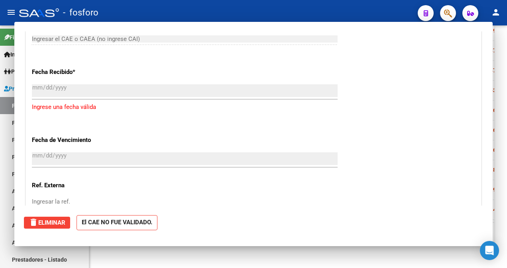
scroll to position [0, 0]
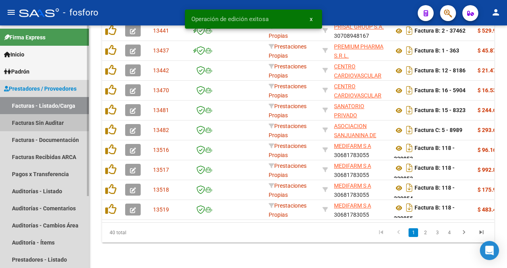
click at [34, 122] on link "Facturas Sin Auditar" at bounding box center [44, 122] width 89 height 17
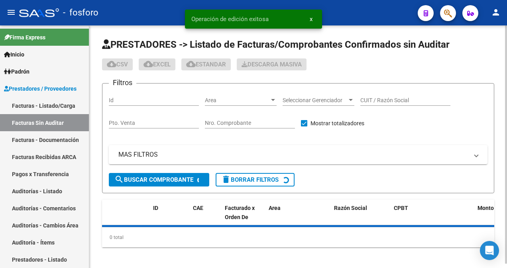
click at [272, 100] on div at bounding box center [273, 100] width 4 height 2
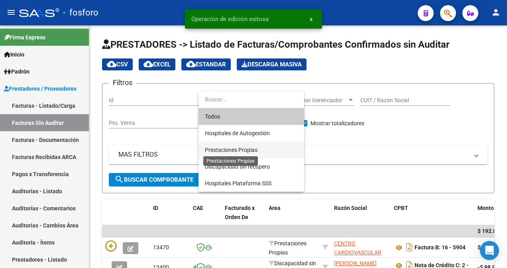
click at [245, 147] on span "Prestaciones Propias" at bounding box center [231, 150] width 53 height 6
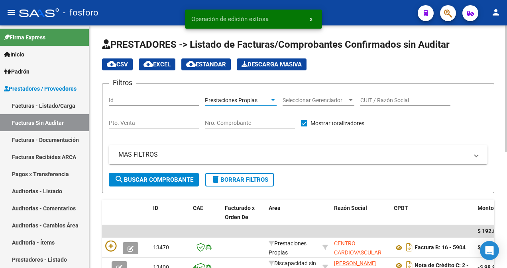
drag, startPoint x: 157, startPoint y: 179, endPoint x: 149, endPoint y: 183, distance: 9.6
click at [157, 180] on span "search Buscar Comprobante" at bounding box center [153, 179] width 79 height 7
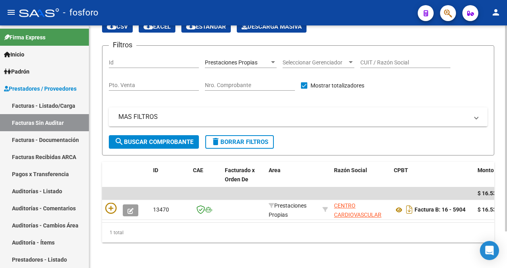
scroll to position [43, 0]
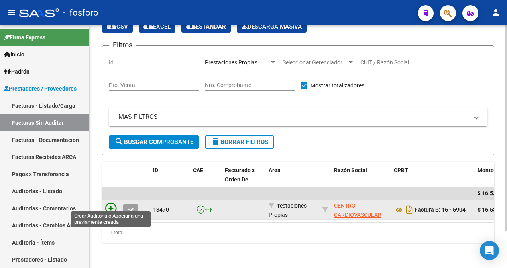
click at [108, 208] on icon at bounding box center [110, 208] width 11 height 11
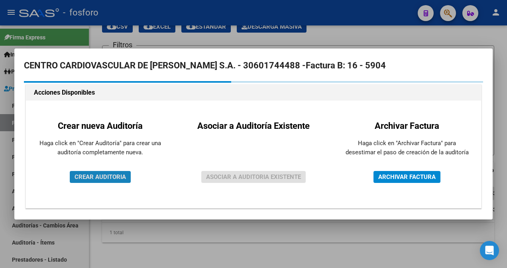
click at [96, 178] on span "CREAR AUDITORIA" at bounding box center [99, 177] width 51 height 7
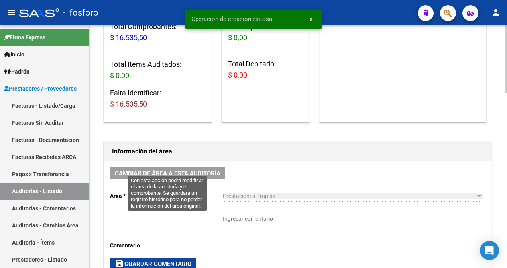
scroll to position [119, 0]
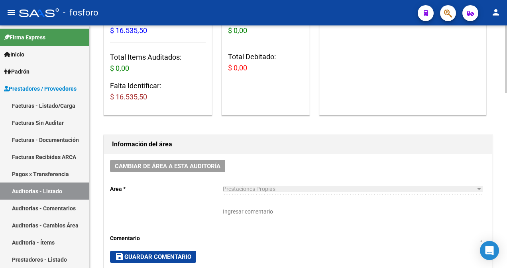
click at [228, 209] on textarea "Ingresar comentario" at bounding box center [352, 225] width 259 height 35
type textarea "f"
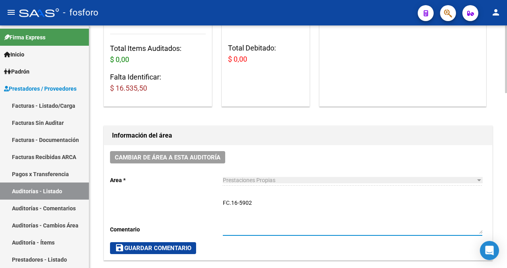
scroll to position [199, 0]
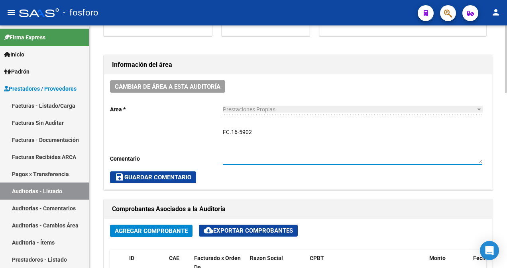
type textarea "FC.16-5902"
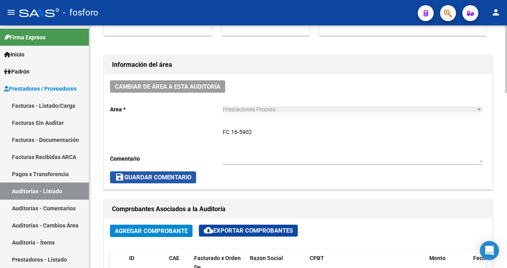
click at [140, 178] on span "save Guardar Comentario" at bounding box center [153, 177] width 76 height 7
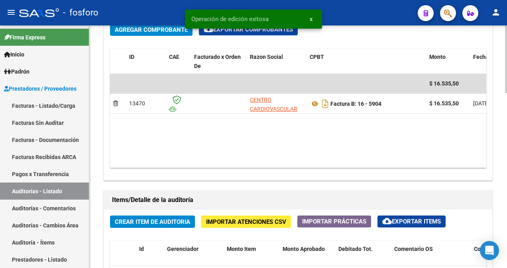
scroll to position [518, 0]
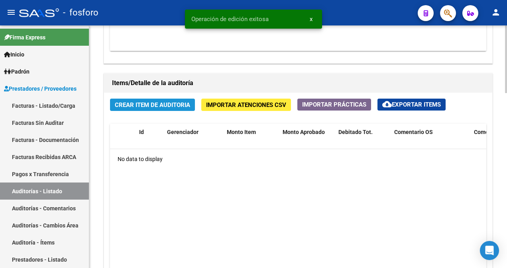
click at [155, 105] on span "Crear Item de Auditoria" at bounding box center [152, 105] width 75 height 7
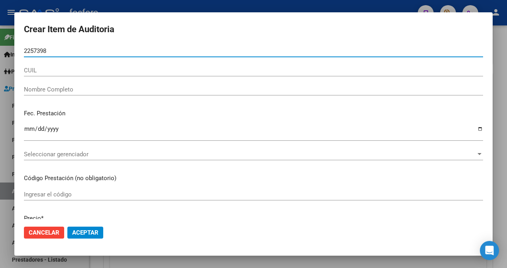
type input "22573981"
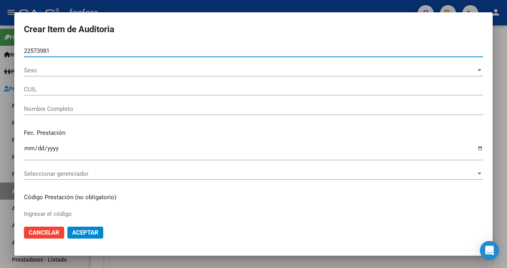
type input "27225739817"
type input "[PERSON_NAME] -"
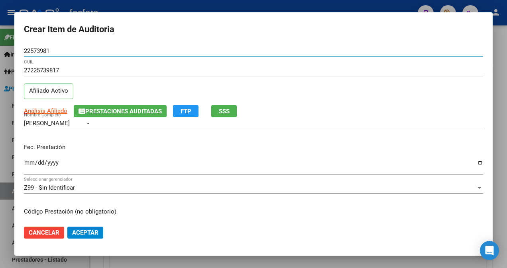
type input "22573981"
click at [25, 162] on input "Ingresar la fecha" at bounding box center [253, 166] width 459 height 13
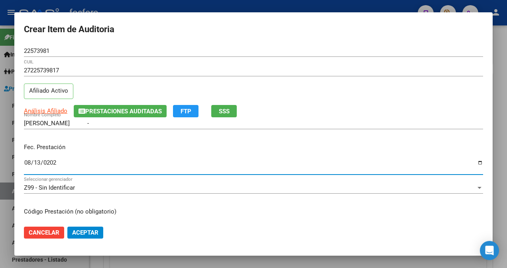
type input "[DATE]"
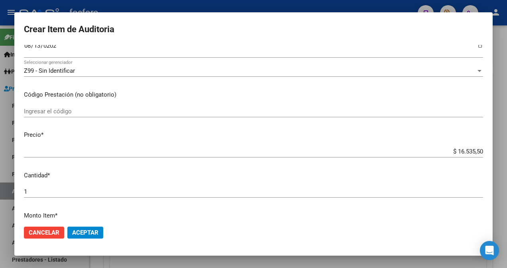
scroll to position [119, 0]
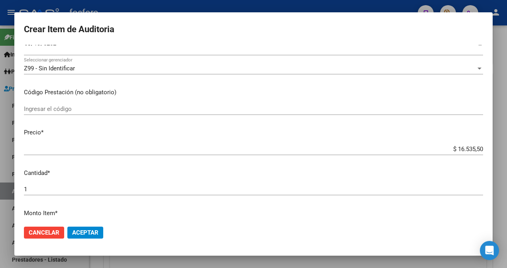
click at [77, 107] on input "Ingresar el código" at bounding box center [253, 109] width 459 height 7
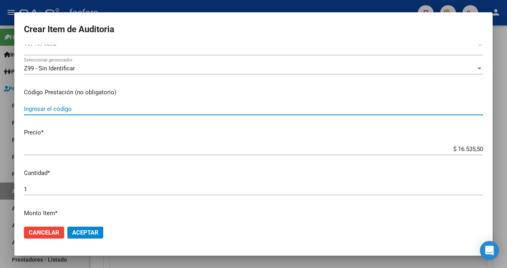
click at [67, 227] on button "Aceptar" at bounding box center [85, 233] width 36 height 12
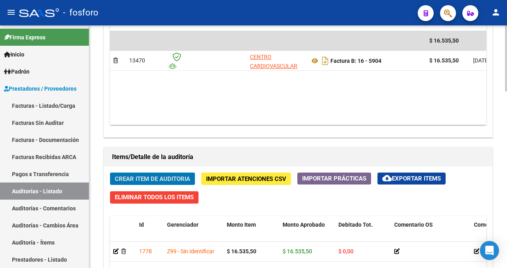
scroll to position [439, 0]
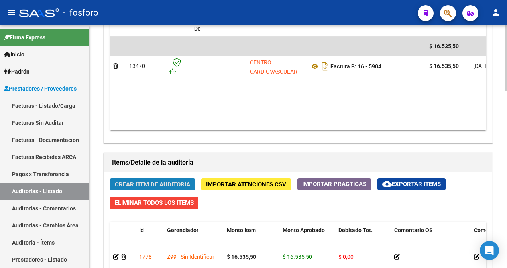
click at [144, 181] on span "Crear Item de Auditoria" at bounding box center [152, 184] width 75 height 7
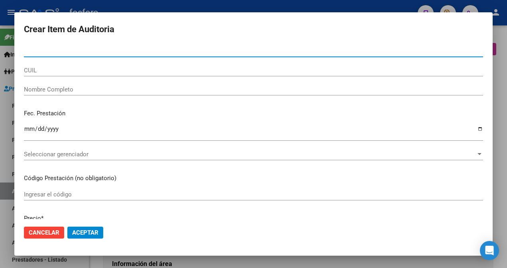
scroll to position [439, 0]
type input "22573981"
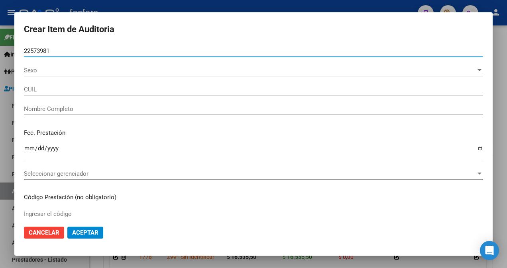
type input "27225739817"
type input "CRUZ GRACIELA SUSANA -"
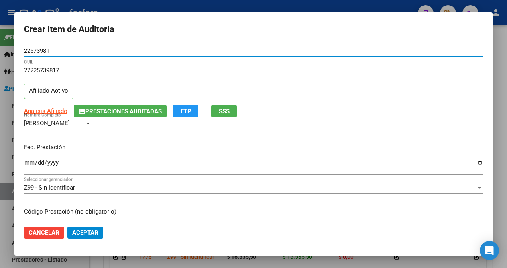
type input "22573981"
click at [27, 164] on input "Ingresar la fecha" at bounding box center [253, 166] width 459 height 13
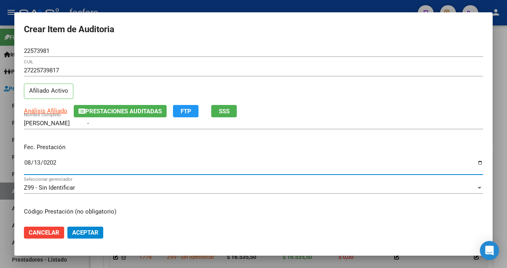
type input "[DATE]"
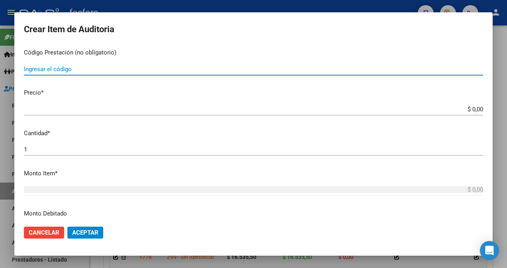
click at [119, 69] on input "Ingresar el código" at bounding box center [253, 69] width 459 height 7
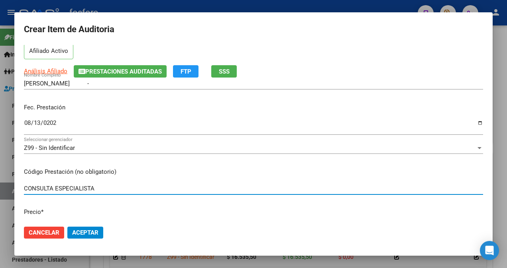
scroll to position [0, 0]
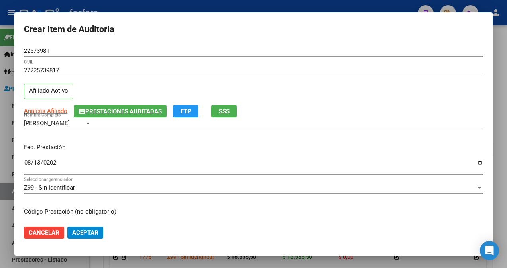
type input "CONSULTA ESPECIALISTA"
click at [38, 235] on span "Cancelar" at bounding box center [44, 232] width 31 height 7
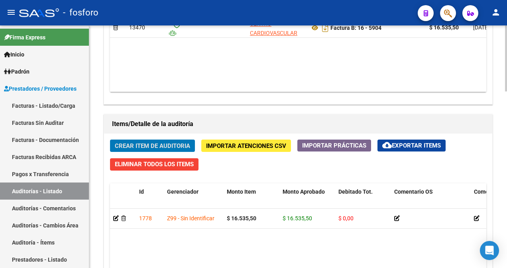
scroll to position [558, 0]
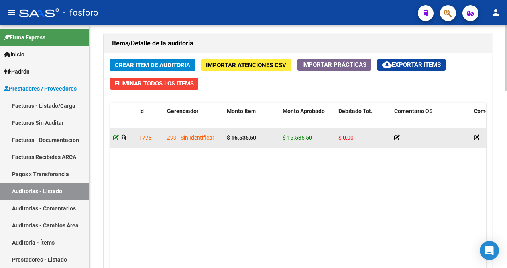
click at [115, 139] on icon at bounding box center [116, 138] width 6 height 6
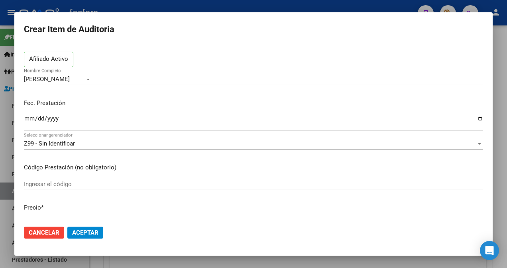
scroll to position [80, 0]
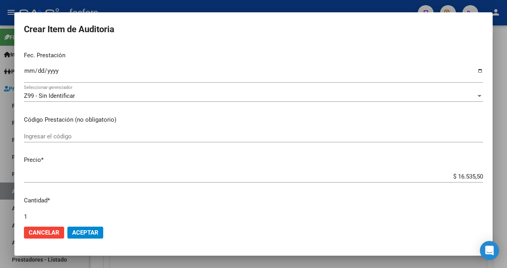
click at [90, 136] on input "Ingresar el código" at bounding box center [253, 136] width 459 height 7
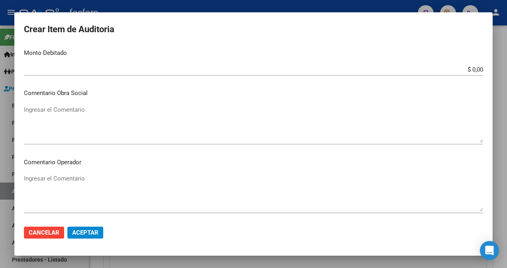
scroll to position [319, 0]
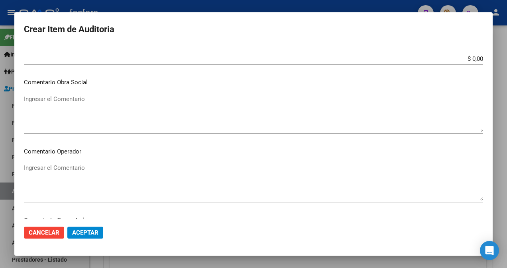
type input "420001"
click at [477, 59] on app-form-text-field "Monto Debitado $ 0,00 Ingresar el monto" at bounding box center [256, 50] width 465 height 25
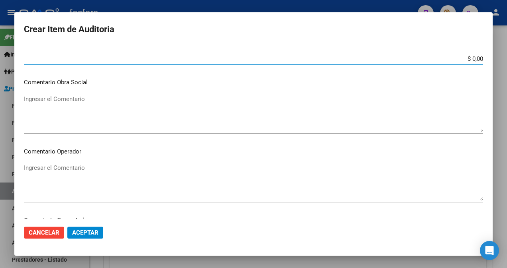
click at [476, 62] on input "$ 0,00" at bounding box center [253, 58] width 459 height 7
type input "$ 9.000,00"
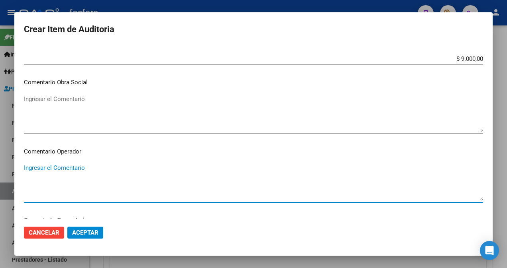
click at [63, 171] on textarea "Ingresar el Comentario" at bounding box center [253, 182] width 459 height 37
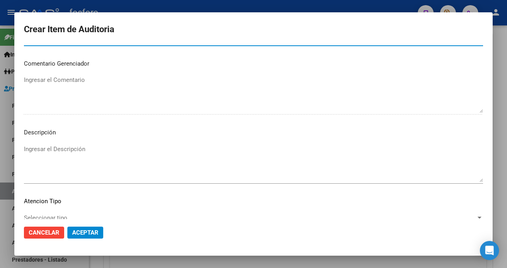
scroll to position [527, 0]
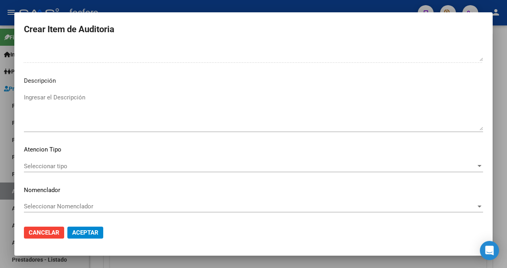
type textarea "SE DEBITA COSEGURO CONSULTA CON ESPECIALISTA EN PLAN PLATINO."
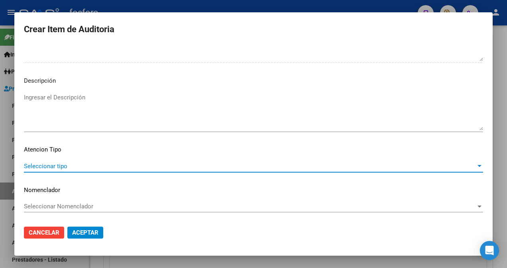
click at [65, 166] on span "Seleccionar tipo" at bounding box center [250, 166] width 452 height 7
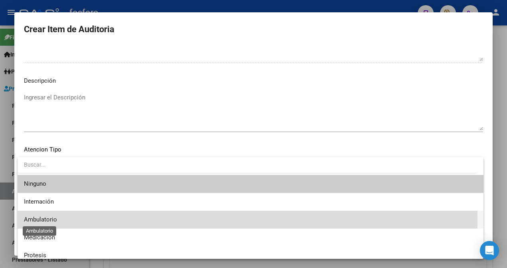
drag, startPoint x: 65, startPoint y: 166, endPoint x: 50, endPoint y: 222, distance: 57.7
click at [50, 222] on span "Ambulatorio" at bounding box center [40, 219] width 33 height 7
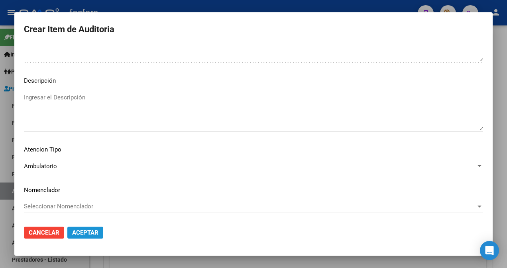
click at [83, 231] on span "Aceptar" at bounding box center [85, 232] width 26 height 7
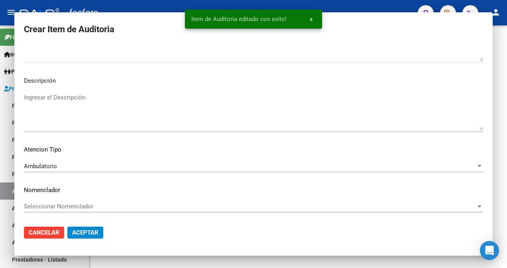
scroll to position [0, 0]
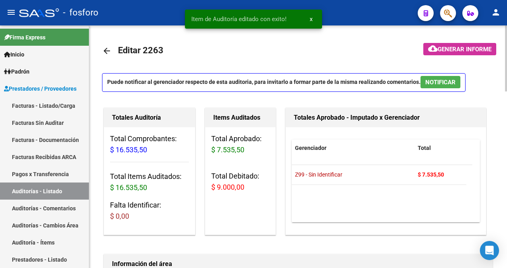
click at [468, 47] on span "Generar informe" at bounding box center [464, 49] width 54 height 7
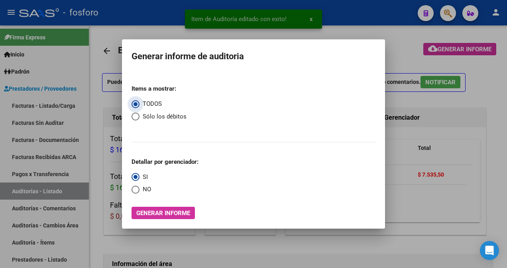
click at [159, 216] on span "Generar informe" at bounding box center [163, 213] width 54 height 7
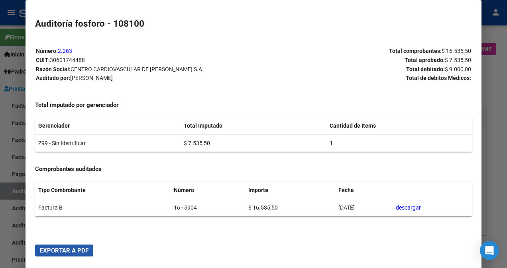
click at [69, 254] on span "Exportar a PDF" at bounding box center [64, 250] width 49 height 7
click at [13, 239] on div at bounding box center [253, 134] width 507 height 268
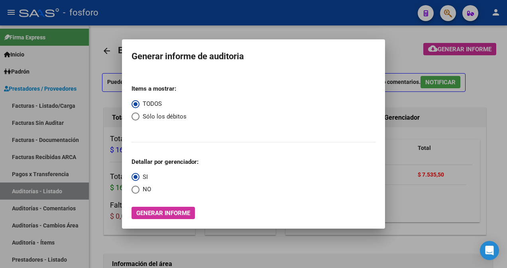
click at [89, 87] on div at bounding box center [253, 134] width 507 height 268
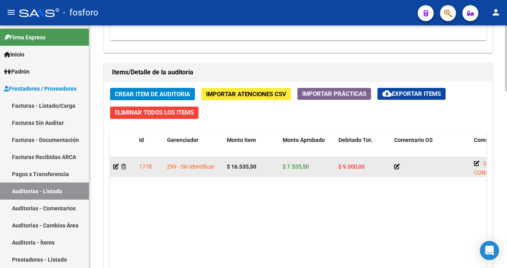
scroll to position [648, 0]
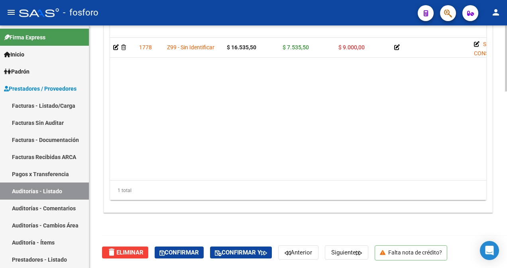
click at [127, 251] on span "delete Eliminar" at bounding box center [125, 252] width 37 height 7
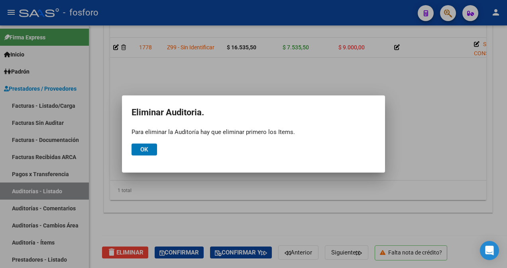
click at [146, 150] on span "Ok" at bounding box center [144, 149] width 8 height 7
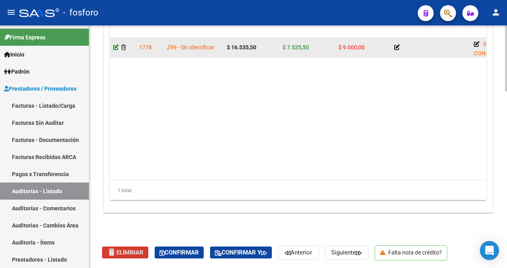
click at [114, 47] on icon at bounding box center [116, 48] width 6 height 6
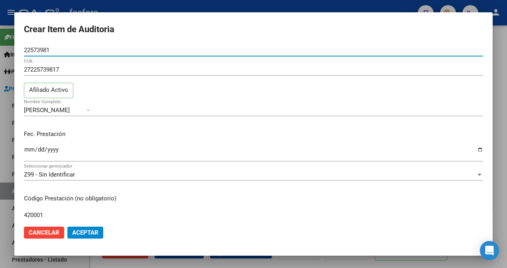
scroll to position [0, 0]
click at [33, 232] on span "Cancelar" at bounding box center [44, 232] width 31 height 7
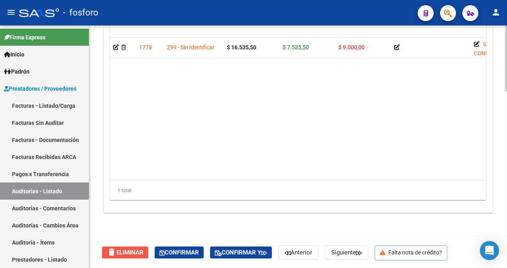
click at [123, 251] on span "delete Eliminar" at bounding box center [125, 252] width 37 height 7
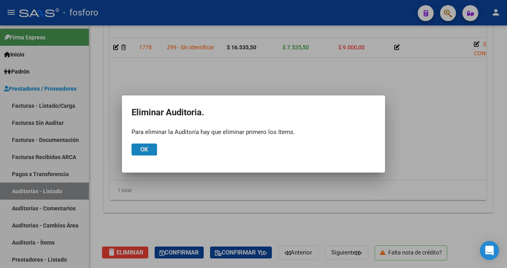
click at [142, 150] on span "Ok" at bounding box center [144, 149] width 8 height 7
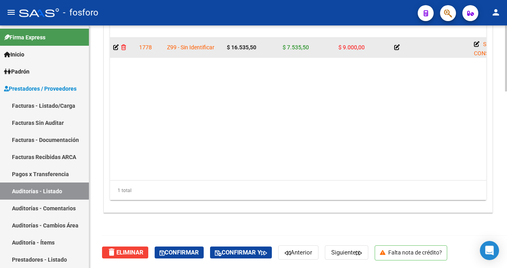
click at [123, 46] on icon at bounding box center [123, 48] width 5 height 6
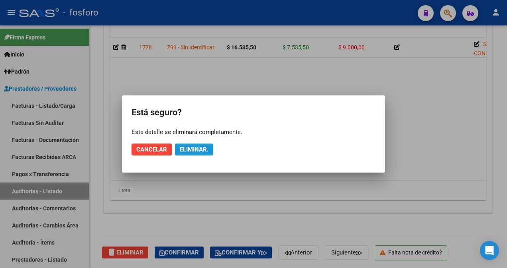
click at [186, 151] on span "Eliminar." at bounding box center [194, 149] width 29 height 7
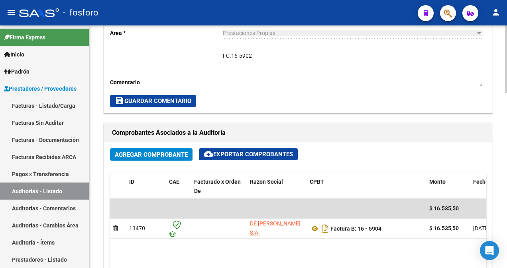
scroll to position [191, 0]
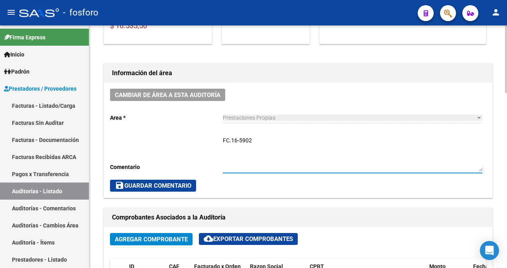
click at [253, 142] on textarea "FC.16-5902" at bounding box center [352, 154] width 259 height 35
type textarea "FC.16-5904"
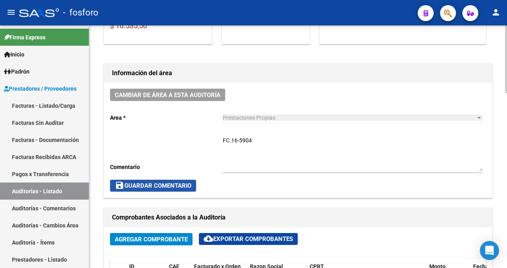
click at [167, 182] on span "save Guardar Comentario" at bounding box center [153, 185] width 76 height 7
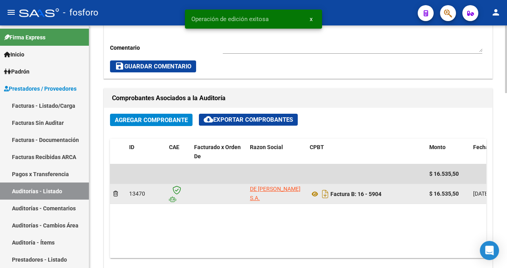
scroll to position [470, 0]
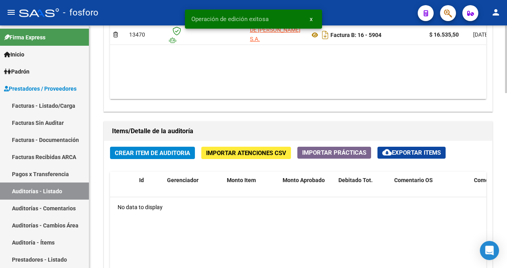
click at [158, 158] on button "Crear Item de Auditoria" at bounding box center [152, 153] width 85 height 12
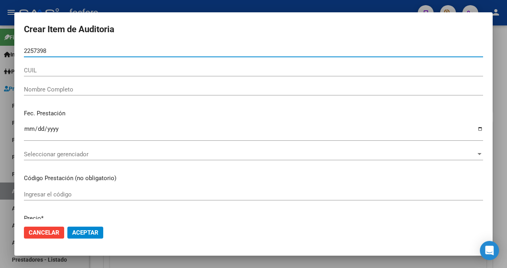
type input "22573981"
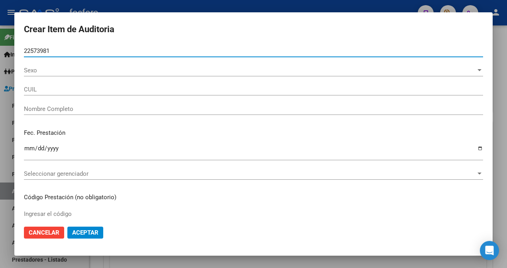
type input "27225739817"
type input "[PERSON_NAME] -"
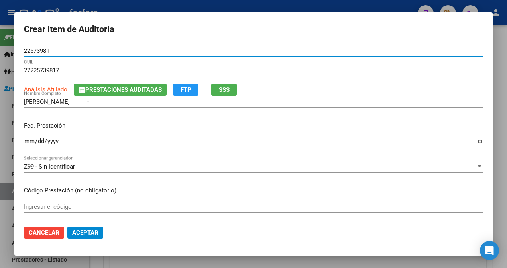
type input "22573981"
click at [29, 143] on app-form-text-field "Fec. Prestación Ingresar la fecha" at bounding box center [256, 135] width 465 height 29
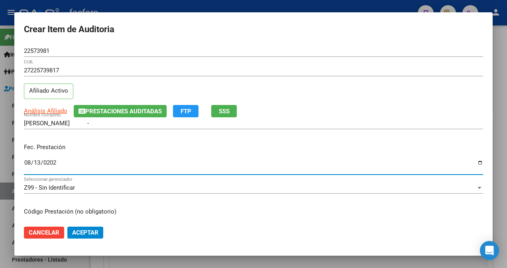
type input "[DATE]"
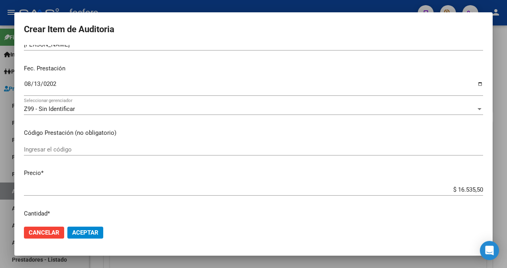
scroll to position [80, 0]
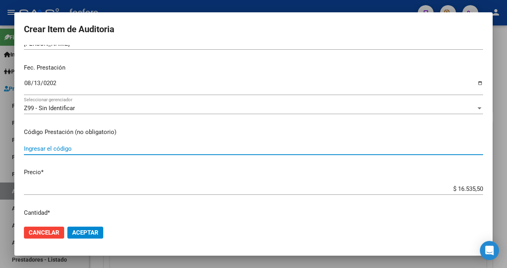
click at [78, 151] on input "Ingresar el código" at bounding box center [253, 148] width 459 height 7
type input "420001"
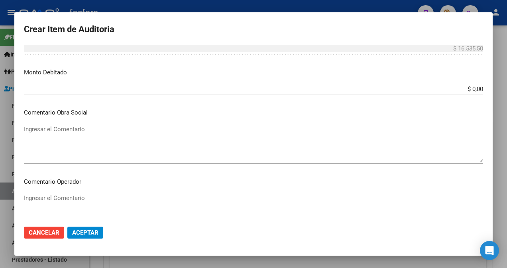
scroll to position [319, 0]
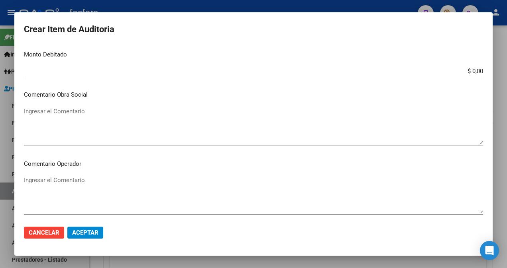
click at [476, 71] on app-form-text-field "Monto Debitado $ 0,00 Ingresar el monto" at bounding box center [256, 62] width 465 height 25
click at [476, 69] on app-form-text-field "Monto Debitado $ 0,00 Ingresar el monto" at bounding box center [256, 62] width 465 height 25
click at [477, 70] on app-form-text-field "Monto Debitado $ 0,00 Ingresar el monto" at bounding box center [256, 62] width 465 height 25
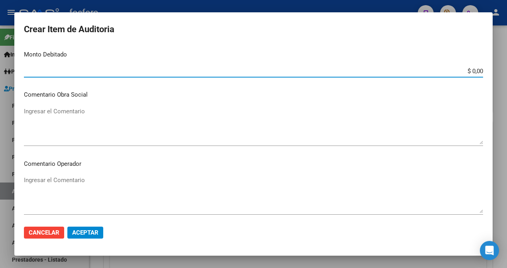
click at [476, 69] on input "$ 0,00" at bounding box center [253, 71] width 459 height 7
type input "$ 9.000,00"
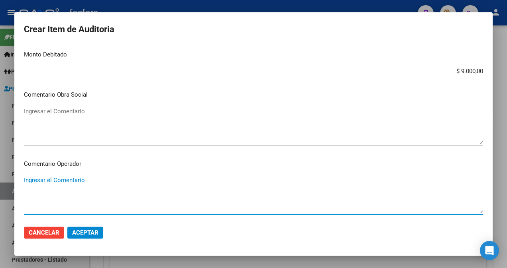
click at [58, 176] on textarea "Ingresar el Comentario" at bounding box center [253, 194] width 459 height 37
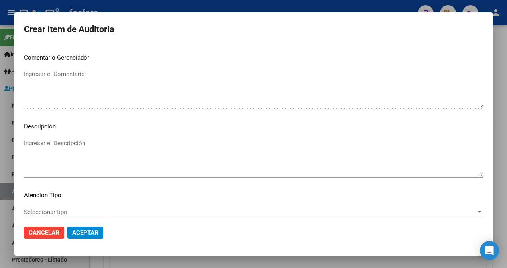
scroll to position [518, 0]
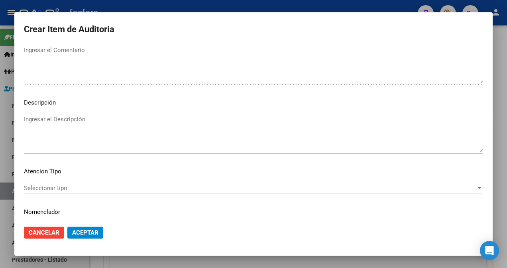
type textarea "SE DEBITA COSEGURO EN CONSULTA MEDICA CON ESPECIALISTA PLAN PLATINO."
click at [48, 190] on span "Seleccionar tipo" at bounding box center [250, 188] width 452 height 7
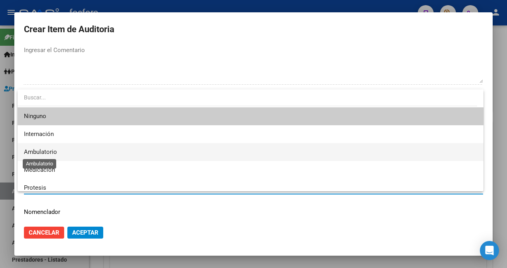
click at [56, 151] on span "Ambulatorio" at bounding box center [40, 152] width 33 height 7
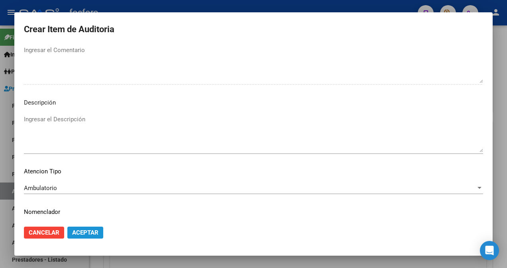
click at [78, 231] on span "Aceptar" at bounding box center [85, 232] width 26 height 7
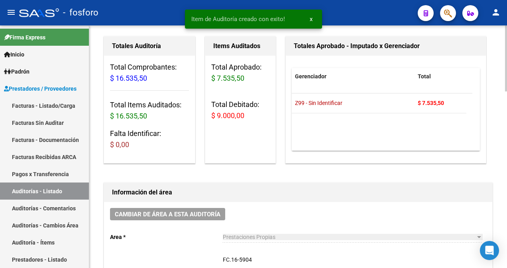
scroll to position [0, 0]
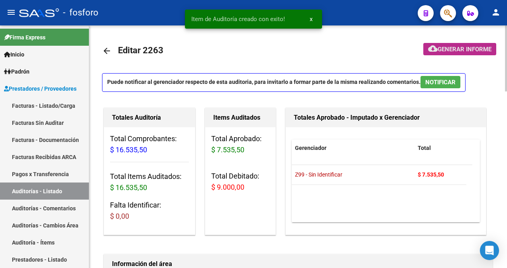
click at [437, 51] on span "Generar informe" at bounding box center [464, 49] width 54 height 7
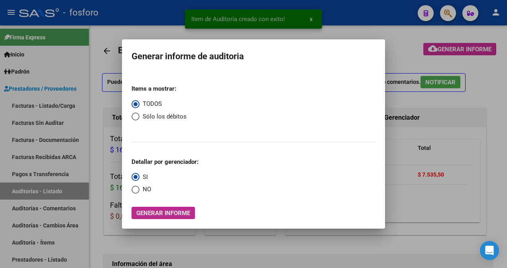
click at [162, 216] on span "Generar informe" at bounding box center [163, 213] width 54 height 7
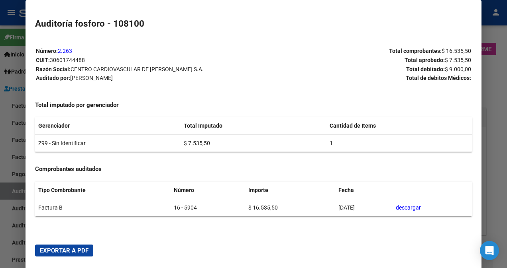
click at [80, 250] on span "Exportar a PDF" at bounding box center [64, 250] width 49 height 7
click at [13, 241] on div at bounding box center [253, 134] width 507 height 268
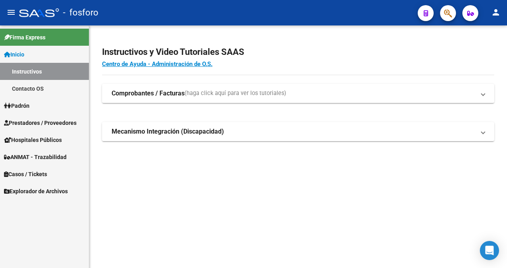
click at [61, 120] on span "Prestadores / Proveedores" at bounding box center [40, 123] width 72 height 9
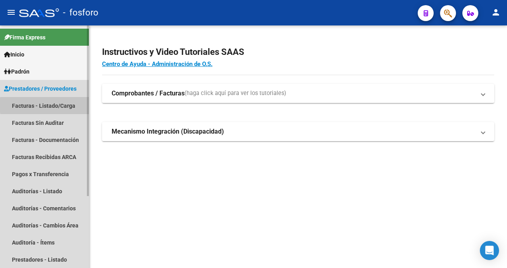
click at [66, 106] on link "Facturas - Listado/Carga" at bounding box center [44, 105] width 89 height 17
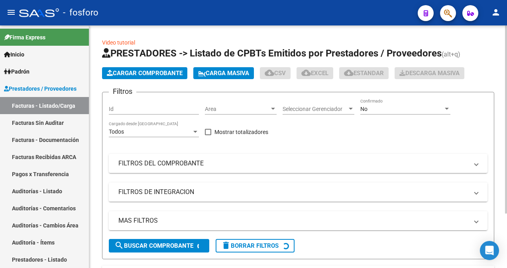
click at [272, 108] on div at bounding box center [273, 109] width 4 height 2
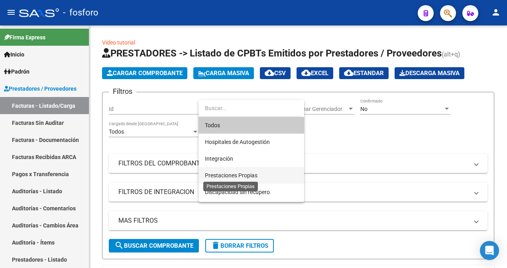
click at [235, 174] on span "Prestaciones Propias" at bounding box center [231, 175] width 53 height 6
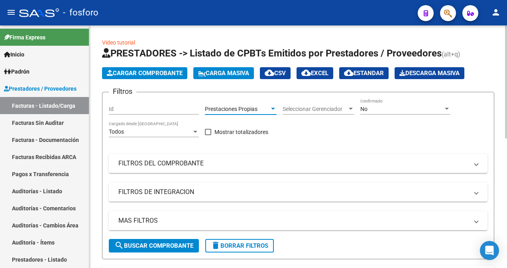
click at [166, 245] on span "search Buscar Comprobante" at bounding box center [153, 246] width 79 height 7
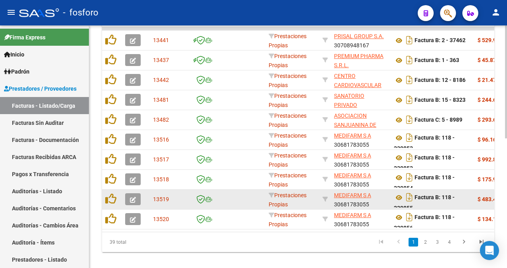
scroll to position [279, 0]
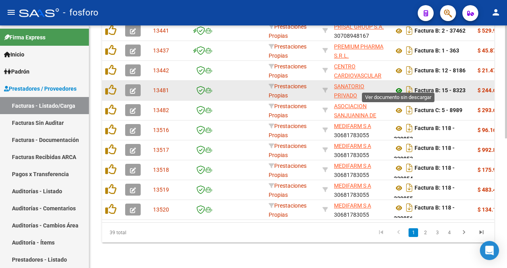
click at [395, 86] on icon at bounding box center [399, 91] width 10 height 10
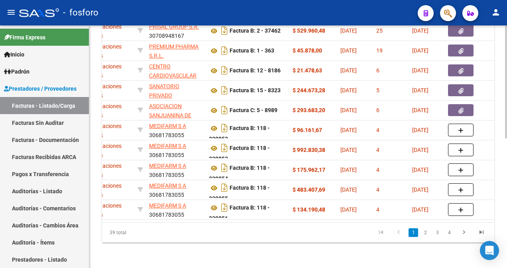
scroll to position [0, 186]
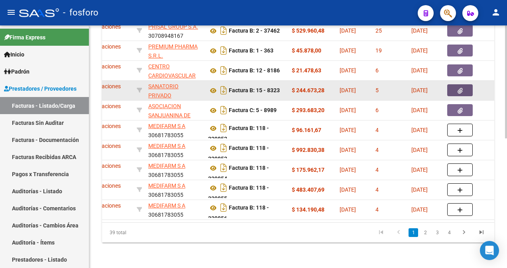
click at [459, 88] on icon "button" at bounding box center [459, 91] width 5 height 6
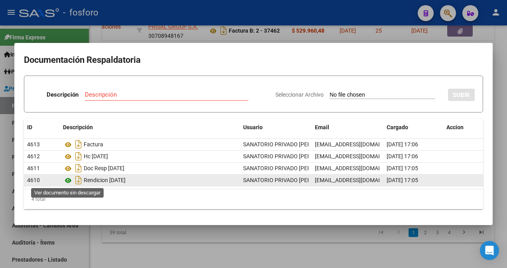
click at [69, 181] on icon at bounding box center [68, 181] width 10 height 10
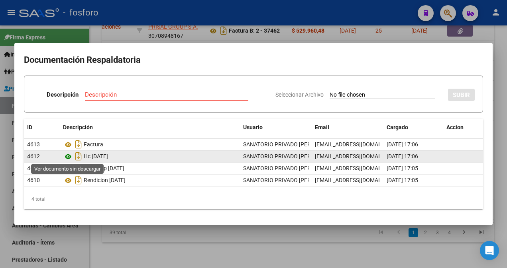
click at [69, 159] on icon at bounding box center [68, 157] width 10 height 10
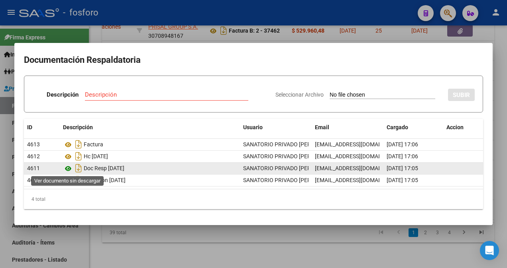
click at [69, 168] on icon at bounding box center [68, 169] width 10 height 10
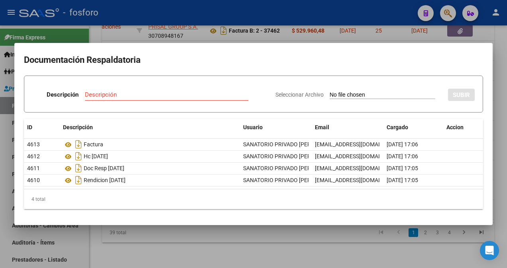
click at [139, 37] on div at bounding box center [253, 134] width 507 height 268
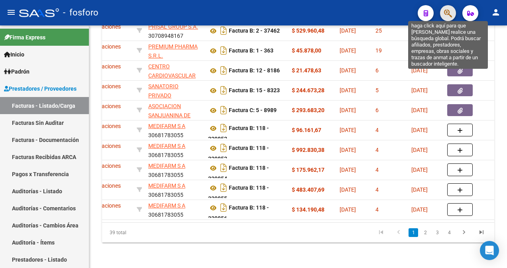
click at [446, 16] on icon "button" at bounding box center [448, 13] width 8 height 9
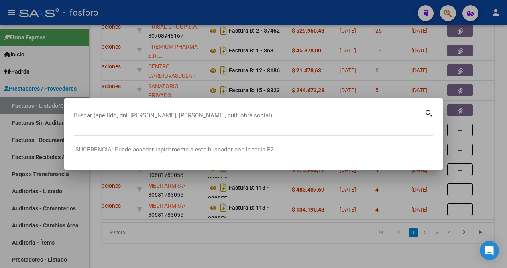
drag, startPoint x: 200, startPoint y: 112, endPoint x: 103, endPoint y: 112, distance: 97.2
click at [103, 112] on div "Buscar (apellido, dni, [PERSON_NAME], [PERSON_NAME], cuit, obra social)" at bounding box center [249, 116] width 350 height 12
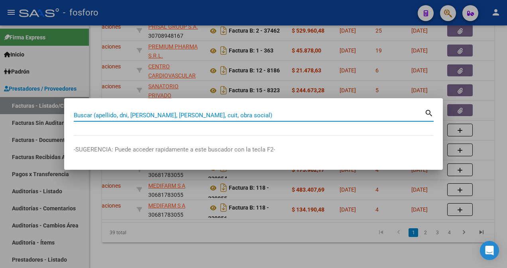
paste input "36732384"
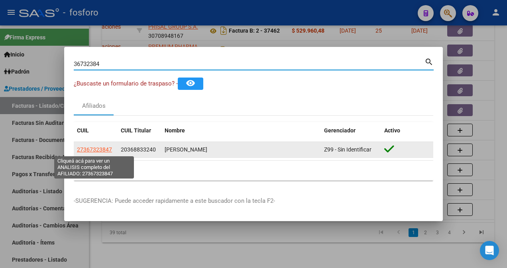
click at [95, 151] on span "27367323847" at bounding box center [94, 150] width 35 height 6
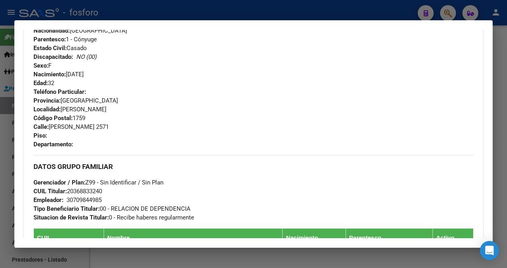
scroll to position [265, 0]
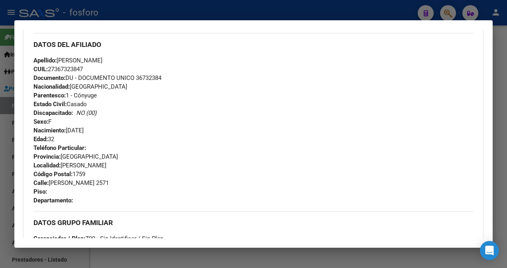
click at [10, 69] on div at bounding box center [253, 134] width 507 height 268
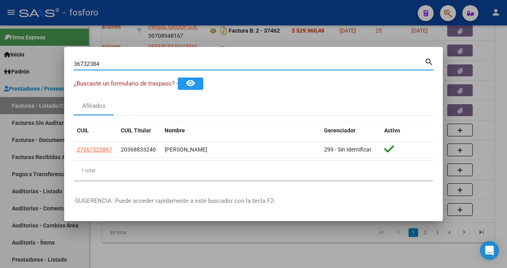
click at [117, 62] on input "36732384" at bounding box center [249, 64] width 350 height 7
type input "3"
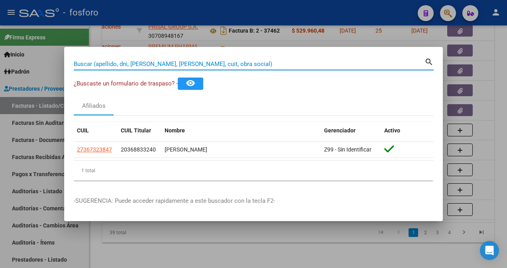
paste input "46899926"
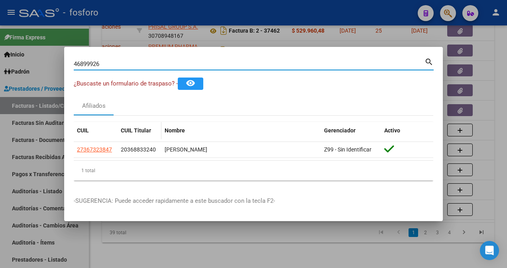
type input "46899926"
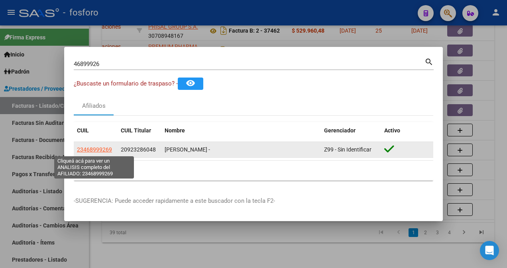
click at [102, 151] on span "23468999269" at bounding box center [94, 150] width 35 height 6
type textarea "23468999269"
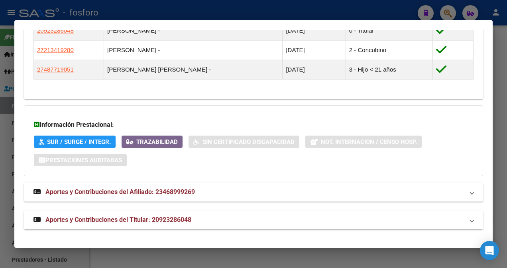
scroll to position [546, 0]
click at [5, 63] on div at bounding box center [253, 134] width 507 height 268
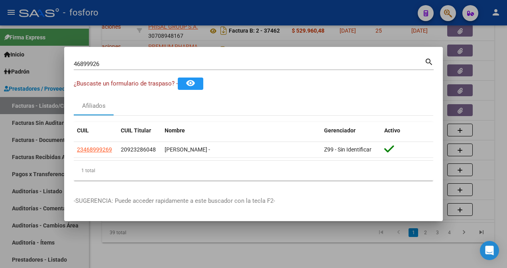
click at [108, 62] on input "46899926" at bounding box center [249, 64] width 350 height 7
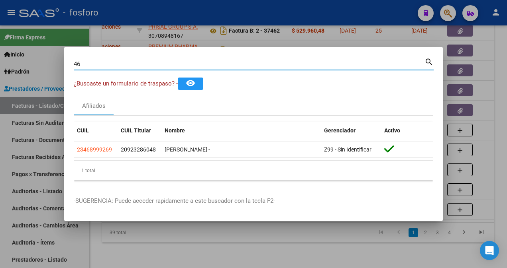
type input "4"
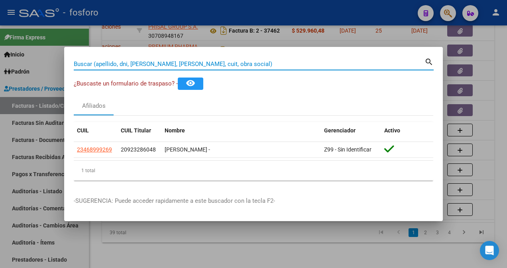
paste input "56414547"
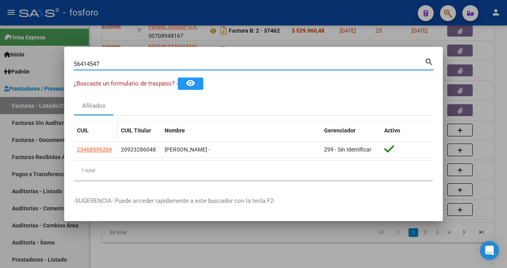
type input "56414547"
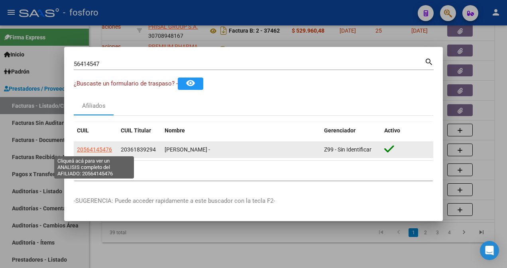
click at [104, 148] on span "20564145476" at bounding box center [94, 150] width 35 height 6
type textarea "20564145476"
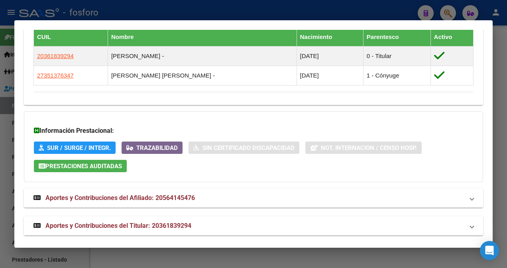
scroll to position [527, 0]
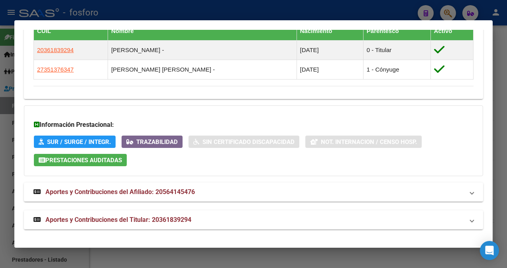
click at [7, 58] on div at bounding box center [253, 134] width 507 height 268
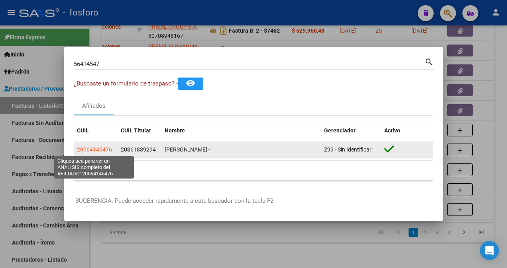
click at [106, 149] on span "20564145476" at bounding box center [94, 150] width 35 height 6
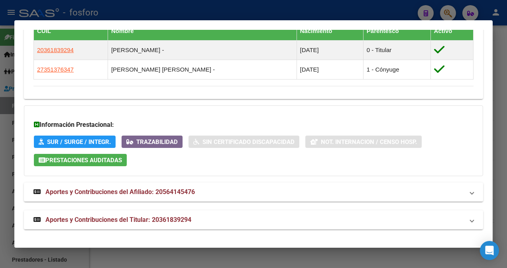
click at [8, 90] on div at bounding box center [253, 134] width 507 height 268
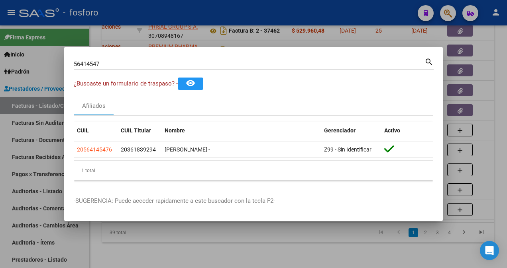
click at [22, 68] on div at bounding box center [253, 134] width 507 height 268
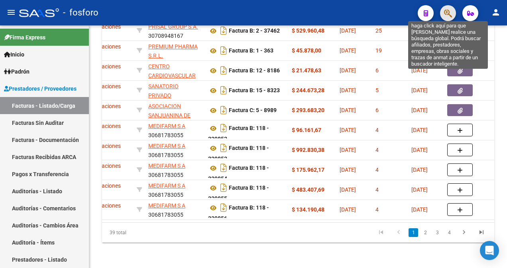
click at [445, 14] on icon "button" at bounding box center [448, 13] width 8 height 9
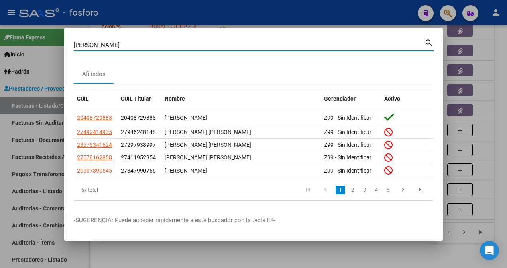
type input "SERRA MAIA"
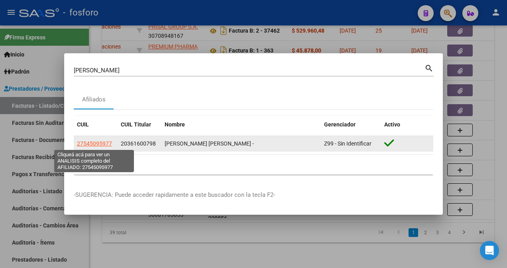
click at [96, 143] on span "27545095977" at bounding box center [94, 144] width 35 height 6
type textarea "27545095977"
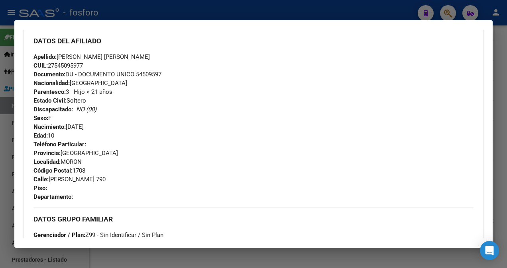
scroll to position [239, 0]
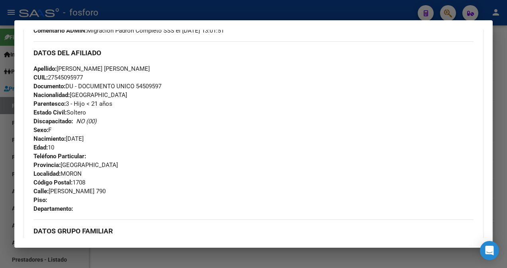
click at [10, 75] on div at bounding box center [253, 134] width 507 height 268
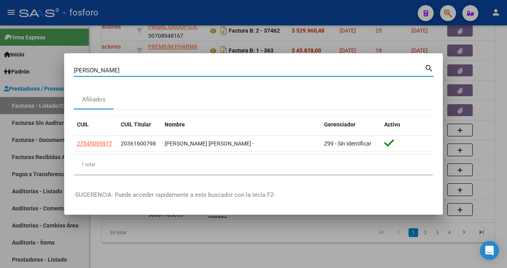
click at [127, 72] on input "SERRA MAIA" at bounding box center [249, 70] width 350 height 7
type input "S"
paste input "55340559"
type input "55340559"
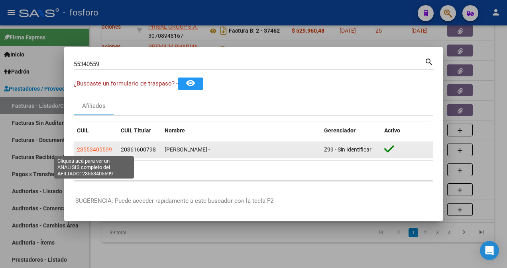
click at [86, 147] on span "23553405599" at bounding box center [94, 150] width 35 height 6
type textarea "23553405599"
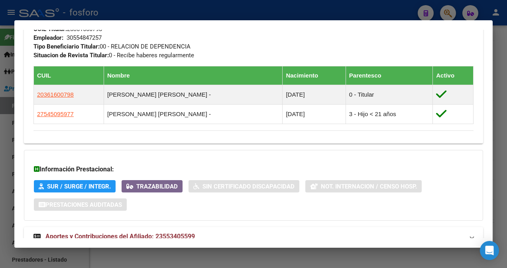
scroll to position [478, 0]
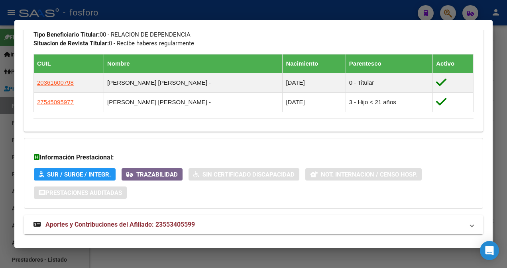
click at [3, 144] on div at bounding box center [253, 134] width 507 height 268
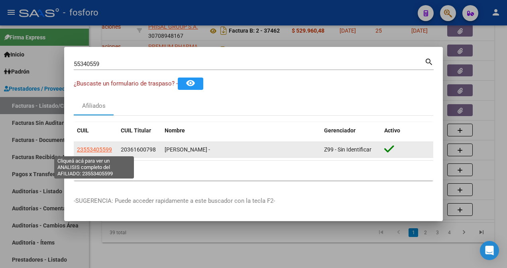
click at [98, 149] on span "23553405599" at bounding box center [94, 150] width 35 height 6
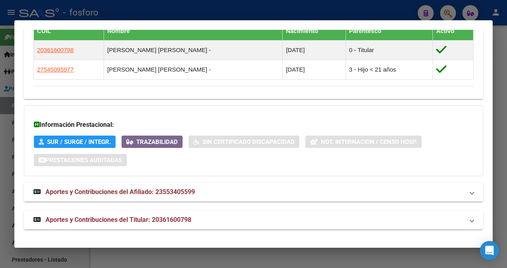
scroll to position [527, 0]
click at [3, 98] on div at bounding box center [253, 134] width 507 height 268
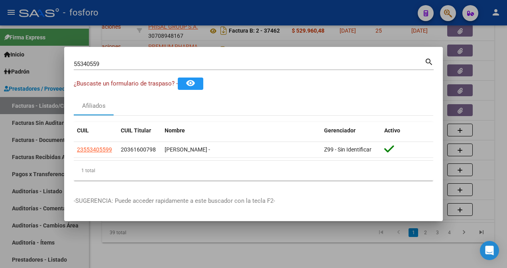
drag, startPoint x: 96, startPoint y: 213, endPoint x: 103, endPoint y: 219, distance: 9.0
click at [98, 215] on mat-dialog-container "55340559 Buscar (apellido, dni, cuil, nro traspaso, cuit, obra social) search ¿…" at bounding box center [253, 134] width 378 height 174
click at [127, 237] on div at bounding box center [253, 134] width 507 height 268
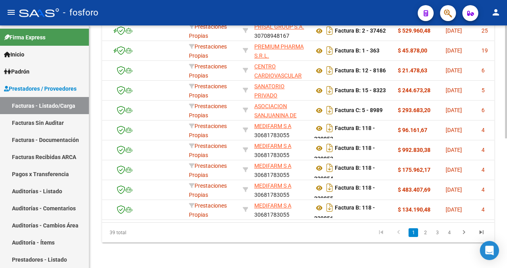
scroll to position [0, 0]
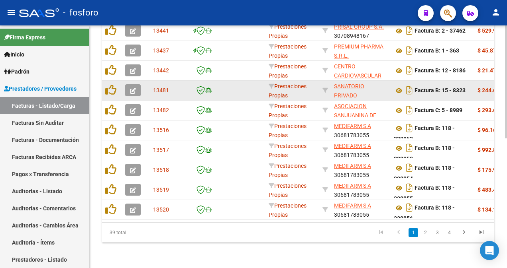
click at [131, 88] on icon "button" at bounding box center [133, 91] width 6 height 6
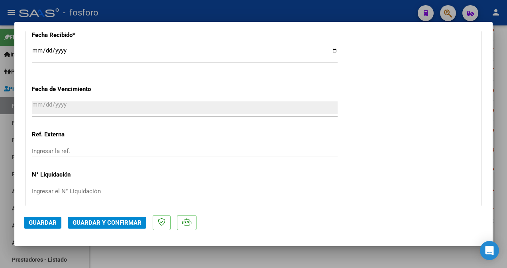
scroll to position [438, 0]
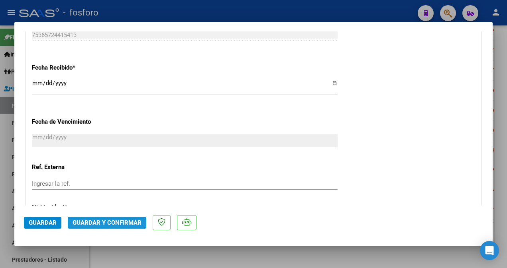
click at [85, 222] on span "Guardar y Confirmar" at bounding box center [106, 222] width 69 height 7
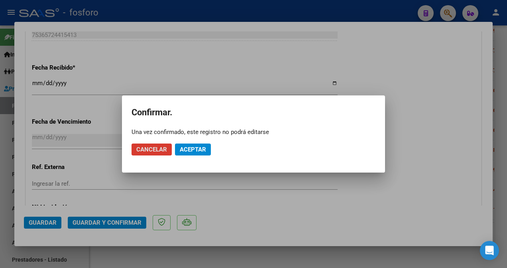
click at [183, 151] on span "Aceptar" at bounding box center [193, 149] width 26 height 7
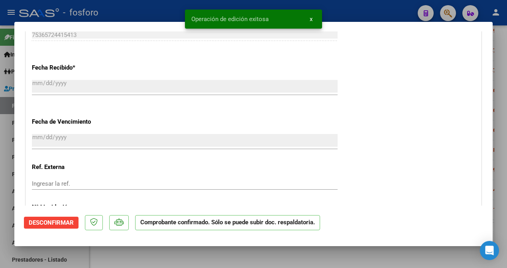
click at [7, 135] on div at bounding box center [253, 134] width 507 height 268
type input "$ 0,00"
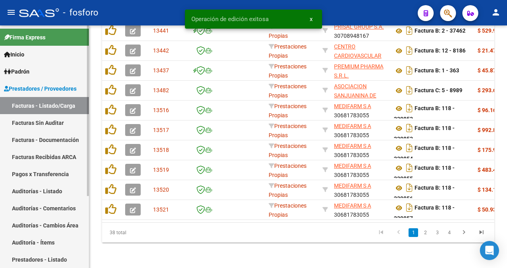
scroll to position [279, 0]
drag, startPoint x: 34, startPoint y: 125, endPoint x: 38, endPoint y: 122, distance: 4.9
click at [34, 125] on link "Facturas Sin Auditar" at bounding box center [44, 122] width 89 height 17
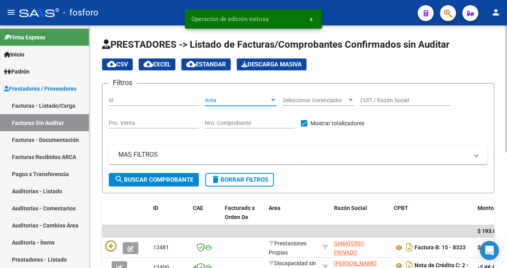
click at [272, 98] on div at bounding box center [272, 100] width 7 height 6
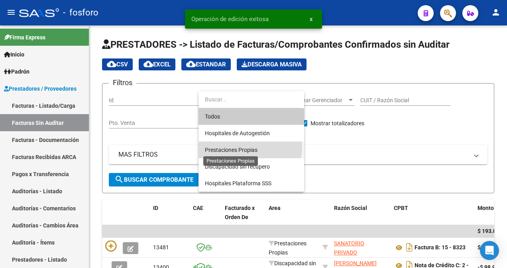
click at [246, 147] on span "Prestaciones Propias" at bounding box center [231, 150] width 53 height 6
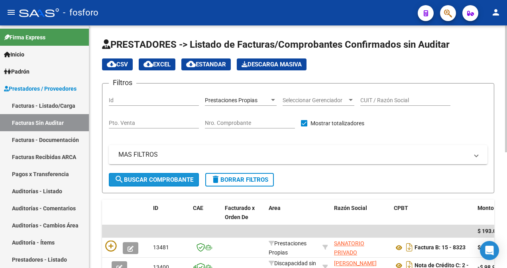
click at [150, 180] on span "search Buscar Comprobante" at bounding box center [153, 179] width 79 height 7
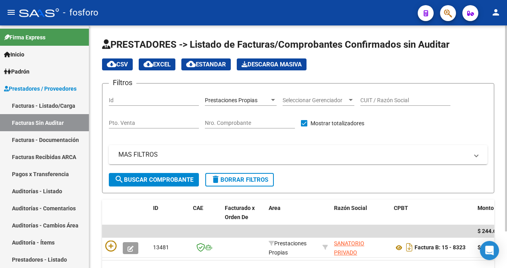
scroll to position [43, 0]
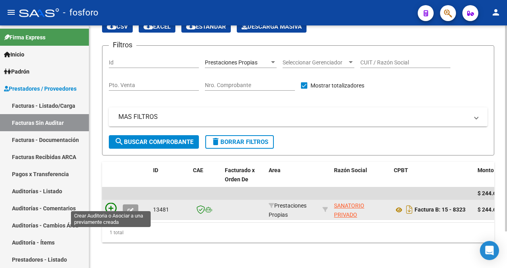
click at [112, 203] on icon at bounding box center [110, 208] width 11 height 11
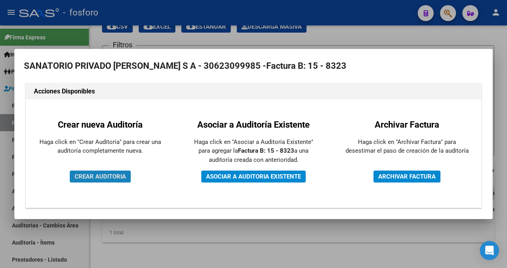
click at [117, 177] on span "CREAR AUDITORIA" at bounding box center [99, 176] width 51 height 7
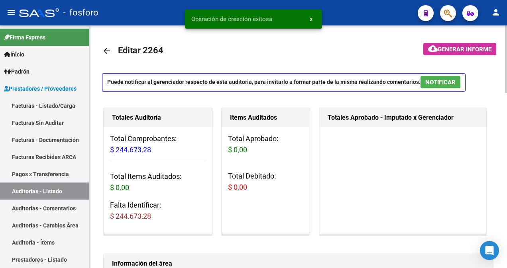
scroll to position [119, 0]
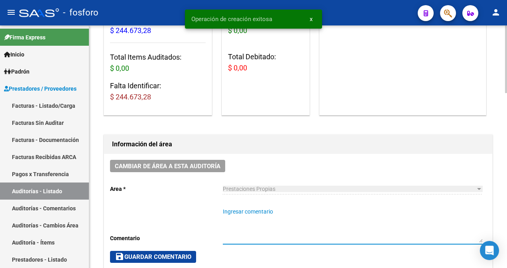
click at [229, 213] on textarea "Ingresar comentario" at bounding box center [352, 225] width 259 height 35
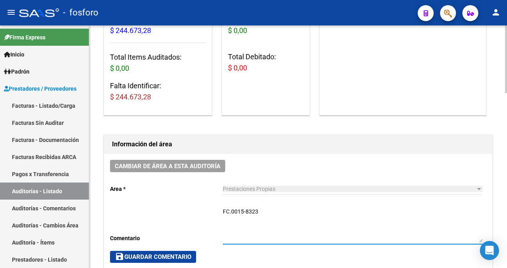
type textarea "FC.0015-8323"
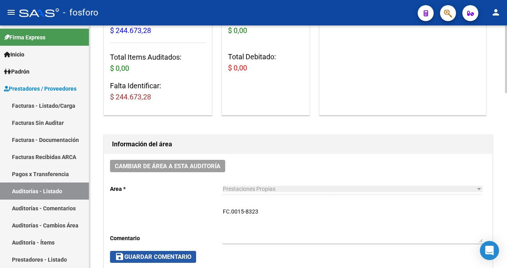
click at [182, 258] on span "save Guardar Comentario" at bounding box center [153, 257] width 76 height 7
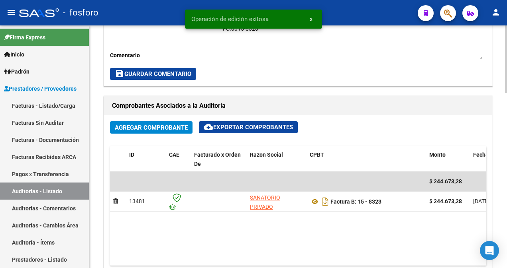
scroll to position [398, 0]
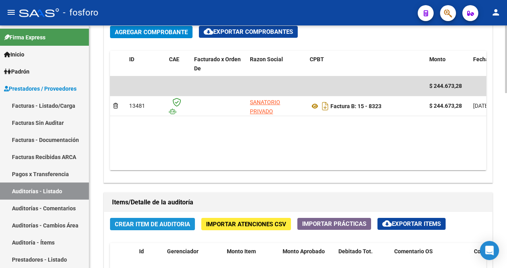
click at [181, 221] on span "Crear Item de Auditoria" at bounding box center [152, 224] width 75 height 7
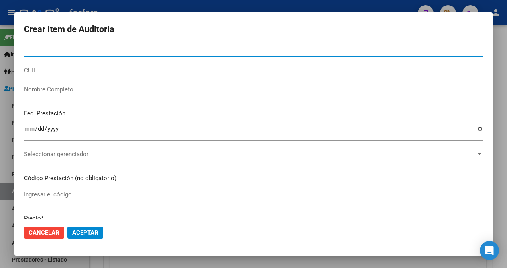
paste input "17073475"
type input "17073475"
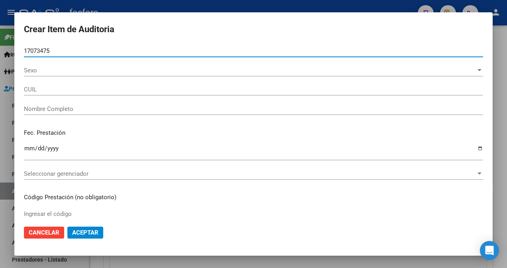
type input "20170734751"
type input "DOMINGUEZ JAVIER LUIS -"
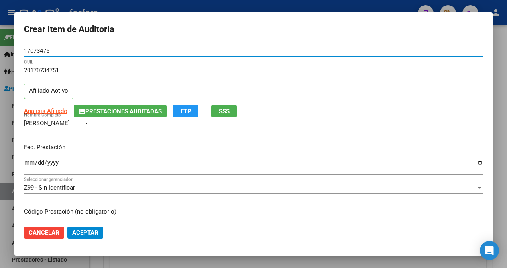
type input "17073475"
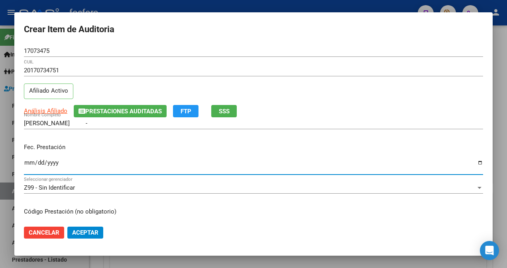
click at [25, 162] on input "Ingresar la fecha" at bounding box center [253, 166] width 459 height 13
type input "[DATE]"
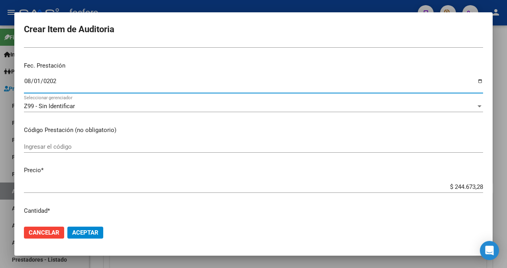
scroll to position [119, 0]
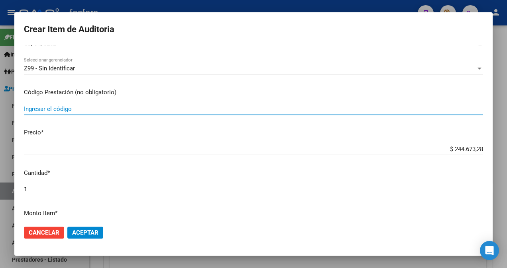
click at [84, 109] on input "Ingresar el código" at bounding box center [253, 109] width 459 height 7
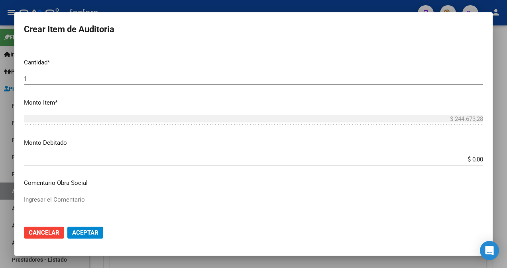
scroll to position [239, 0]
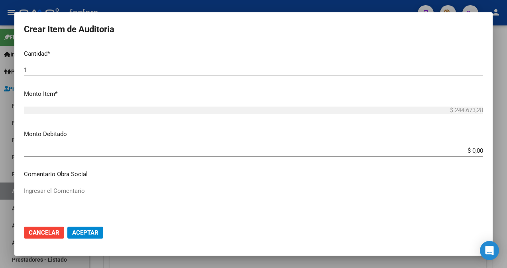
type input "420102"
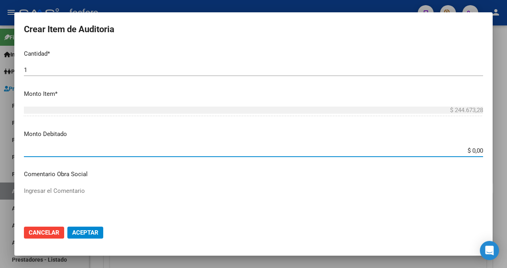
click at [476, 151] on input "$ 0,00" at bounding box center [253, 150] width 459 height 7
type input "$ 34.500,00"
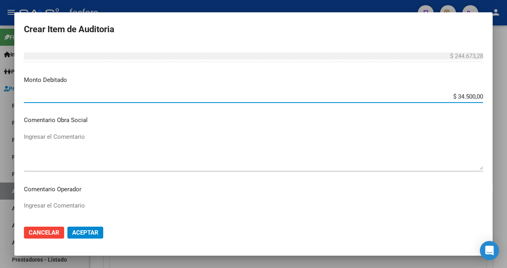
scroll to position [319, 0]
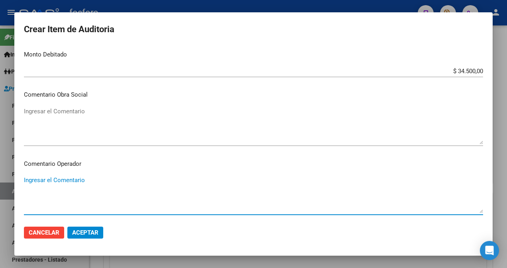
click at [61, 180] on textarea "Ingresar el Comentario" at bounding box center [253, 194] width 459 height 37
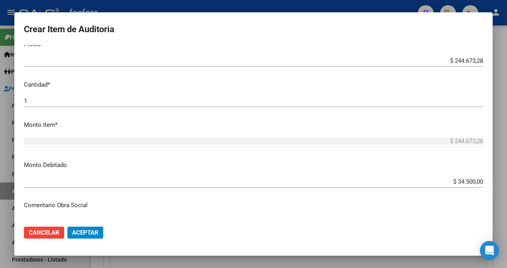
scroll to position [80, 0]
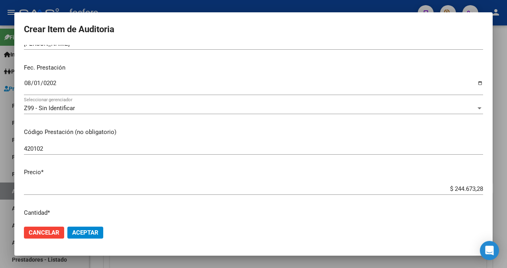
click at [83, 151] on input "420102" at bounding box center [253, 148] width 459 height 7
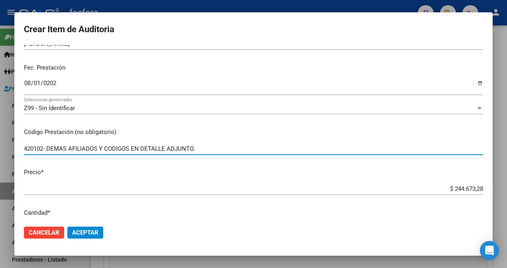
type input "420102- DEMAS AFILIADOS Y CODIGOS EN DETALLE ADJUNTO."
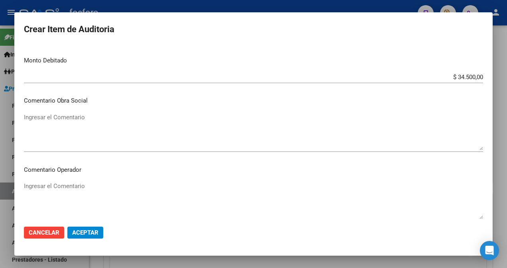
scroll to position [319, 0]
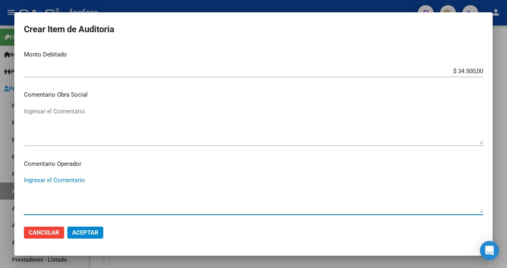
click at [49, 185] on textarea "Ingresar el Comentario" at bounding box center [253, 194] width 459 height 37
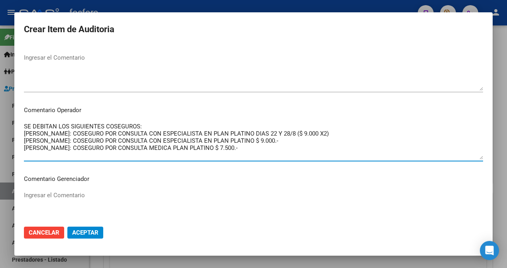
scroll to position [518, 0]
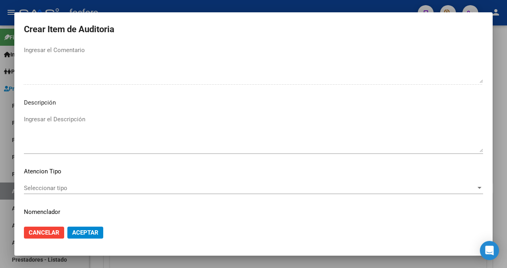
type textarea "SE DEBITAN LOS SIGUIENTES COSEGUROS: DOMINGUEZ JAVIER: COSEGURO POR CONSULTA CO…"
click at [50, 188] on span "Seleccionar tipo" at bounding box center [250, 188] width 452 height 7
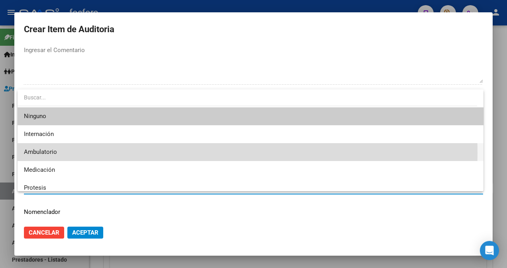
drag, startPoint x: 57, startPoint y: 153, endPoint x: 80, endPoint y: 178, distance: 33.5
click at [57, 153] on span "Ambulatorio" at bounding box center [250, 152] width 453 height 18
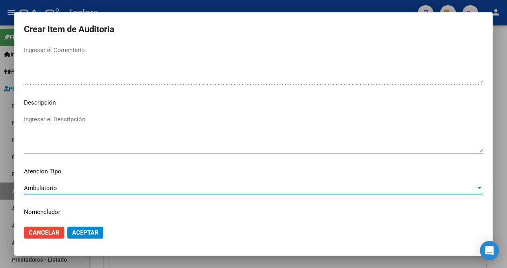
scroll to position [540, 0]
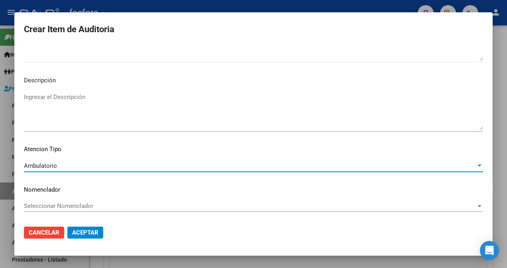
click at [82, 233] on span "Aceptar" at bounding box center [85, 232] width 26 height 7
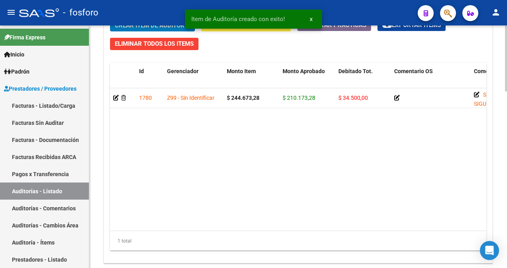
scroll to position [648, 0]
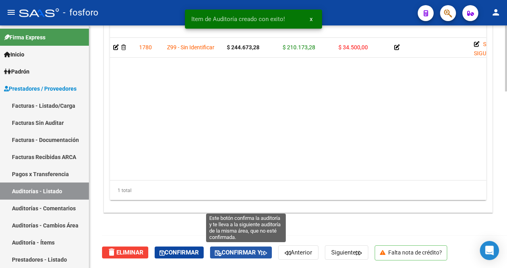
click at [240, 255] on span "Confirmar y" at bounding box center [241, 252] width 52 height 7
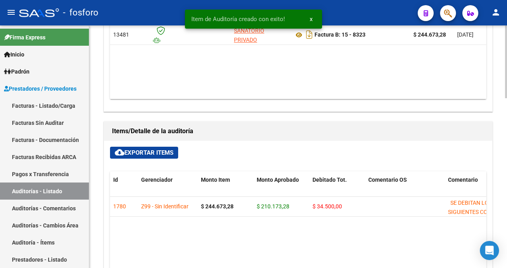
type input "202509"
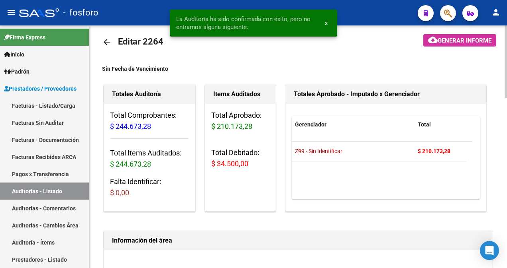
scroll to position [0, 0]
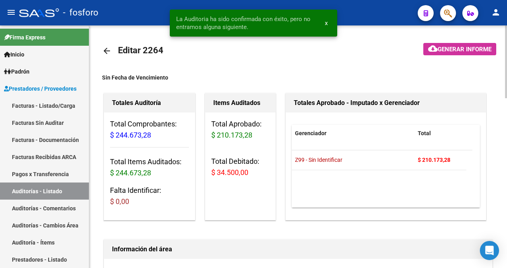
click at [445, 49] on span "Generar informe" at bounding box center [464, 49] width 54 height 7
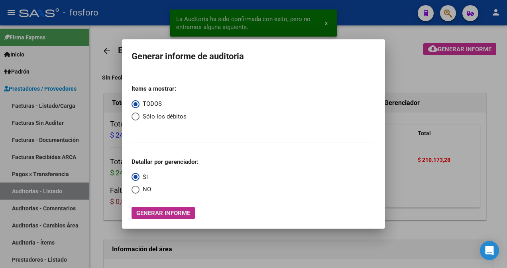
click at [169, 214] on span "Generar informe" at bounding box center [163, 213] width 54 height 7
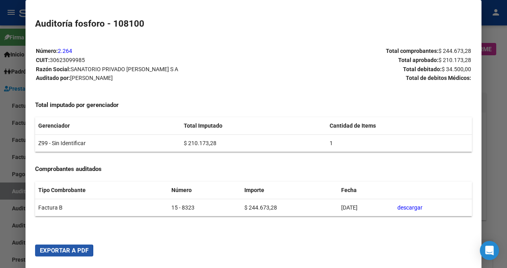
click at [44, 252] on span "Exportar a PDF" at bounding box center [64, 250] width 49 height 7
click at [2, 229] on div at bounding box center [253, 134] width 507 height 268
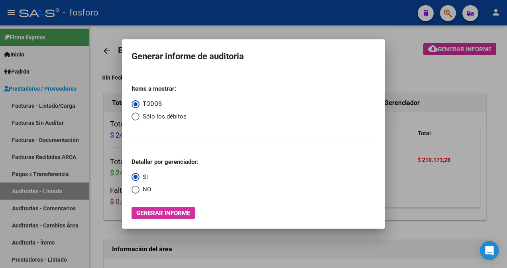
click at [201, 34] on div at bounding box center [253, 134] width 507 height 268
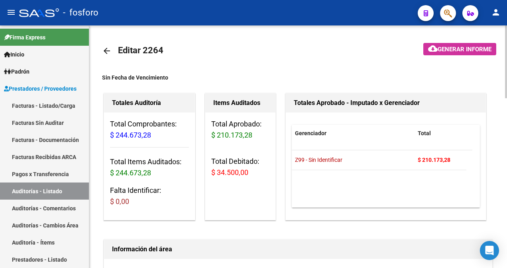
click at [109, 49] on mat-icon "arrow_back" at bounding box center [107, 51] width 10 height 10
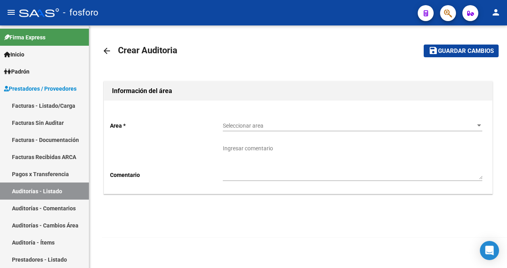
click at [400, 224] on div "arrow_back Crear Auditoria save Guardar cambios Información del área Area * Sel…" at bounding box center [297, 137] width 417 height 225
click at [61, 100] on link "Facturas - Listado/Carga" at bounding box center [44, 105] width 89 height 17
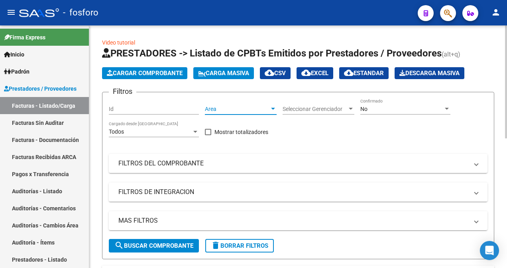
click at [273, 110] on div at bounding box center [272, 109] width 7 height 6
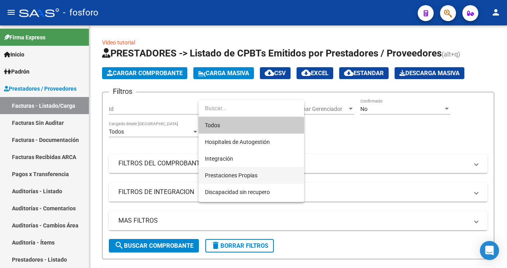
click at [227, 171] on span "Prestaciones Propias" at bounding box center [251, 175] width 93 height 17
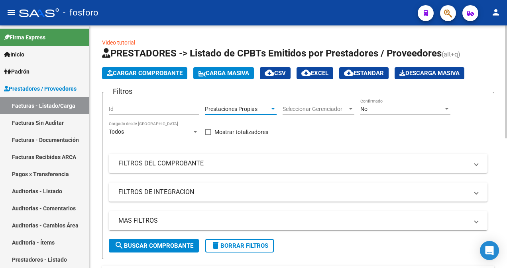
click at [139, 245] on span "search Buscar Comprobante" at bounding box center [153, 246] width 79 height 7
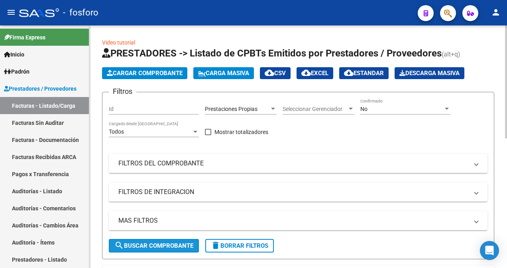
click at [139, 248] on span "search Buscar Comprobante" at bounding box center [153, 246] width 79 height 7
click at [155, 245] on span "search Buscar Comprobante" at bounding box center [153, 246] width 79 height 7
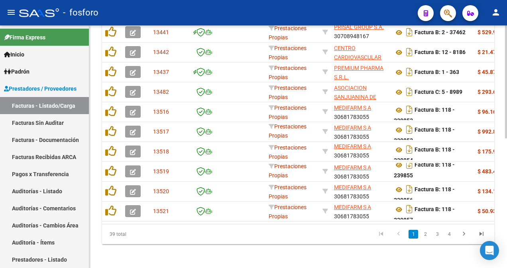
scroll to position [273, 0]
click at [506, 264] on div at bounding box center [506, 211] width 2 height 113
click at [426, 239] on link "2" at bounding box center [425, 234] width 10 height 9
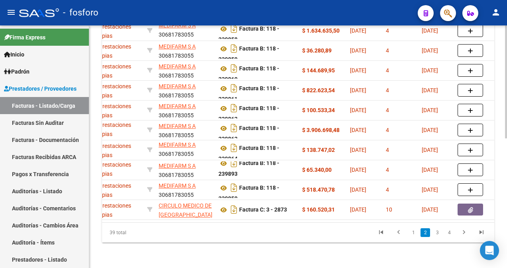
scroll to position [0, 204]
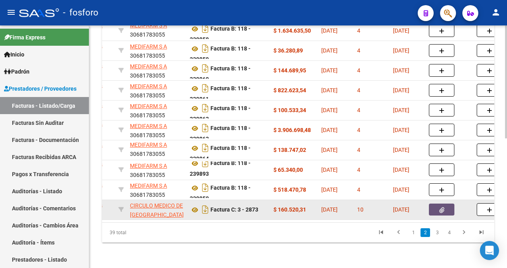
click at [447, 208] on button "button" at bounding box center [441, 210] width 25 height 12
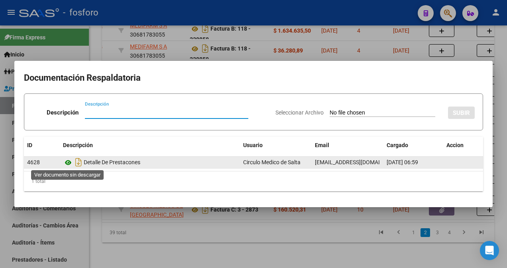
click at [69, 162] on icon at bounding box center [68, 163] width 10 height 10
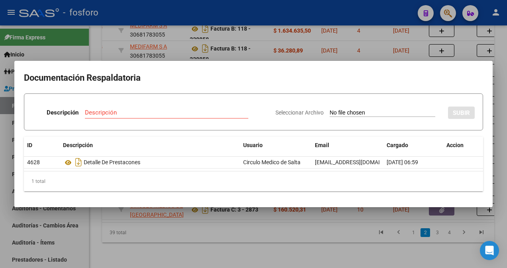
click at [256, 222] on div at bounding box center [253, 134] width 507 height 268
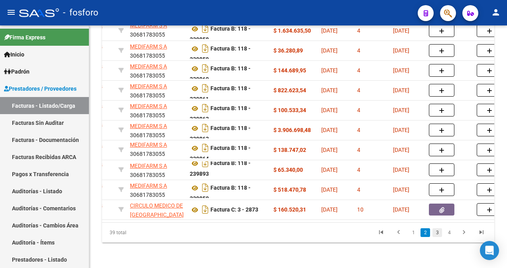
click at [436, 234] on link "3" at bounding box center [437, 233] width 10 height 9
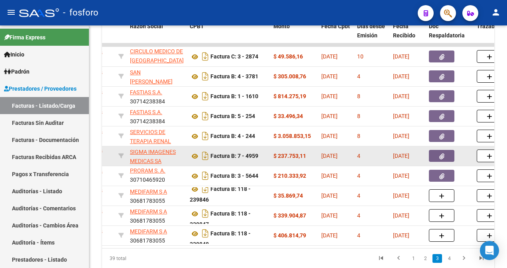
scroll to position [200, 0]
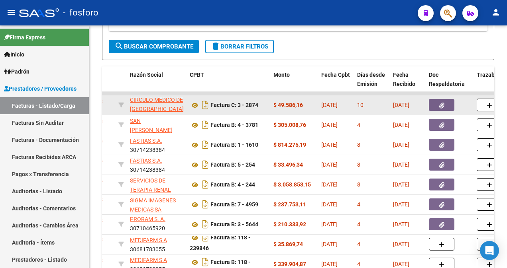
click at [439, 106] on icon "button" at bounding box center [441, 106] width 5 height 6
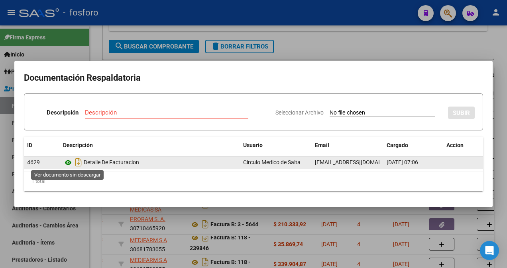
click at [70, 161] on icon at bounding box center [68, 163] width 10 height 10
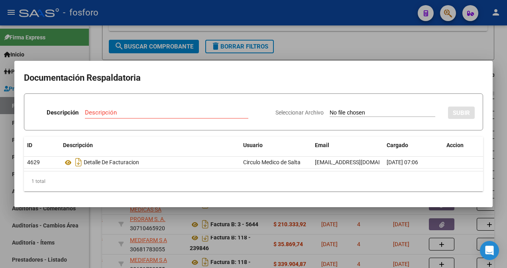
click at [309, 217] on div at bounding box center [253, 134] width 507 height 268
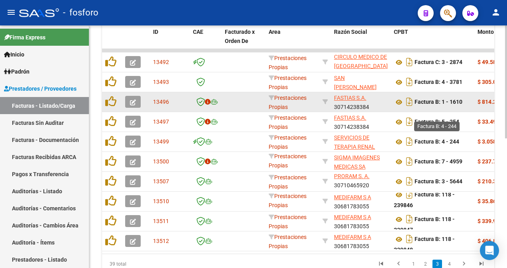
scroll to position [239, 0]
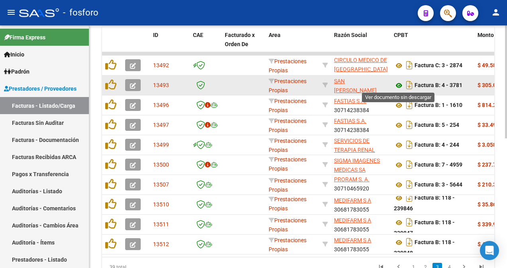
click at [396, 84] on icon at bounding box center [399, 86] width 10 height 10
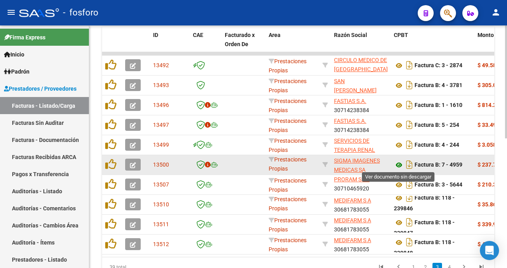
click at [398, 164] on icon at bounding box center [399, 166] width 10 height 10
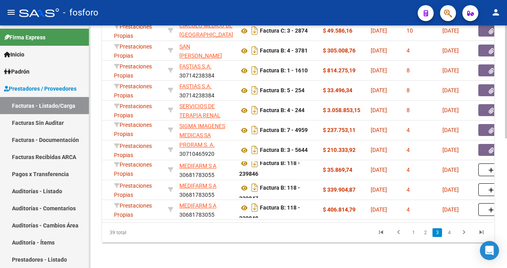
scroll to position [0, 159]
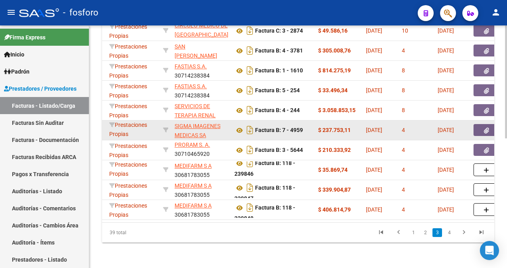
click at [482, 124] on button "button" at bounding box center [485, 130] width 25 height 12
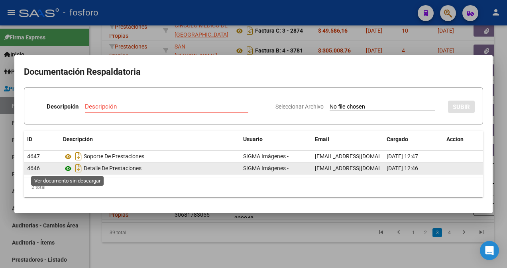
click at [68, 168] on icon at bounding box center [68, 169] width 10 height 10
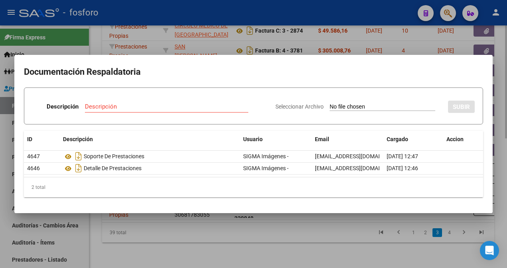
click at [190, 250] on div at bounding box center [253, 134] width 507 height 268
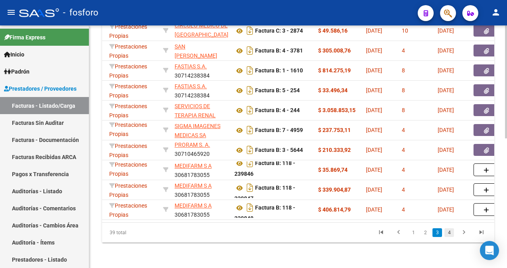
click at [448, 234] on link "4" at bounding box center [449, 233] width 10 height 9
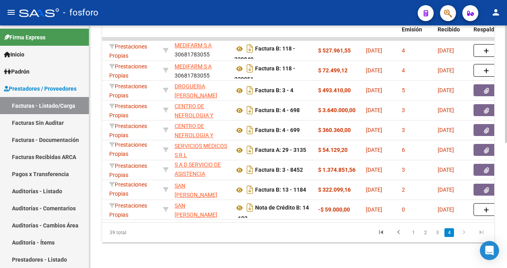
scroll to position [259, 0]
click at [435, 233] on link "3" at bounding box center [437, 233] width 10 height 9
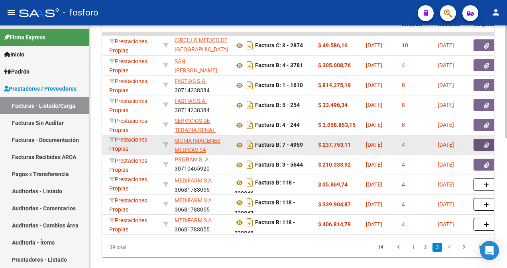
click at [486, 149] on button "button" at bounding box center [485, 145] width 25 height 12
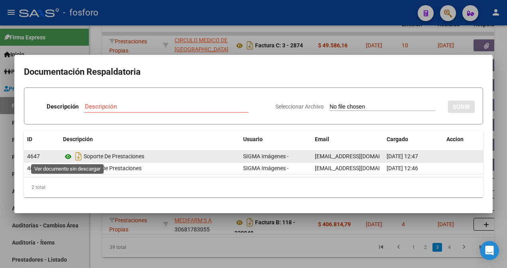
click at [69, 154] on icon at bounding box center [68, 157] width 10 height 10
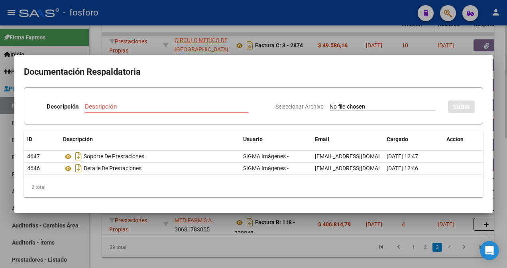
drag, startPoint x: 391, startPoint y: 40, endPoint x: 411, endPoint y: 30, distance: 22.1
click at [391, 40] on div at bounding box center [253, 134] width 507 height 268
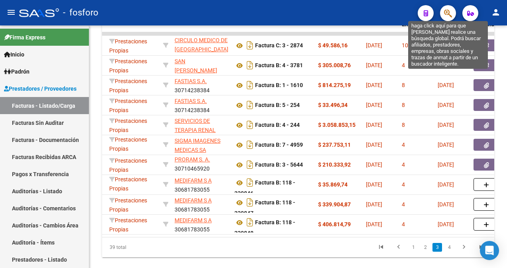
click at [446, 12] on icon "button" at bounding box center [448, 13] width 8 height 9
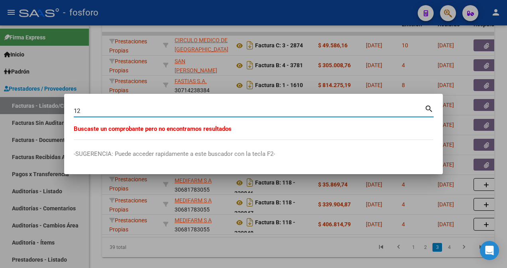
type input "1"
